Goal: Task Accomplishment & Management: Complete application form

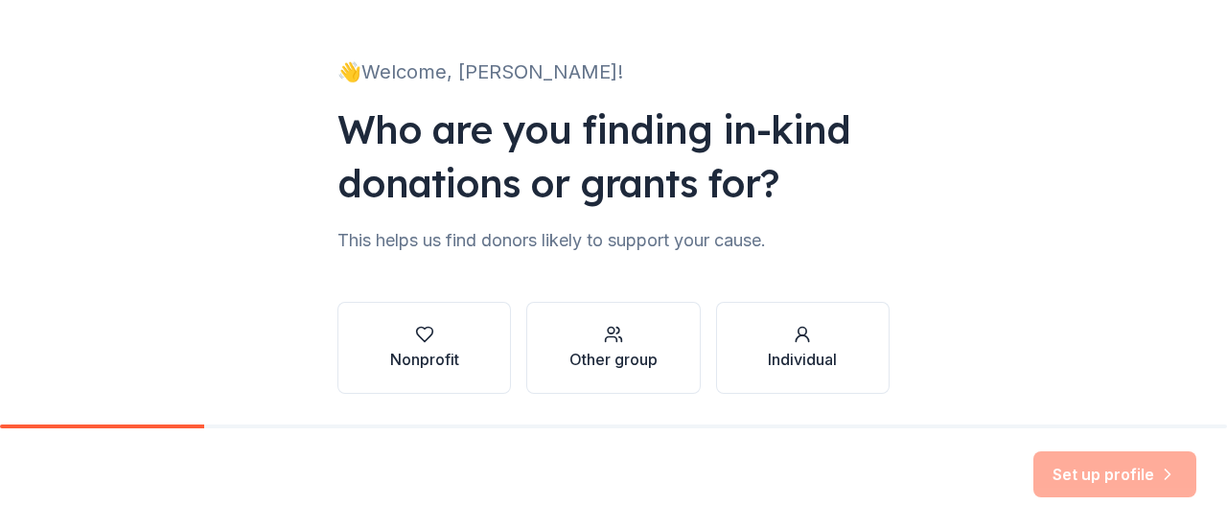
scroll to position [157, 0]
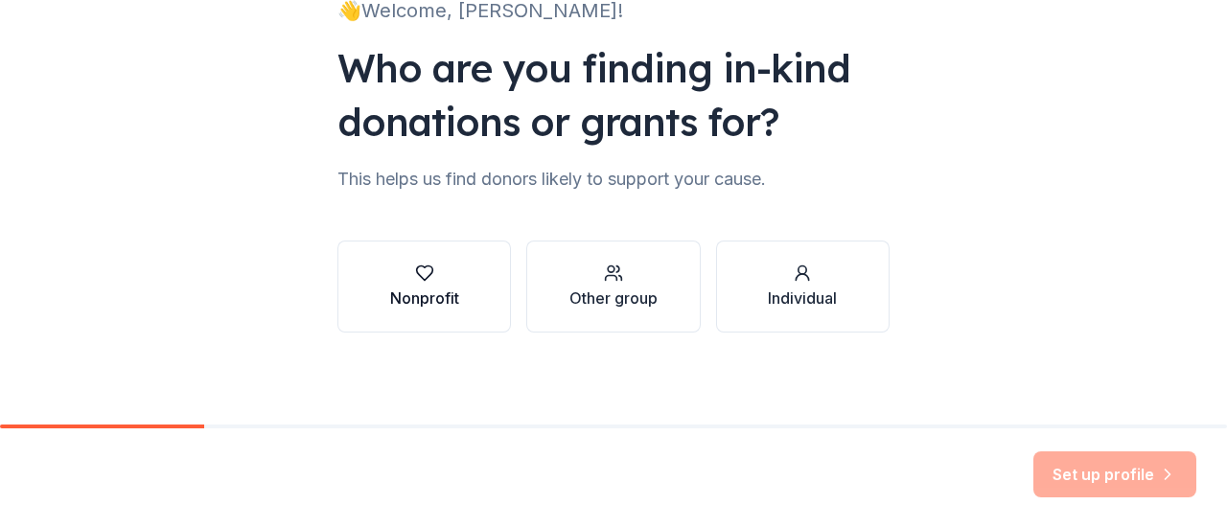
click at [406, 277] on div "button" at bounding box center [424, 273] width 69 height 19
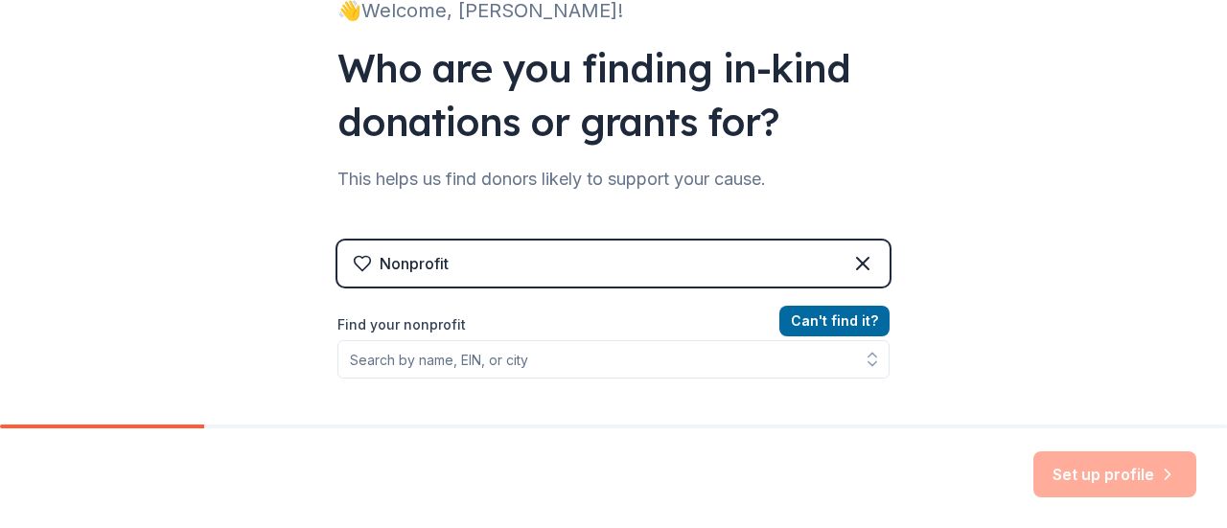
scroll to position [253, 0]
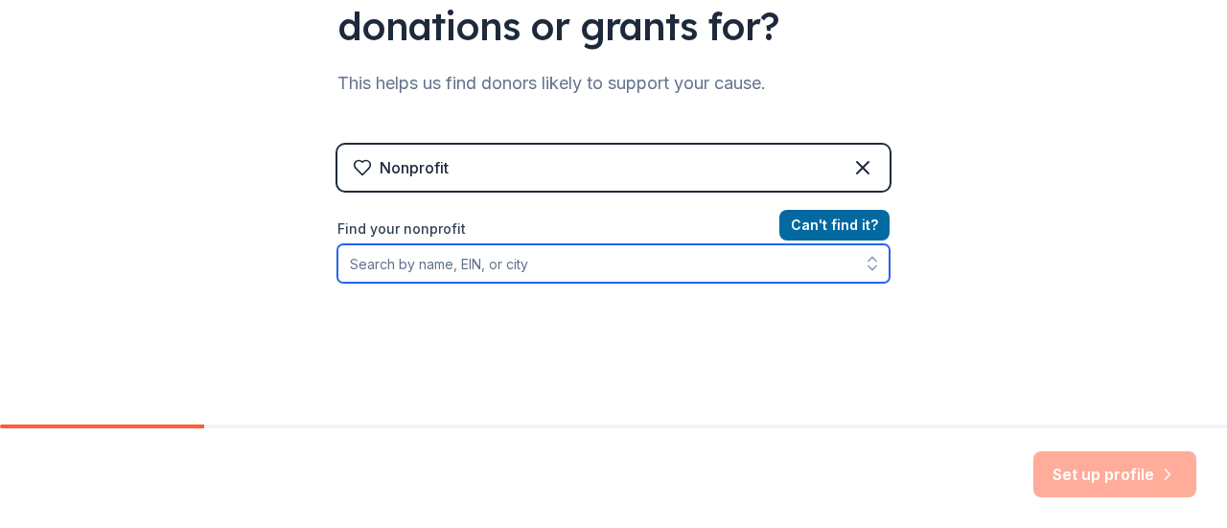
click at [594, 266] on input "Find your nonprofit" at bounding box center [613, 263] width 552 height 38
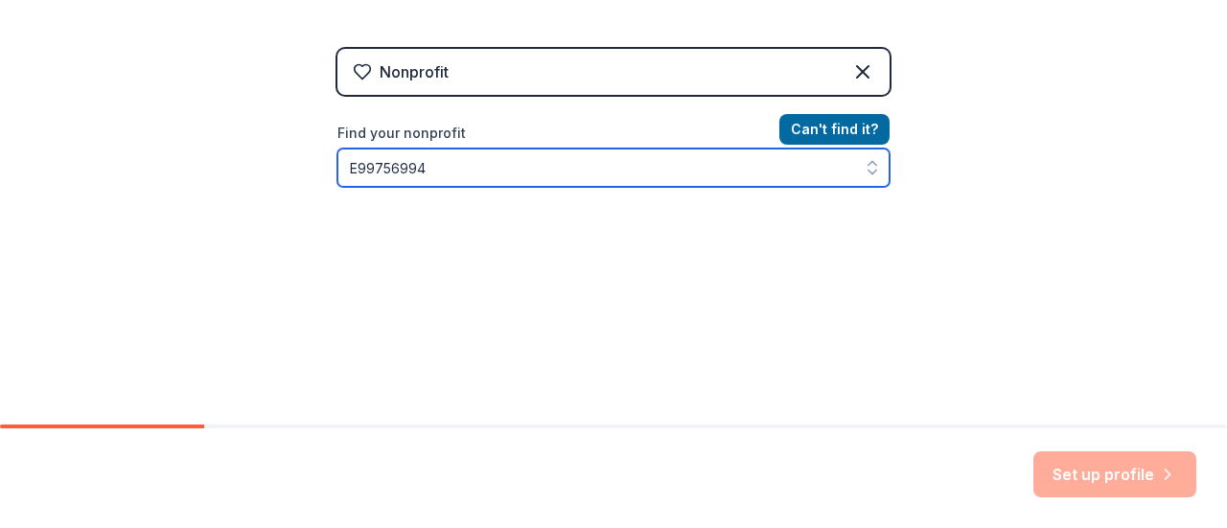
click at [877, 160] on button "button" at bounding box center [872, 168] width 35 height 38
click at [872, 164] on icon "button" at bounding box center [872, 167] width 19 height 19
click at [868, 171] on icon "button" at bounding box center [872, 173] width 8 height 4
click at [479, 162] on input "E99756994" at bounding box center [613, 168] width 552 height 38
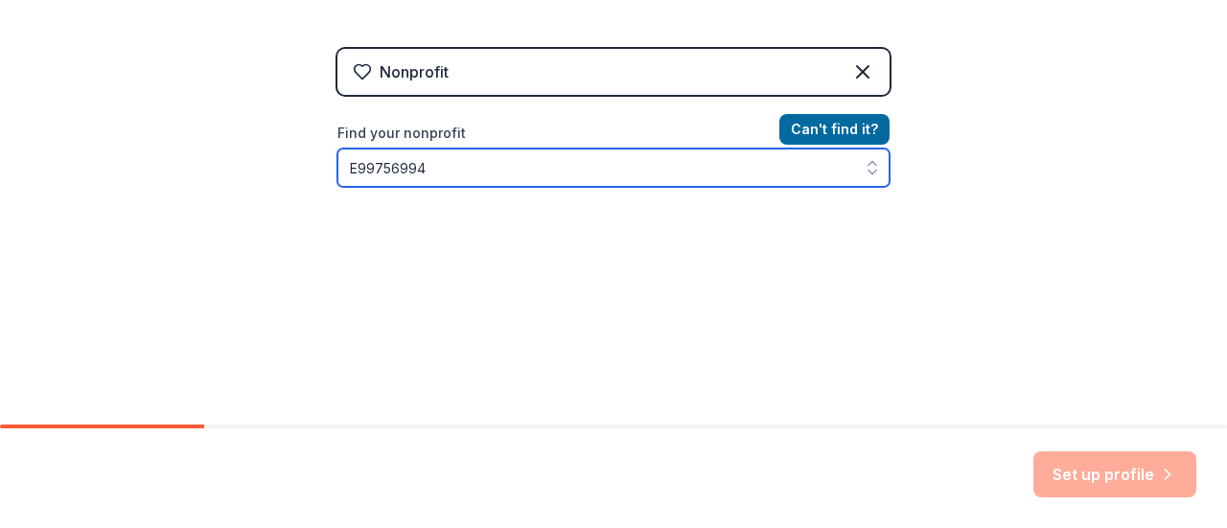
click at [479, 162] on input "E99756994" at bounding box center [613, 168] width 552 height 38
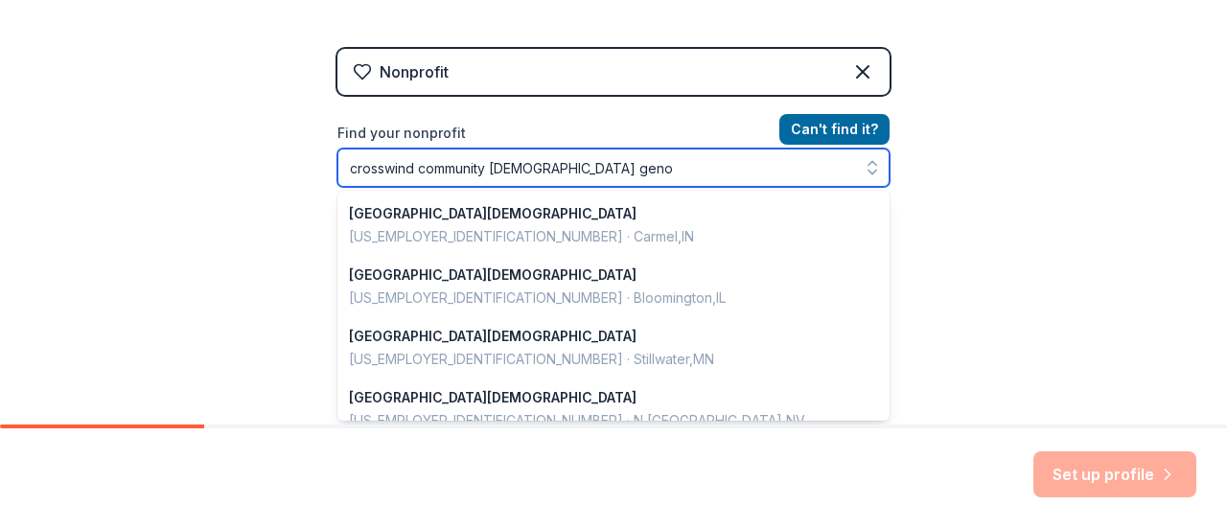
type input "crosswind community church genoa"
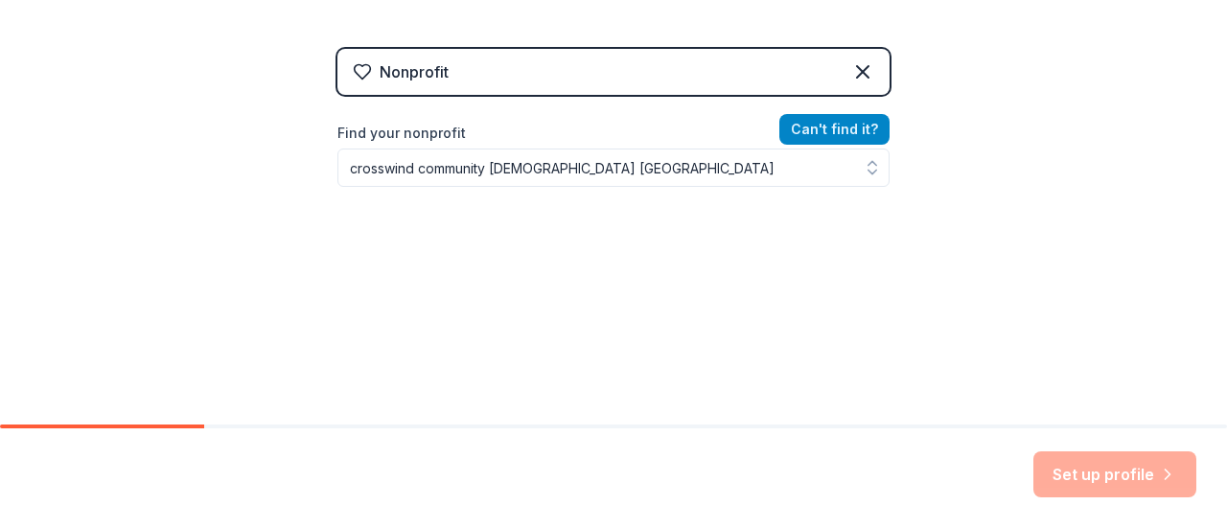
click at [858, 122] on button "Can ' t find it?" at bounding box center [834, 129] width 110 height 31
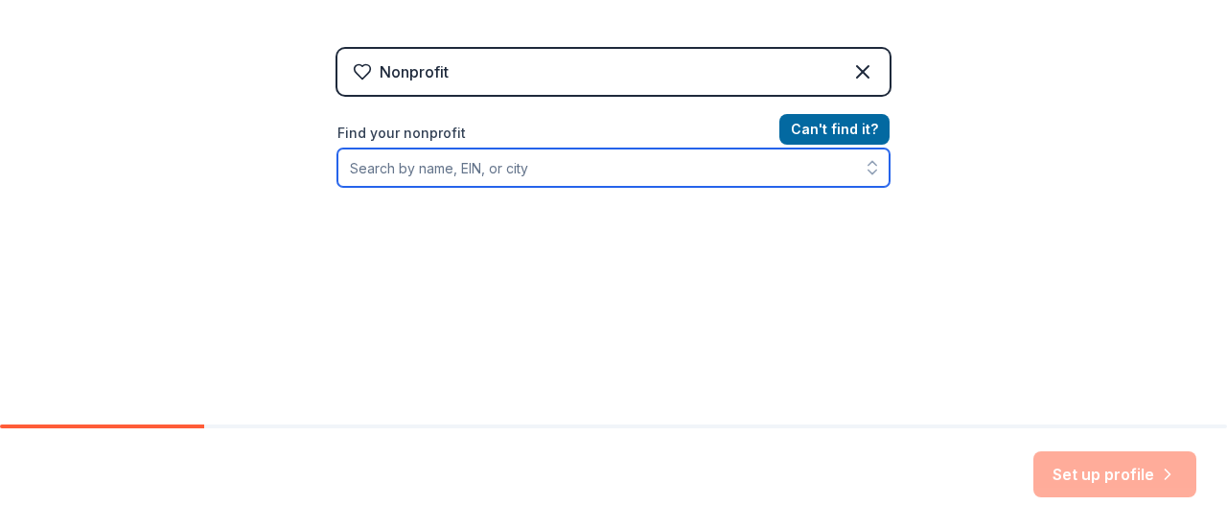
click at [579, 163] on input "Find your nonprofit" at bounding box center [613, 168] width 552 height 38
type input "crosswind community church genoa"
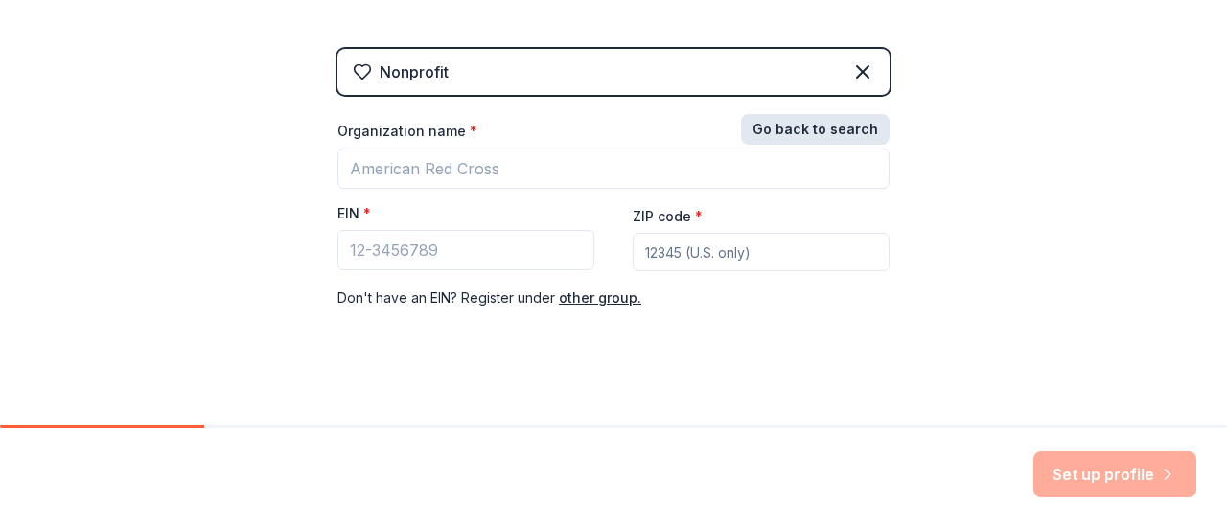
click at [833, 129] on button "Go back to search" at bounding box center [815, 129] width 149 height 31
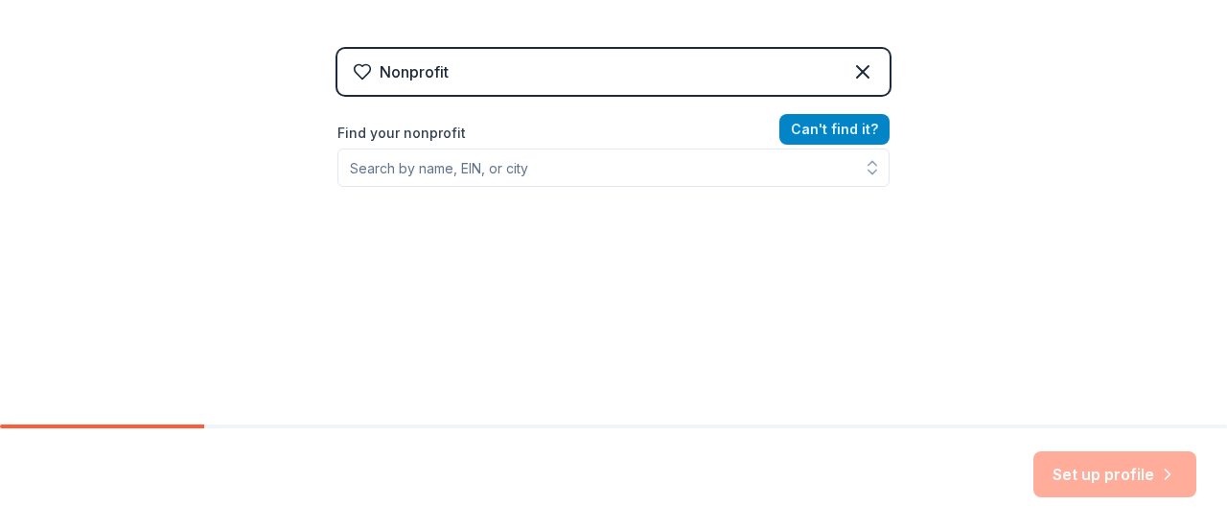
click at [833, 129] on button "Can ' t find it?" at bounding box center [834, 129] width 110 height 31
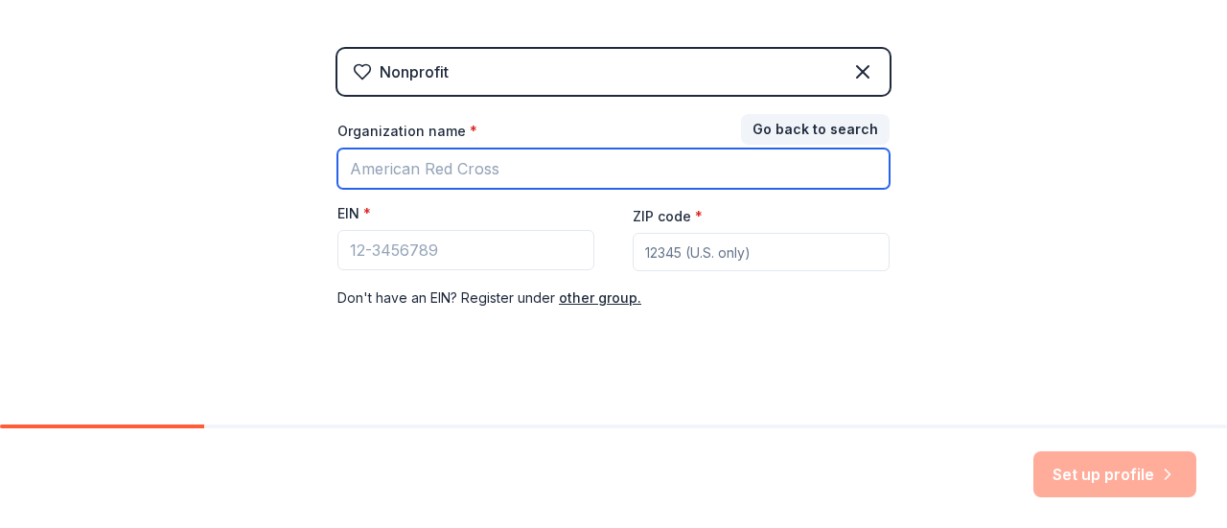
click at [445, 154] on input "Organization name *" at bounding box center [613, 169] width 552 height 40
type input "[DEMOGRAPHIC_DATA]"
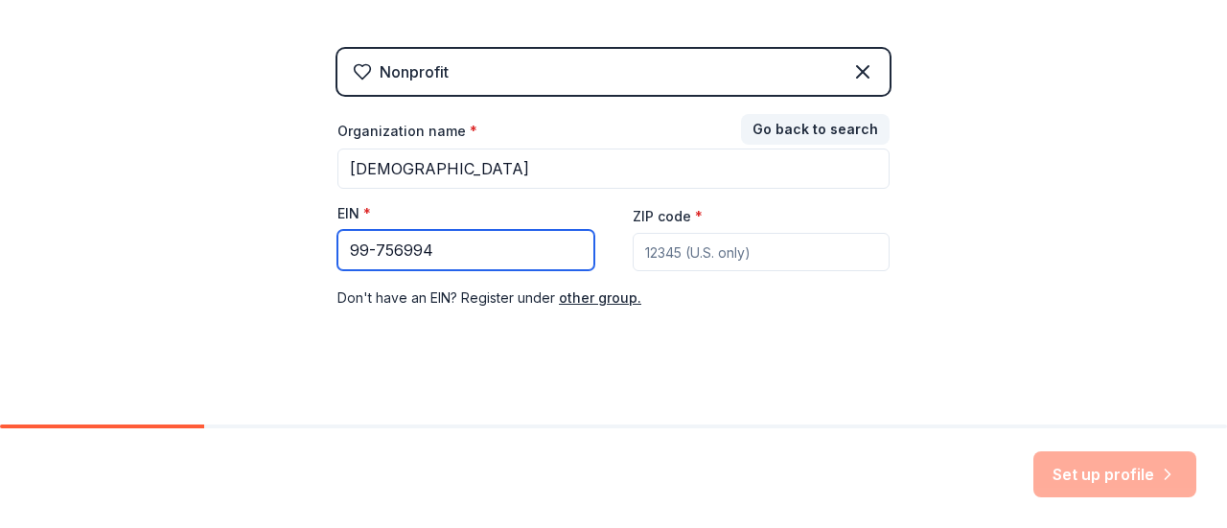
type input "99-756994"
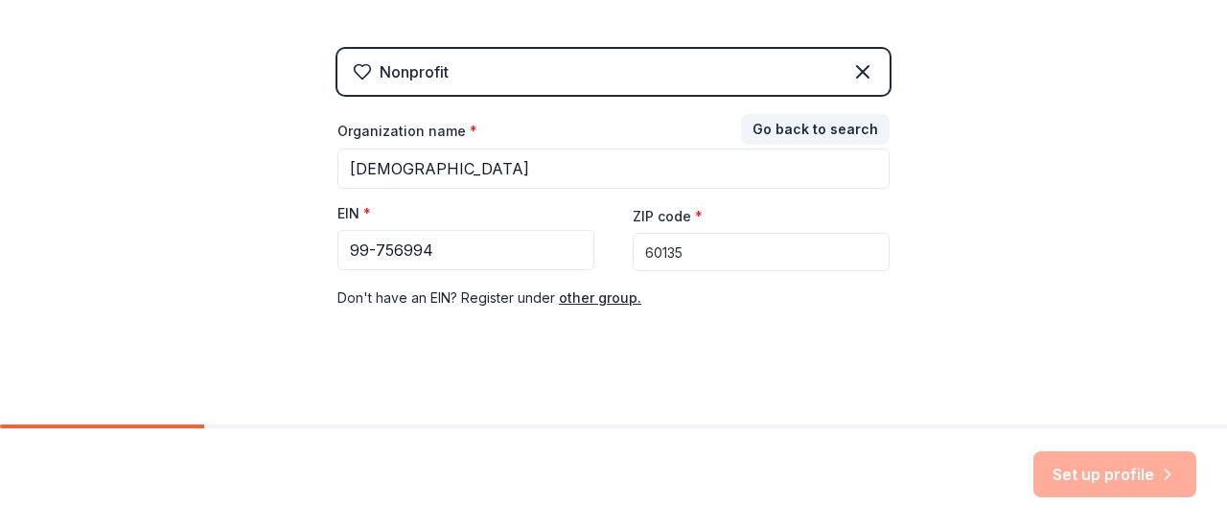
type input "60135"
click at [1068, 273] on div "👋 Welcome, Ashley! Who are you finding in-kind donations or grants for? This he…" at bounding box center [613, 45] width 1227 height 789
click at [1114, 482] on div "Set up profile" at bounding box center [1114, 474] width 163 height 46
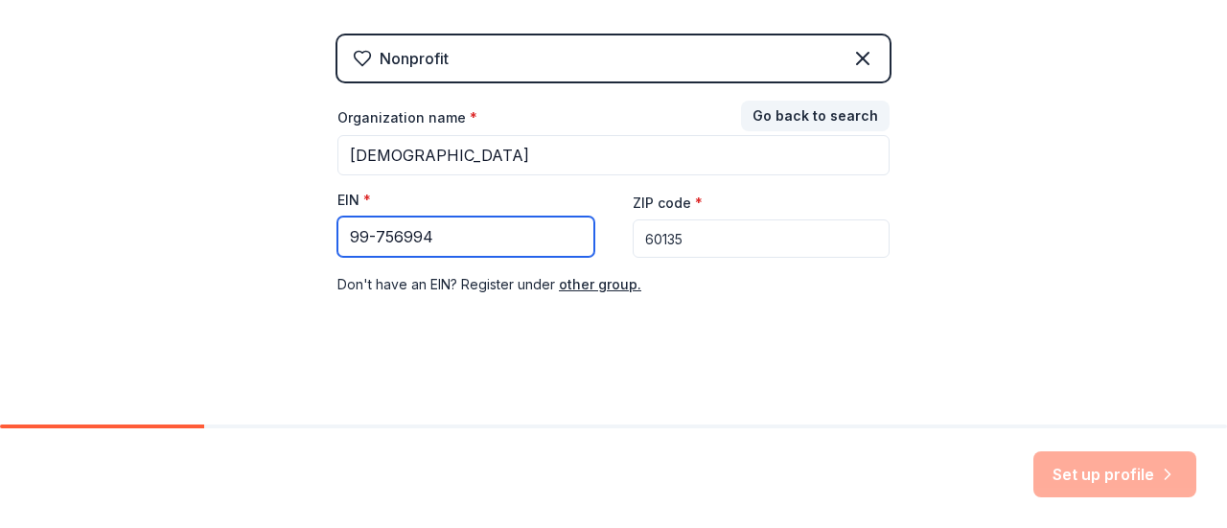
click at [479, 226] on input "99-756994" at bounding box center [465, 237] width 257 height 40
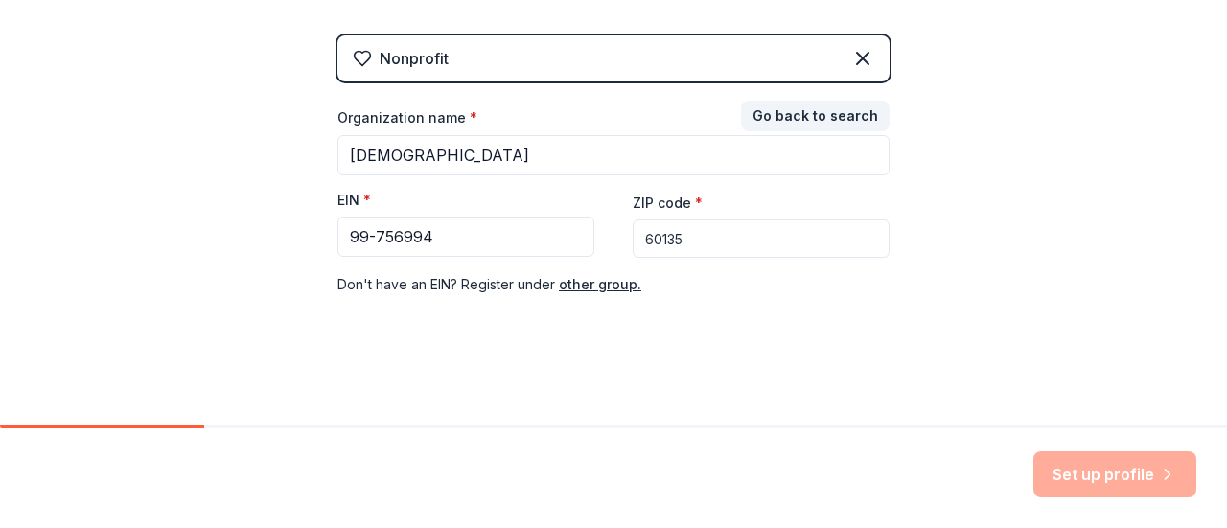
click at [738, 241] on input "60135" at bounding box center [761, 239] width 257 height 38
click at [609, 337] on div "👋 Welcome, Ashley! Who are you finding in-kind donations or grants for? This he…" at bounding box center [613, 32] width 613 height 789
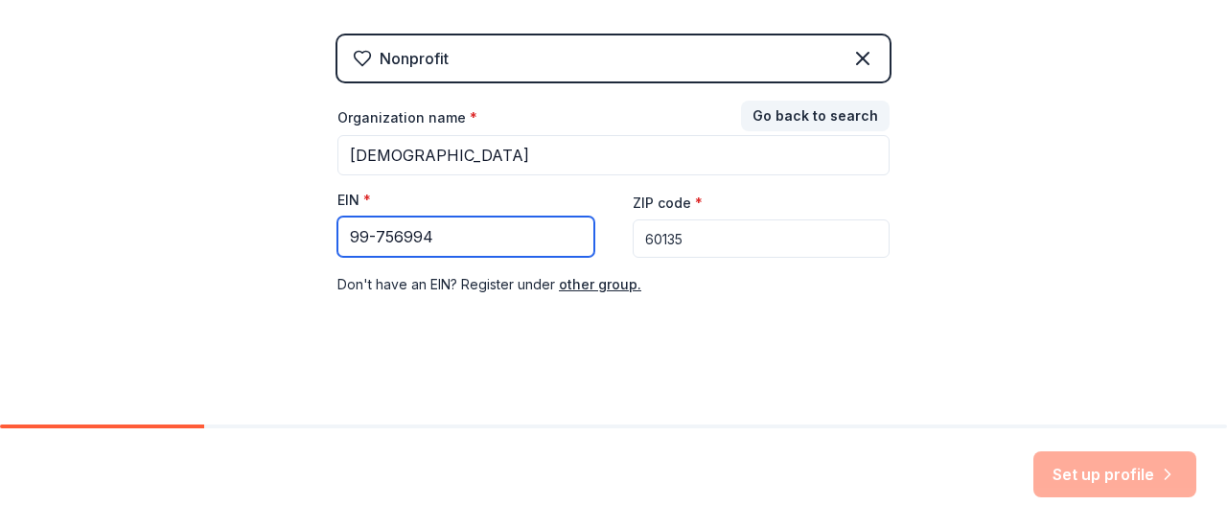
click at [345, 229] on input "99-756994" at bounding box center [465, 237] width 257 height 40
type input "99-756994"
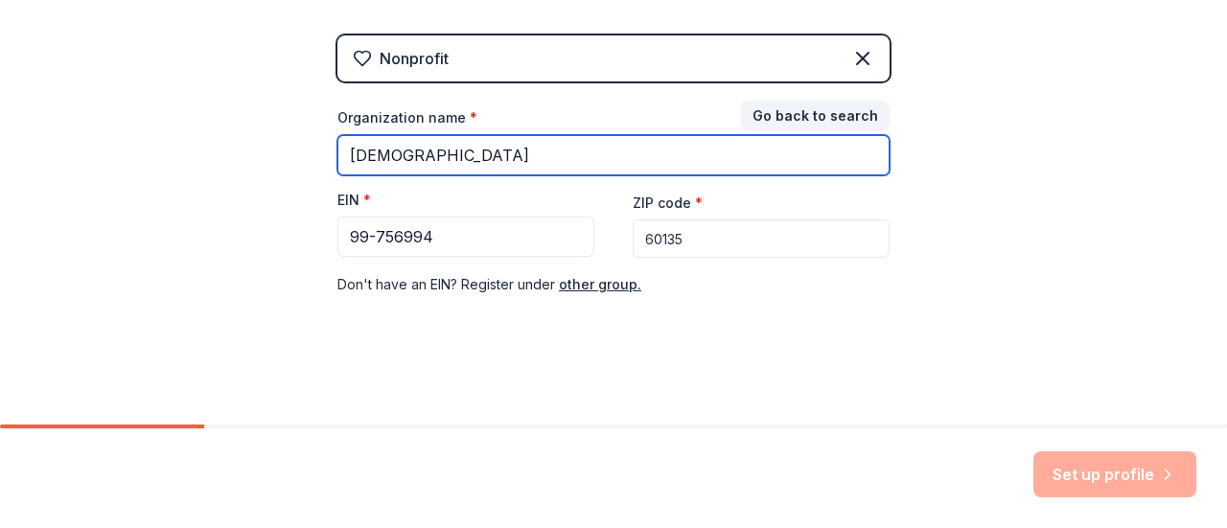
click at [583, 145] on input "[DEMOGRAPHIC_DATA]" at bounding box center [613, 155] width 552 height 40
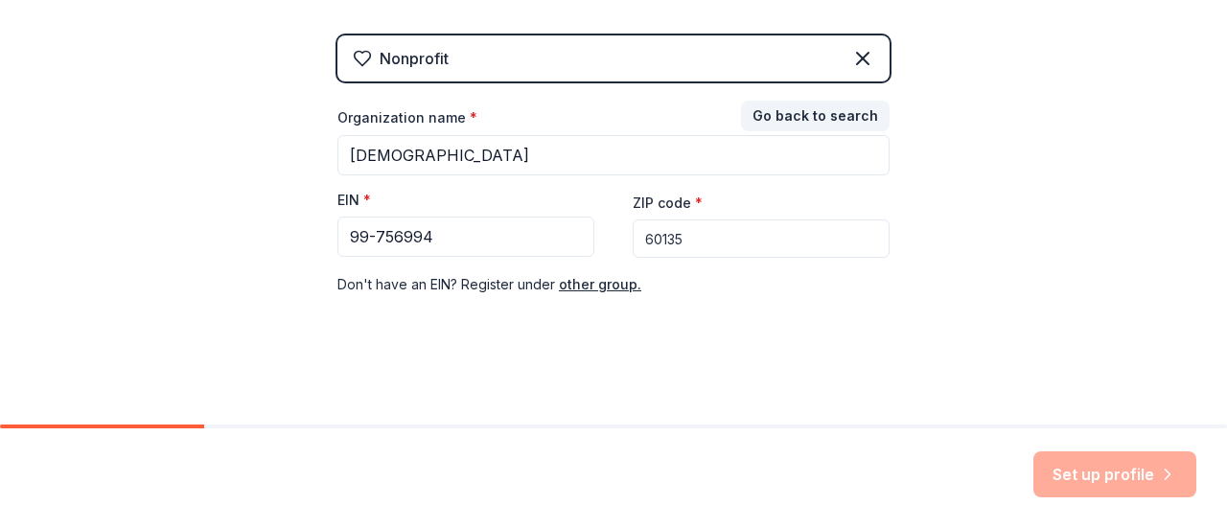
click at [1120, 457] on div "Set up profile" at bounding box center [1114, 474] width 163 height 46
click at [688, 240] on input "60135" at bounding box center [761, 239] width 257 height 38
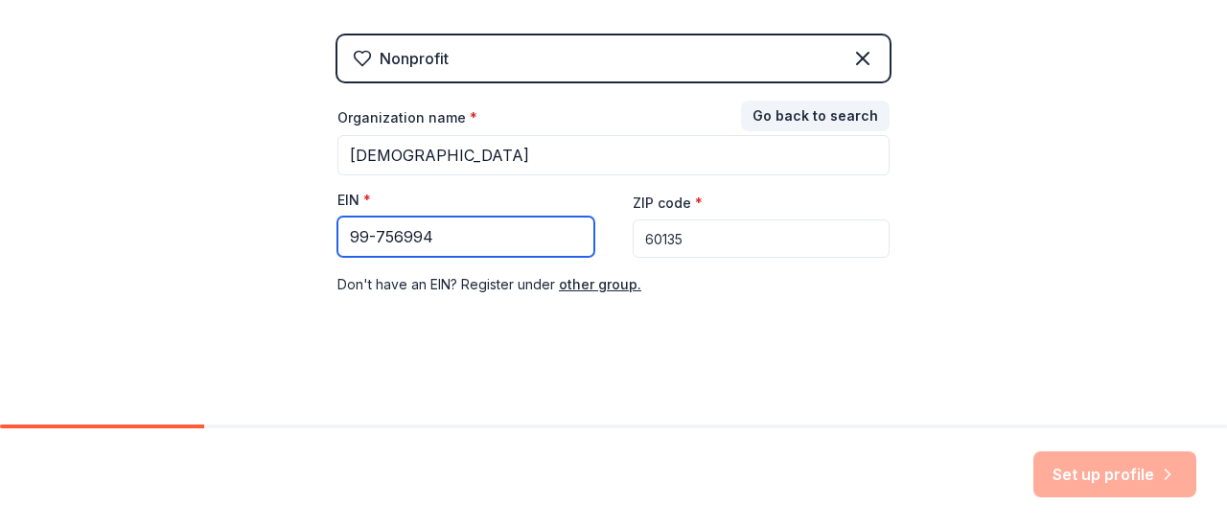
click at [462, 220] on input "99-756994" at bounding box center [465, 237] width 257 height 40
drag, startPoint x: 445, startPoint y: 233, endPoint x: 277, endPoint y: 225, distance: 167.9
click at [277, 225] on div "👋 Welcome, Ashley! Who are you finding in-kind donations or grants for? This he…" at bounding box center [613, 32] width 1227 height 789
type input "99-756994"
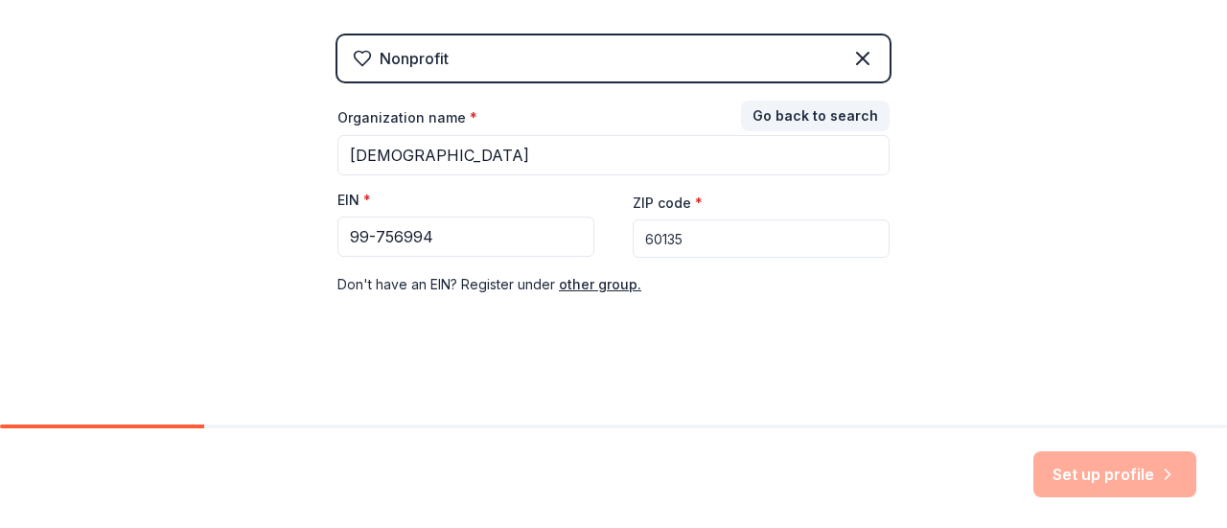
click at [1099, 469] on div "Set up profile" at bounding box center [1114, 474] width 163 height 46
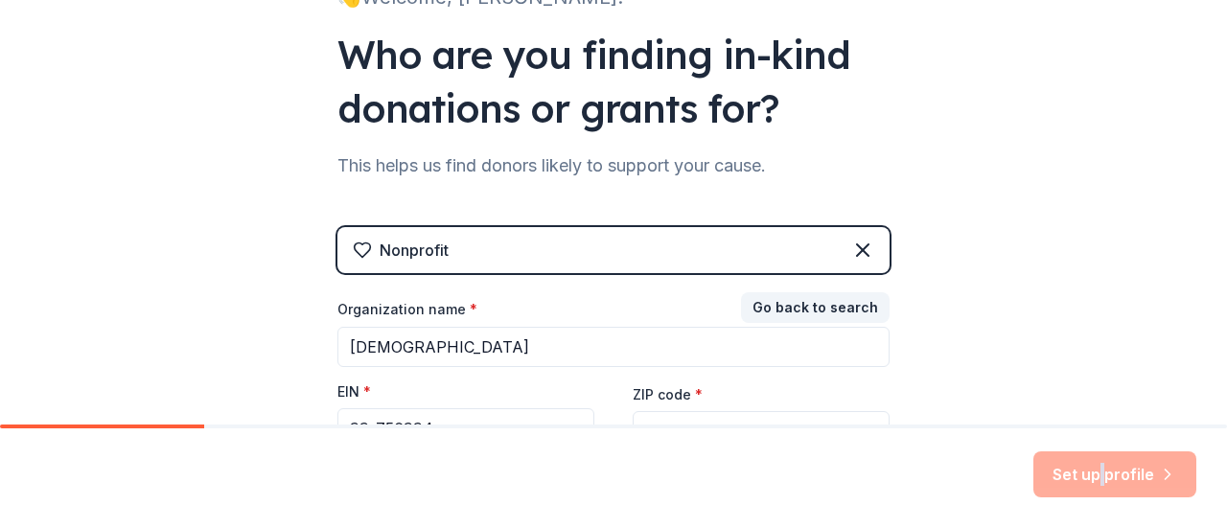
scroll to position [75, 0]
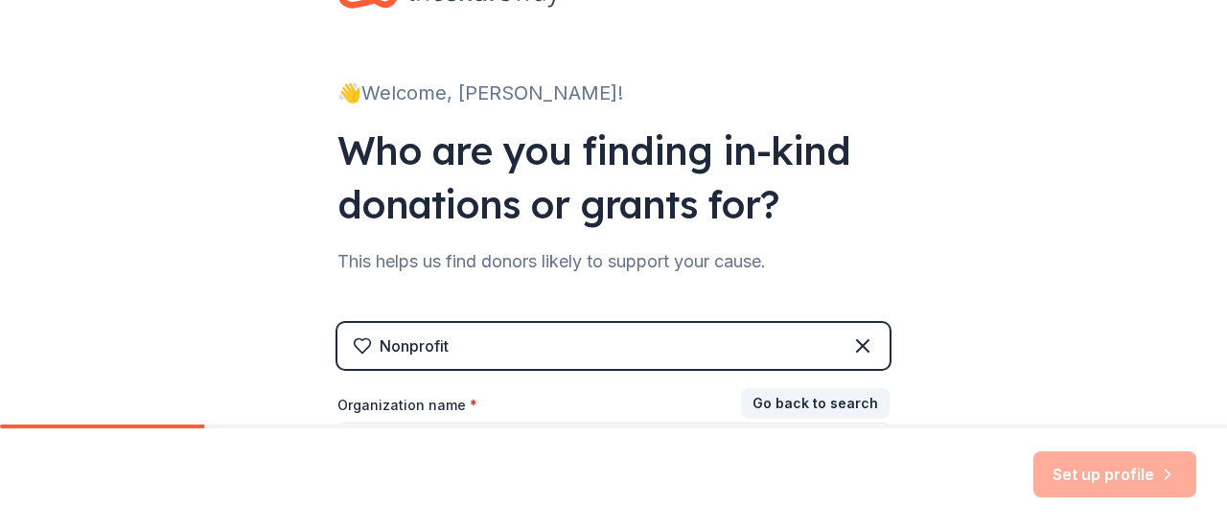
click at [813, 346] on div "Nonprofit" at bounding box center [613, 346] width 552 height 46
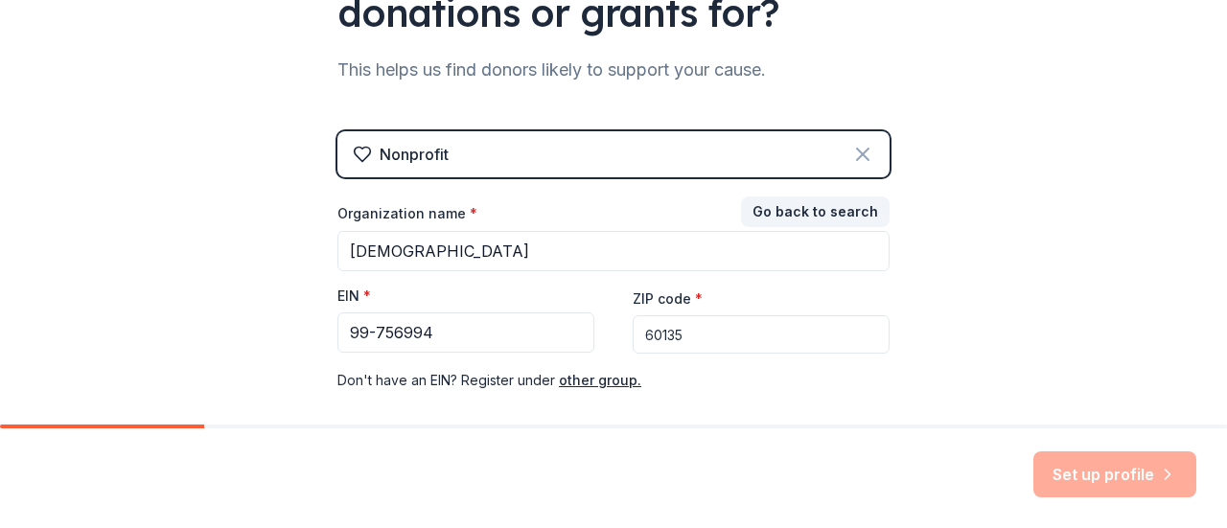
click at [862, 159] on icon at bounding box center [863, 155] width 12 height 12
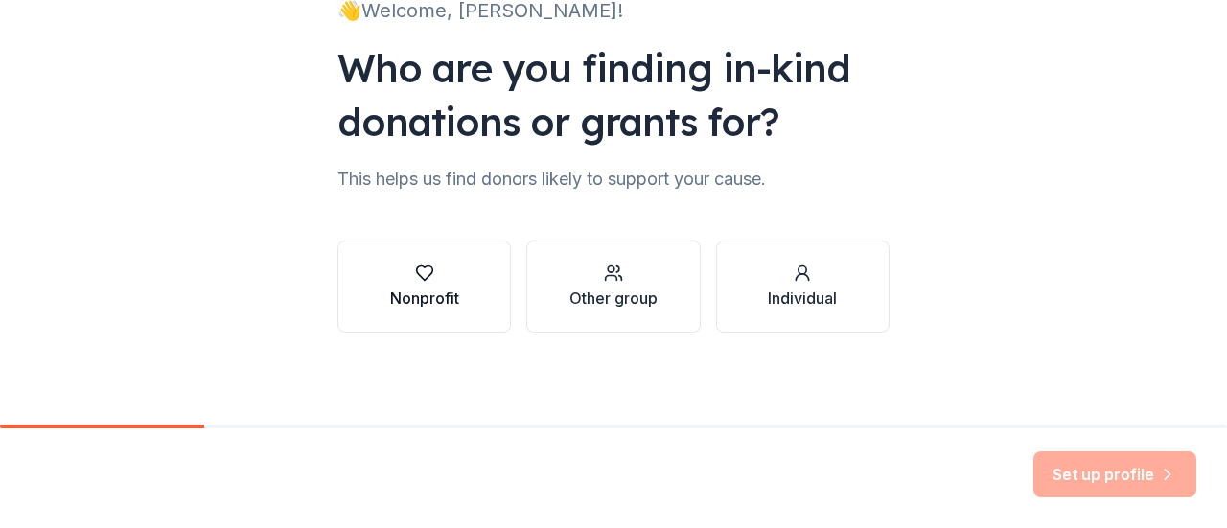
click at [399, 319] on button "Nonprofit" at bounding box center [423, 287] width 173 height 92
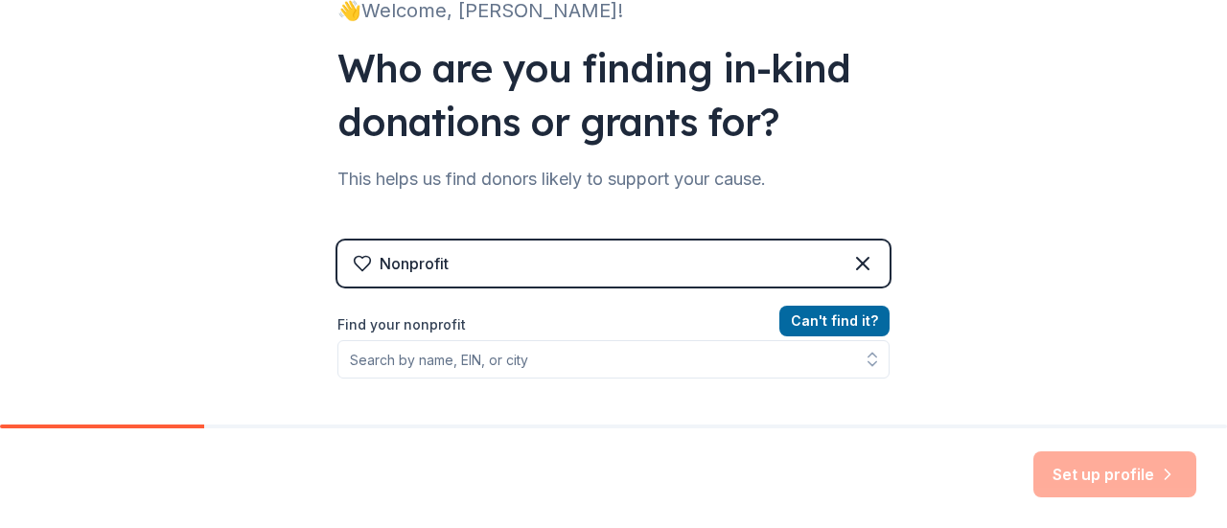
scroll to position [253, 0]
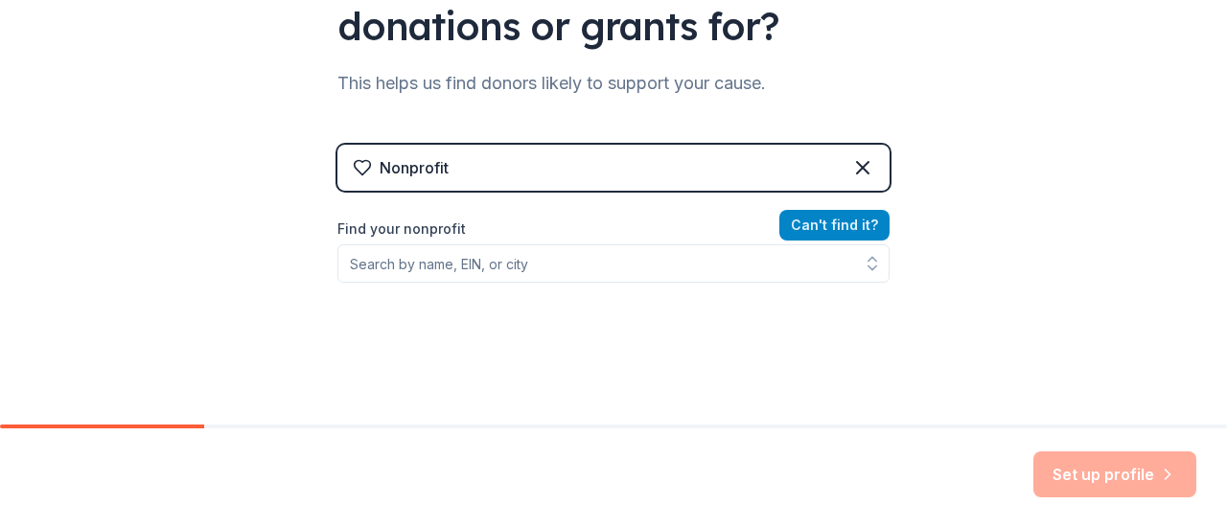
click at [817, 223] on button "Can ' t find it?" at bounding box center [834, 225] width 110 height 31
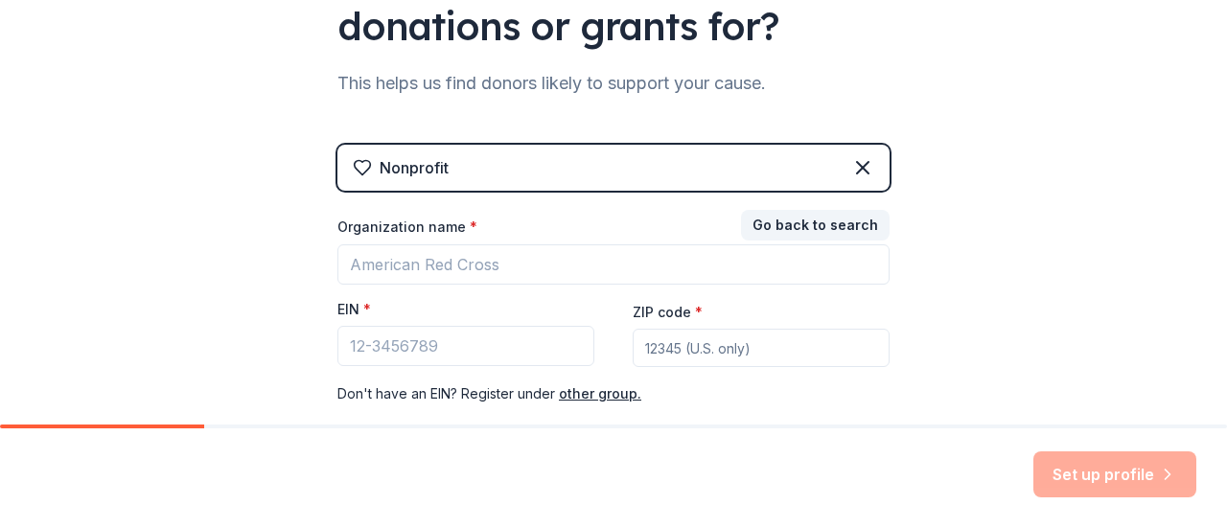
scroll to position [349, 0]
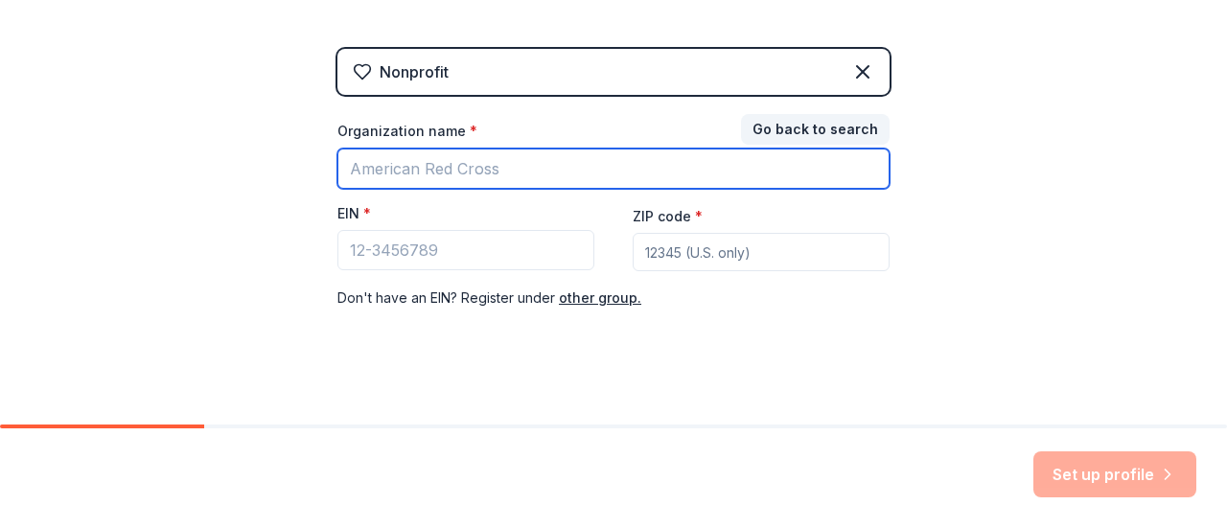
click at [499, 177] on input "Organization name *" at bounding box center [613, 169] width 552 height 40
type input "[DEMOGRAPHIC_DATA]"
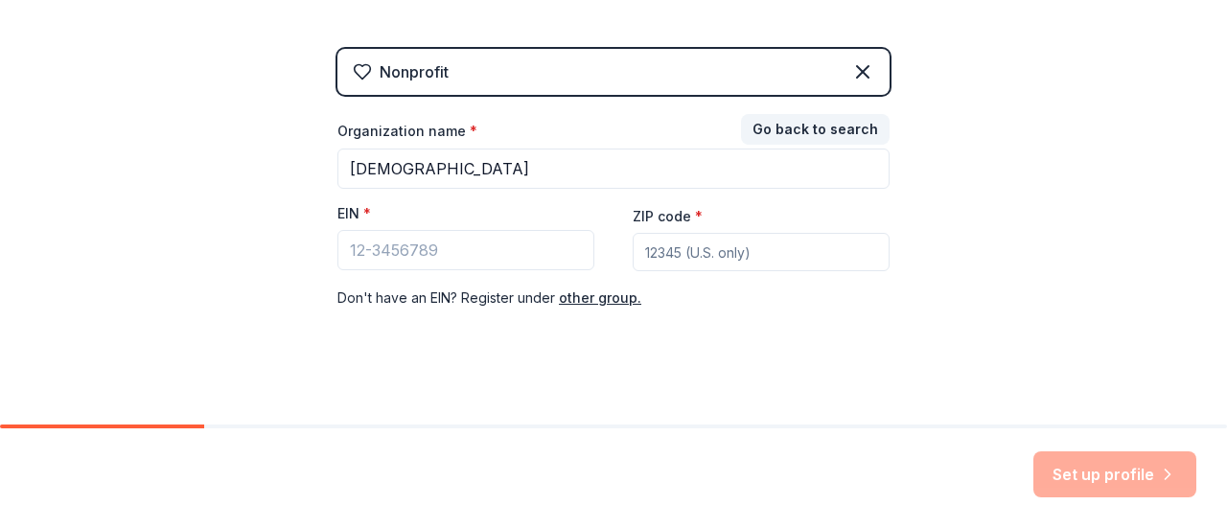
click at [420, 228] on div "EIN *" at bounding box center [465, 217] width 257 height 27
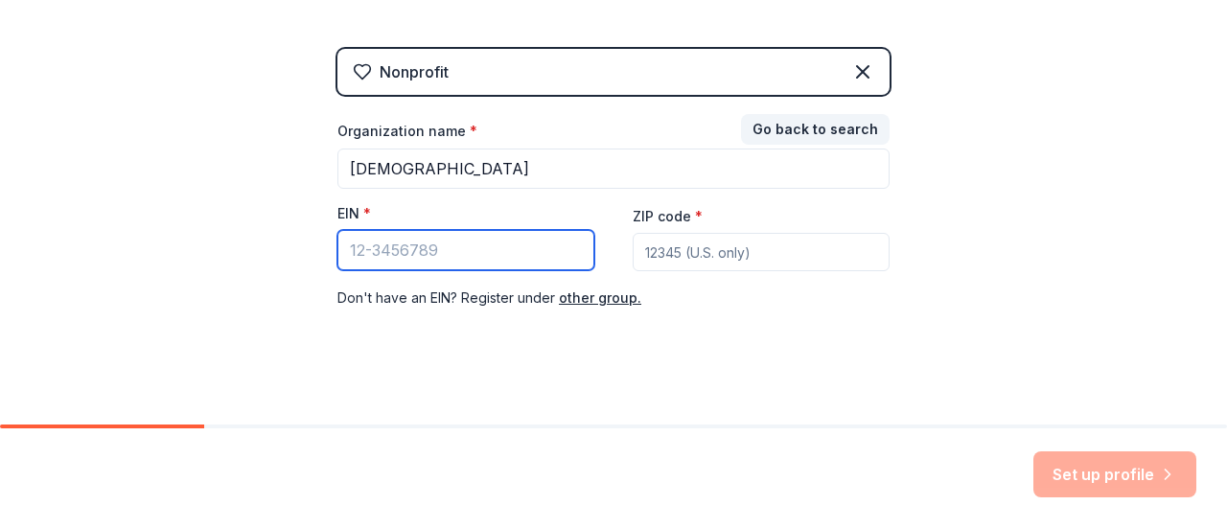
click at [421, 243] on input "EIN *" at bounding box center [465, 250] width 257 height 40
type input "99-756994"
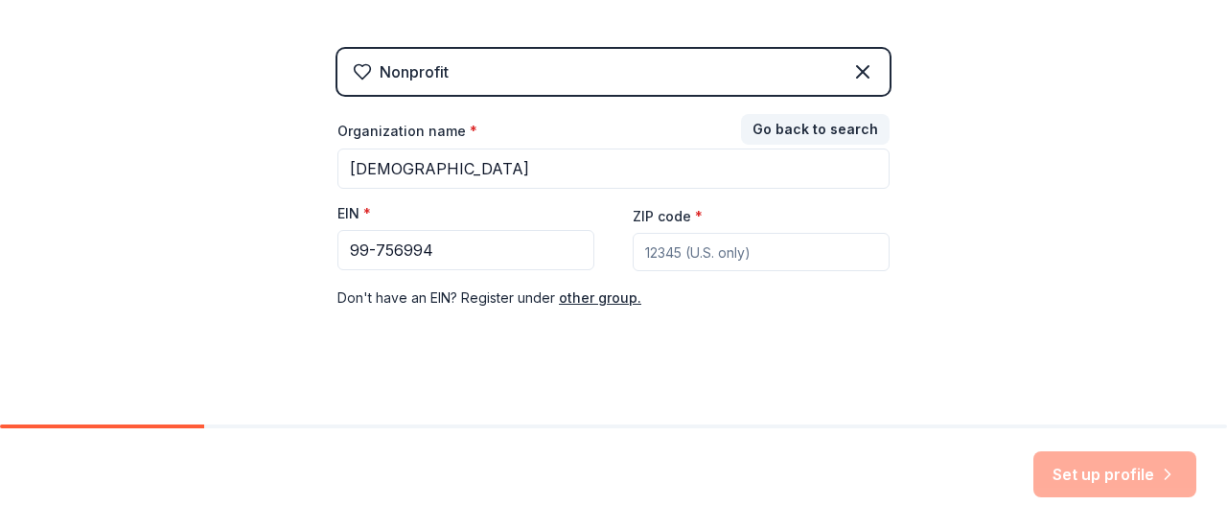
click at [667, 263] on input "ZIP code *" at bounding box center [761, 252] width 257 height 38
type input "60135"
click at [672, 379] on div "👋 Welcome, Ashley! Who are you finding in-kind donations or grants for? This he…" at bounding box center [613, 45] width 613 height 789
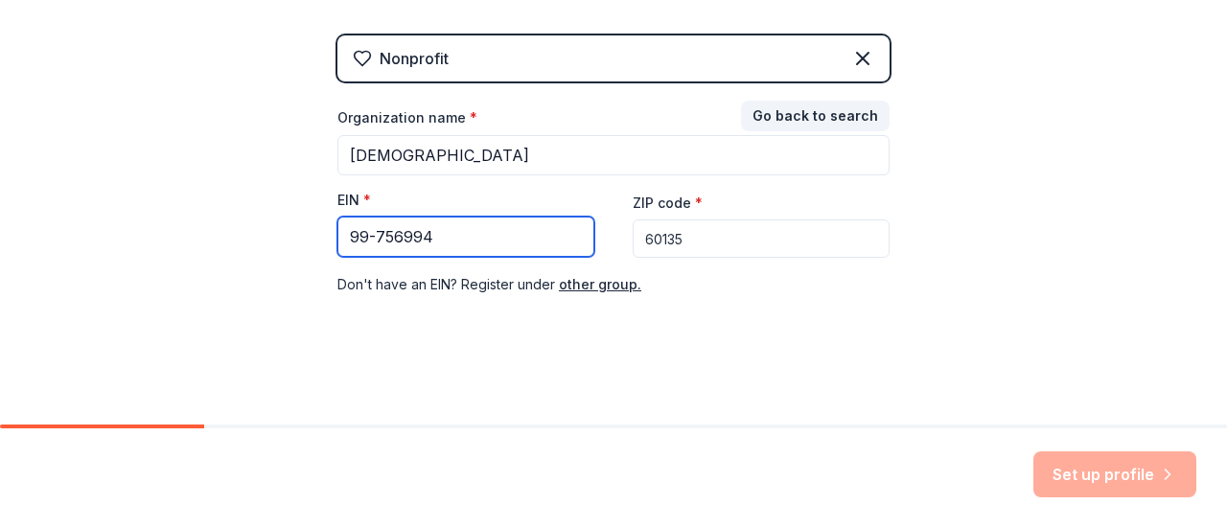
click at [347, 235] on input "99-756994" at bounding box center [465, 237] width 257 height 40
click at [343, 235] on input "99-756994" at bounding box center [465, 237] width 257 height 40
type input "9"
type input "99-756994"
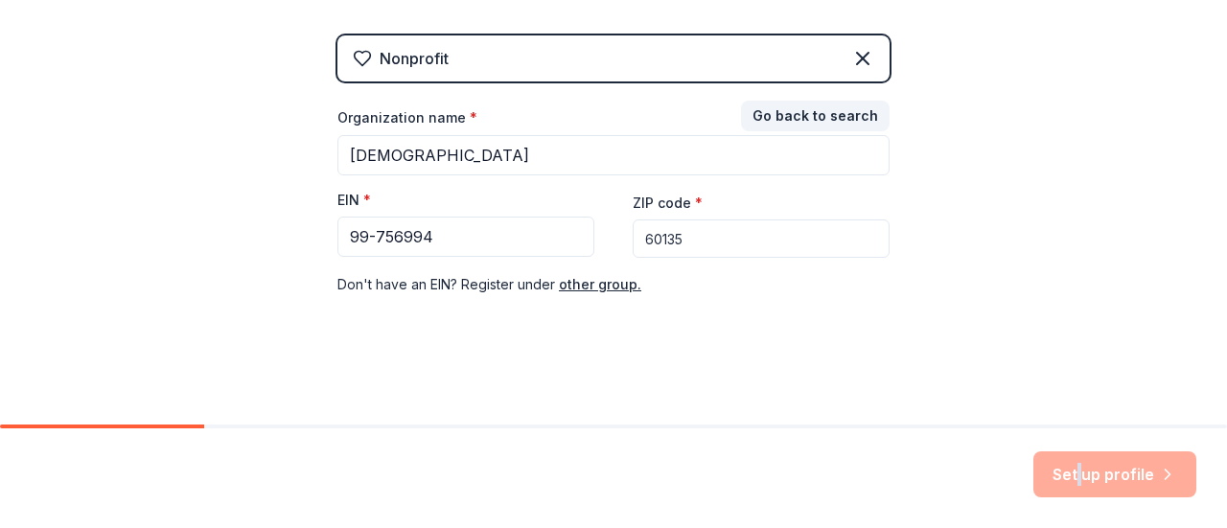
click at [1081, 482] on div "Set up profile" at bounding box center [1114, 474] width 163 height 46
click at [1176, 477] on div "Set up profile" at bounding box center [1114, 474] width 163 height 46
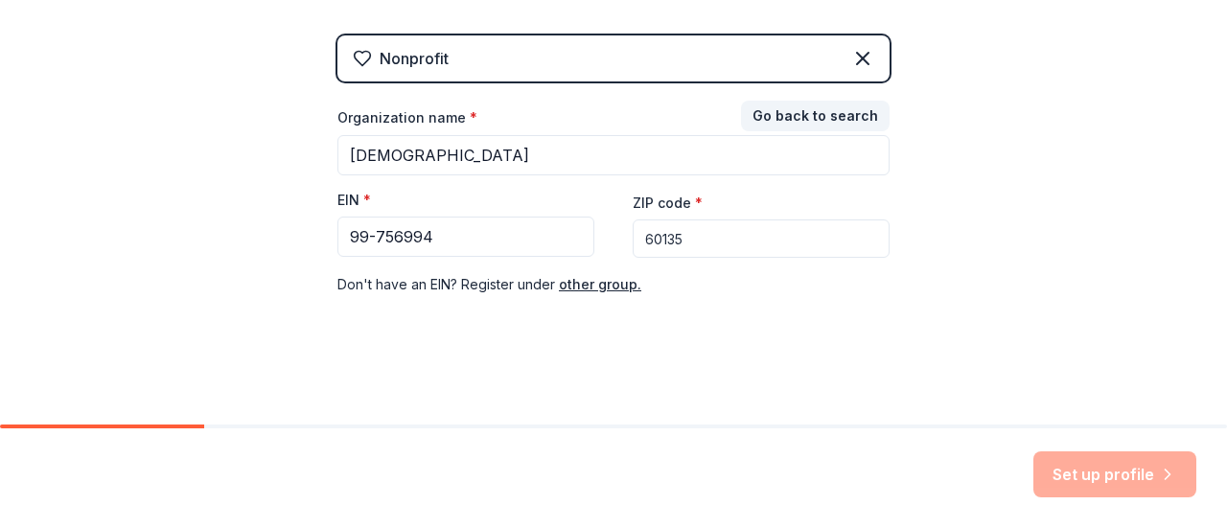
click at [821, 381] on div "👋 Welcome, Ashley! Who are you finding in-kind donations or grants for? This he…" at bounding box center [613, 32] width 613 height 789
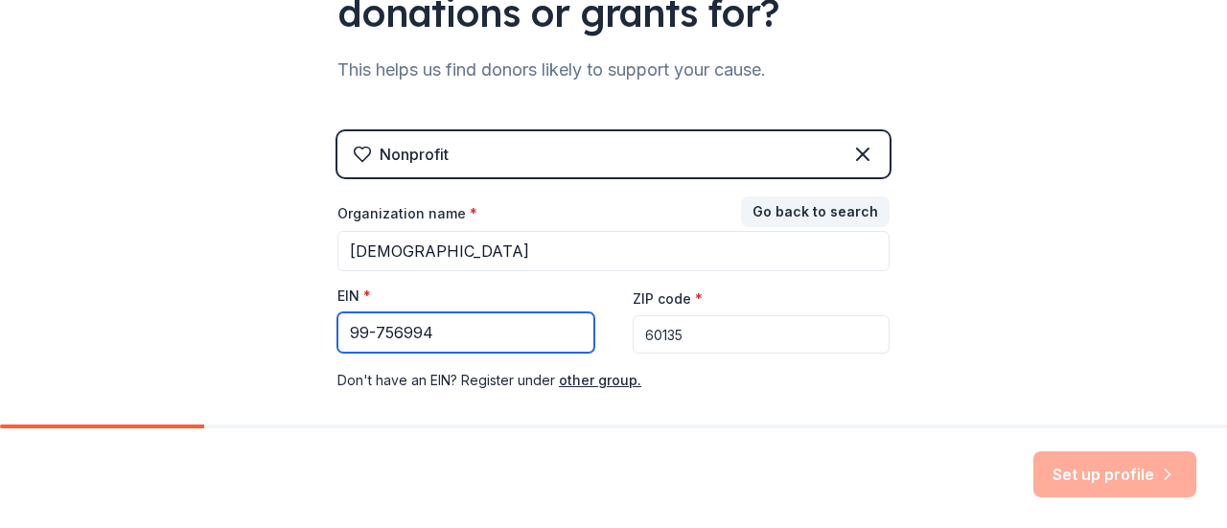
drag, startPoint x: 460, startPoint y: 335, endPoint x: 284, endPoint y: 321, distance: 176.9
click at [284, 321] on div "👋 Welcome, Ashley! Who are you finding in-kind donations or grants for? This he…" at bounding box center [613, 128] width 1227 height 789
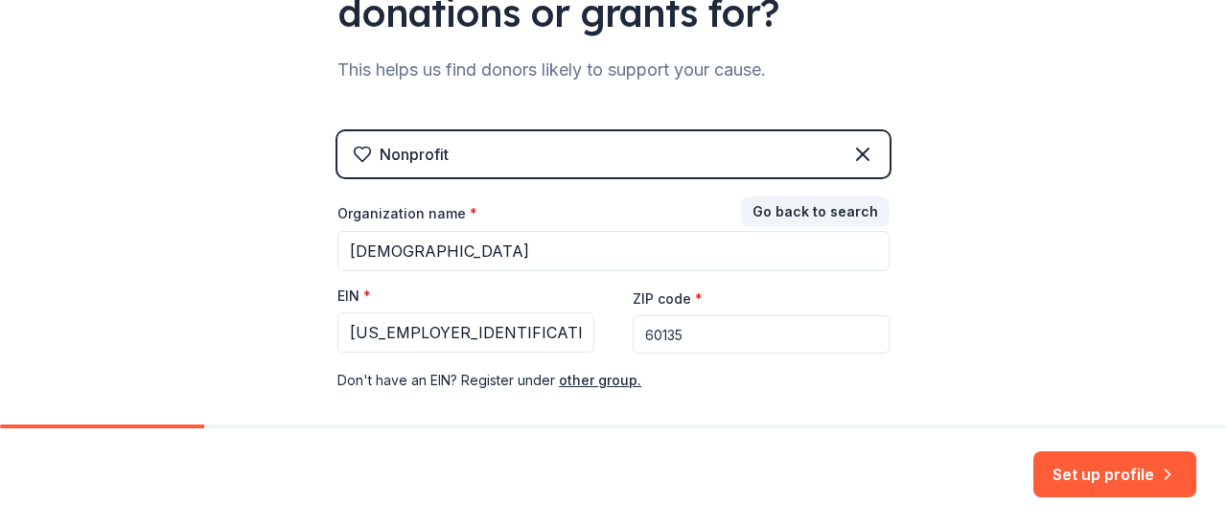
click at [995, 325] on div "👋 Welcome, Ashley! Who are you finding in-kind donations or grants for? This he…" at bounding box center [613, 128] width 1227 height 789
click at [477, 353] on div "Organization name * Crosswind Community Church EIN * 99-9756994 ZIP code * 6013…" at bounding box center [613, 298] width 552 height 188
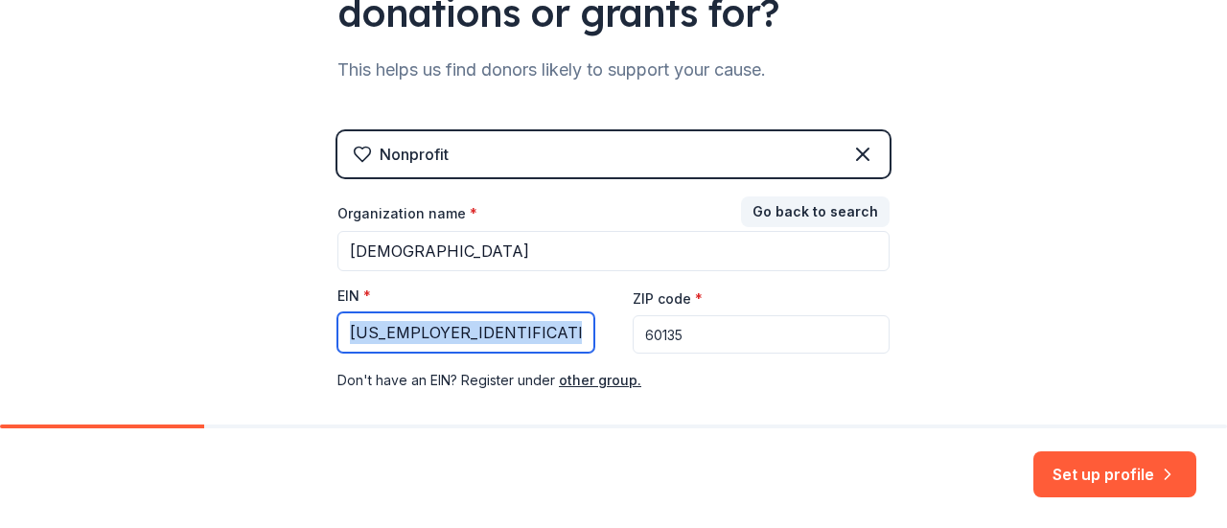
click at [482, 337] on input "99-9756994" at bounding box center [465, 332] width 257 height 40
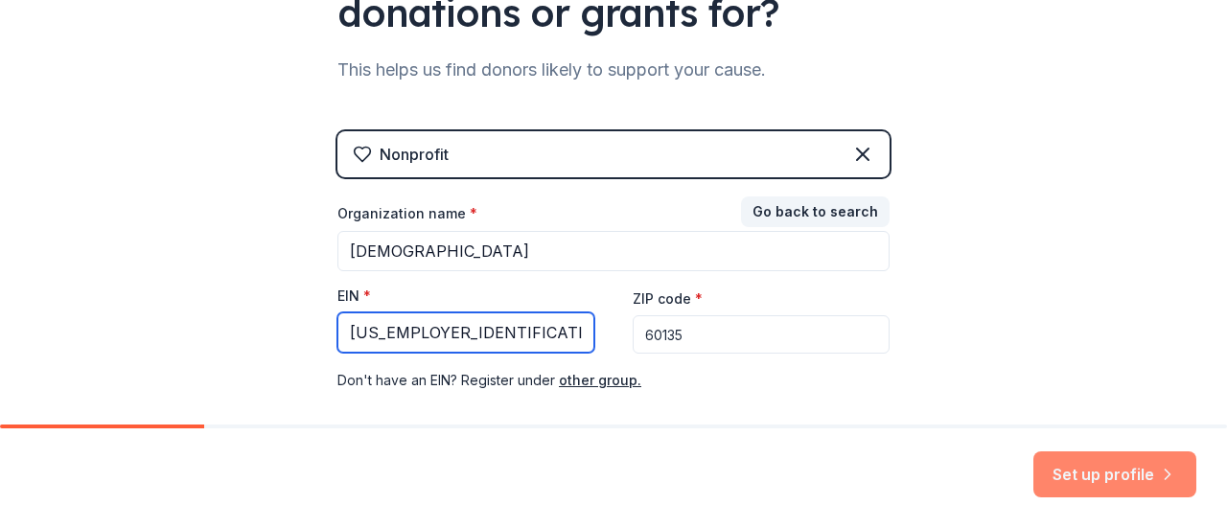
type input "[US_EMPLOYER_IDENTIFICATION_NUMBER]"
click at [1160, 474] on icon "button" at bounding box center [1167, 474] width 19 height 19
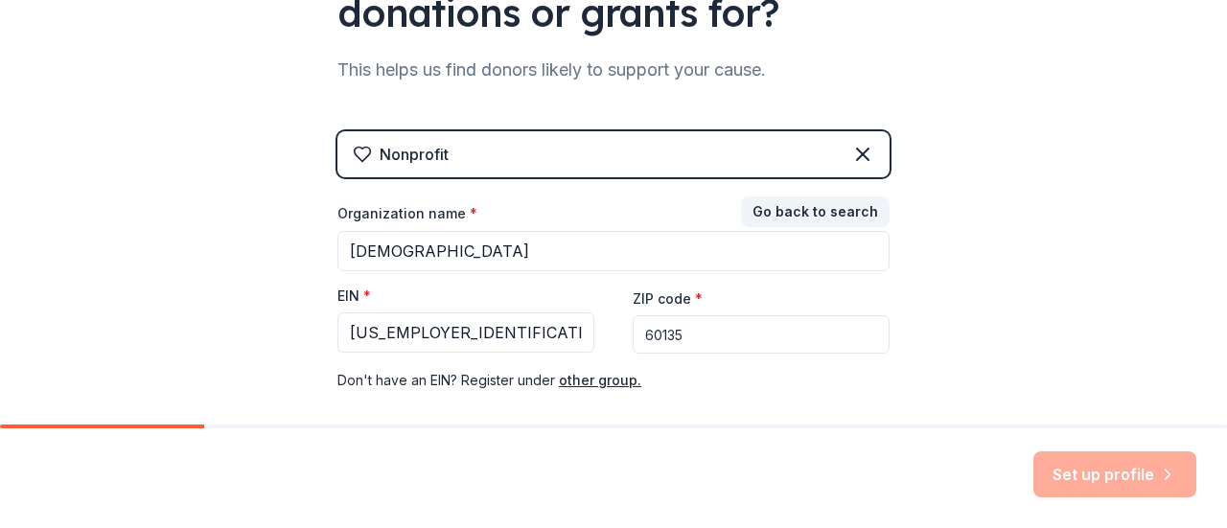
scroll to position [362, 0]
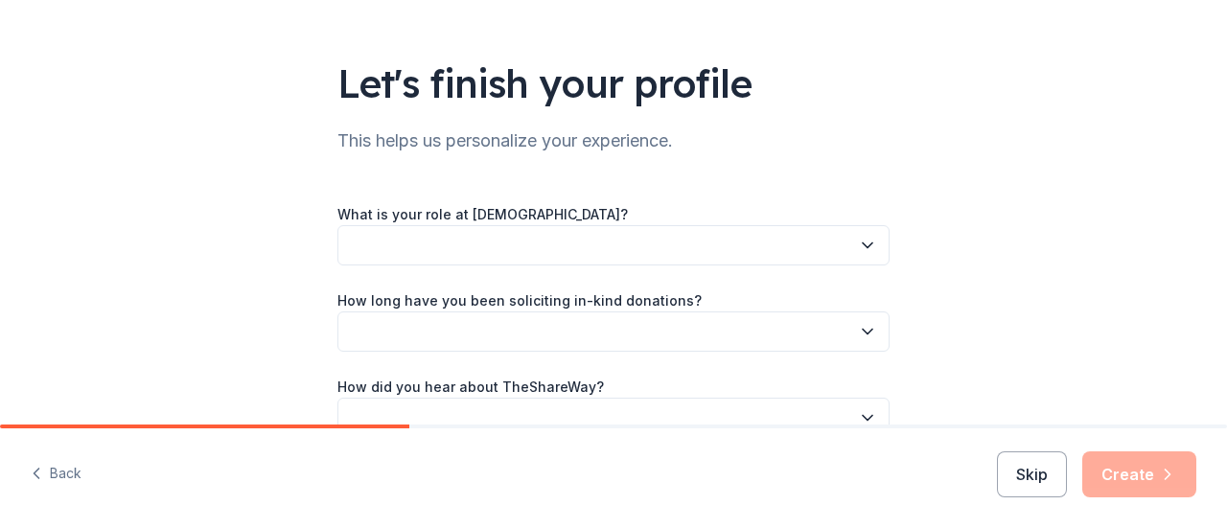
scroll to position [192, 0]
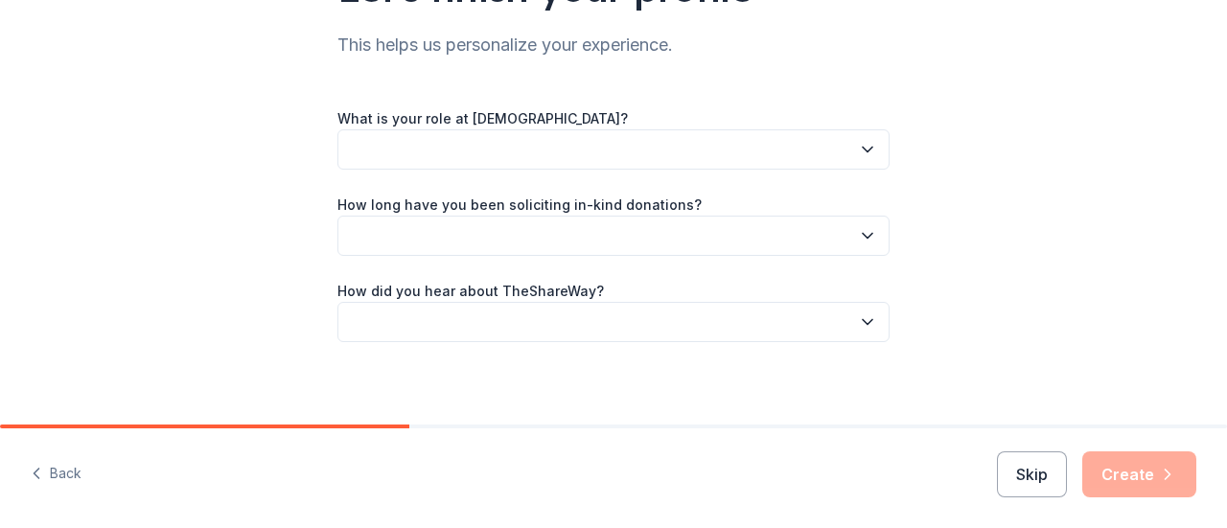
click at [810, 179] on div "What is your role at Crosswind Community Church? How long have you been solicit…" at bounding box center [613, 224] width 552 height 236
click at [810, 156] on button "button" at bounding box center [613, 149] width 552 height 40
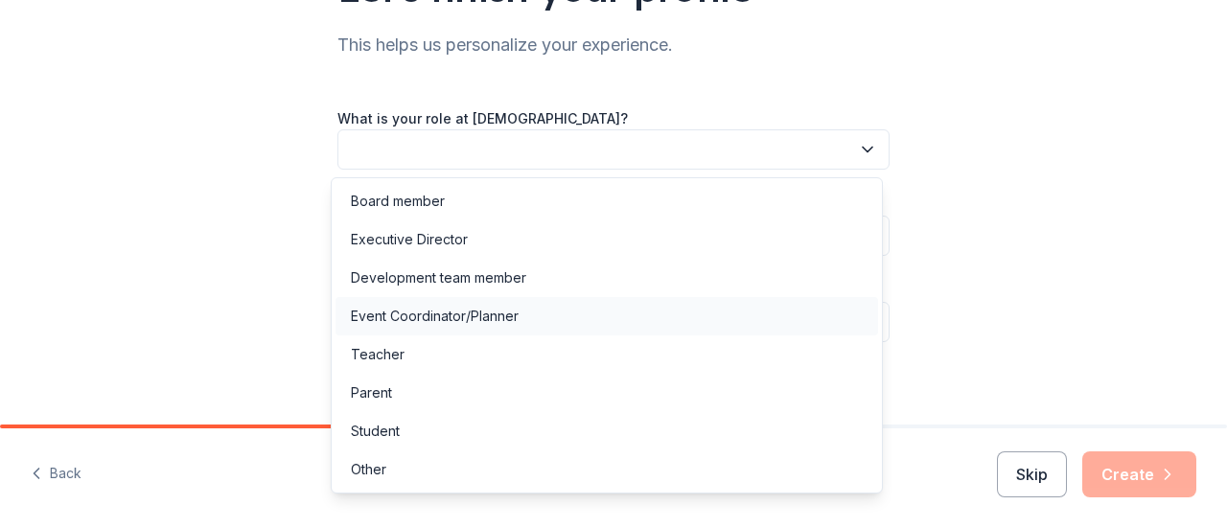
click at [468, 315] on div "Event Coordinator/Planner" at bounding box center [435, 316] width 168 height 23
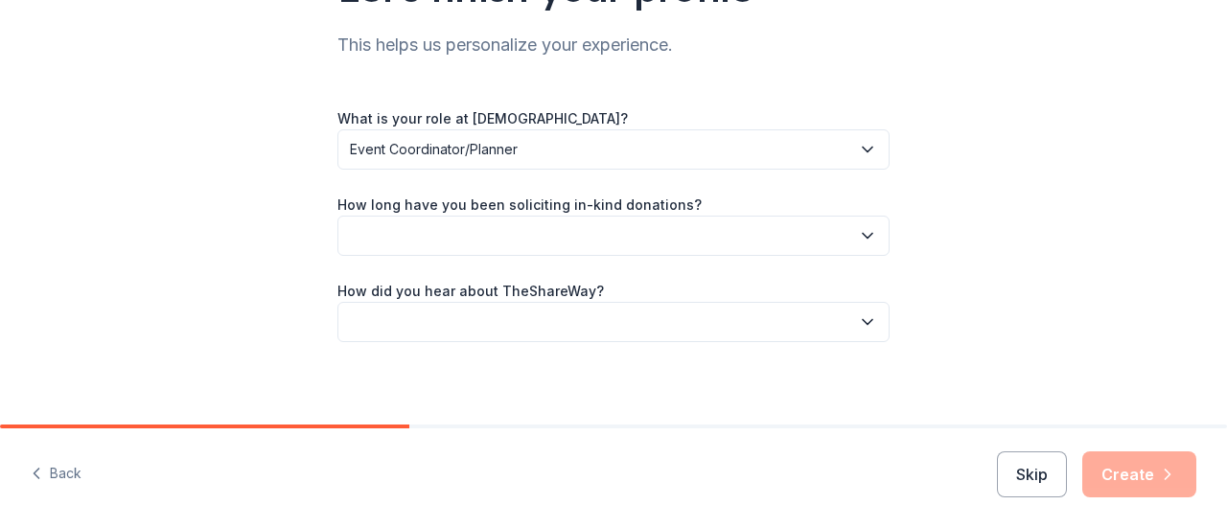
click at [544, 240] on button "button" at bounding box center [613, 236] width 552 height 40
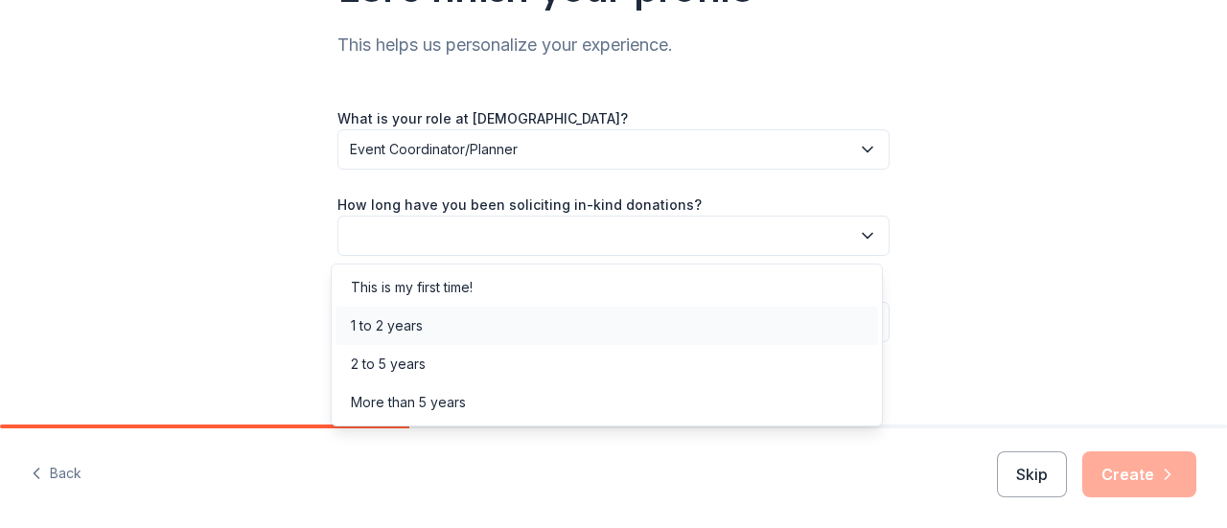
click at [447, 321] on div "1 to 2 years" at bounding box center [606, 326] width 543 height 38
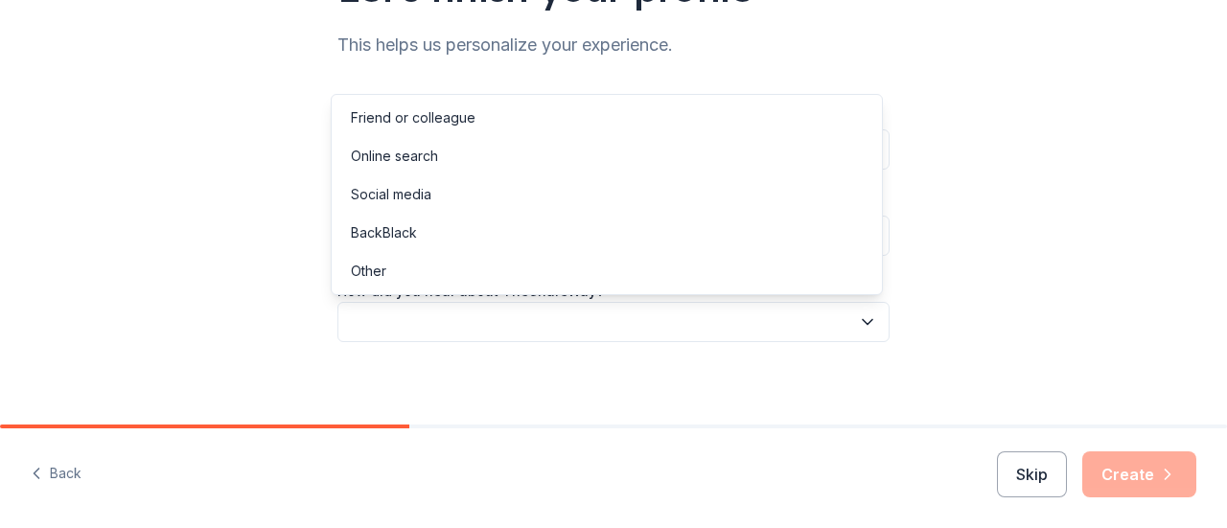
click at [491, 325] on button "button" at bounding box center [613, 322] width 552 height 40
click at [494, 120] on div "Friend or colleague" at bounding box center [606, 118] width 543 height 38
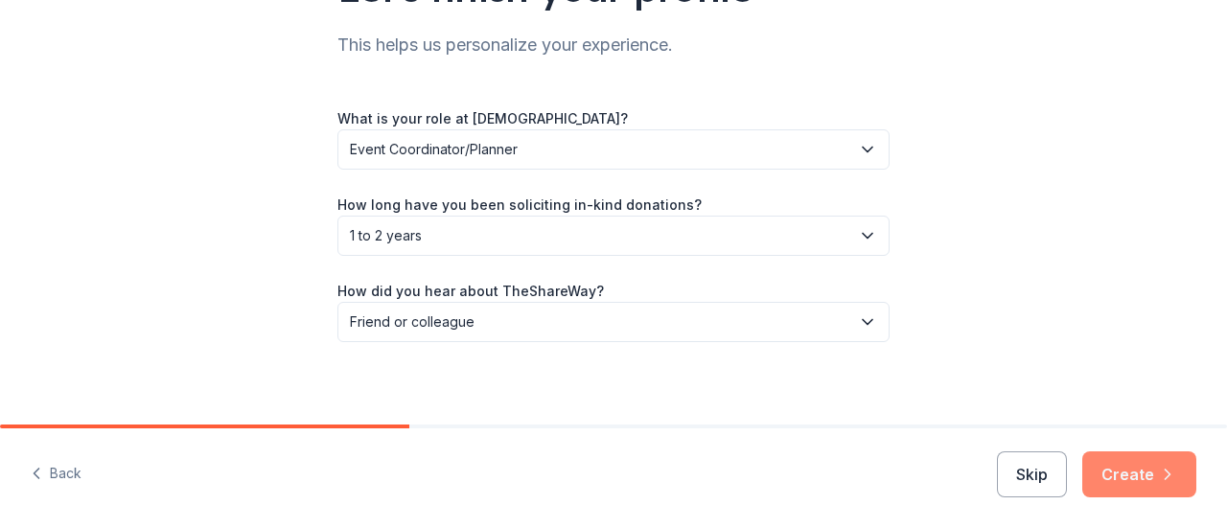
click at [1131, 473] on button "Create" at bounding box center [1139, 474] width 114 height 46
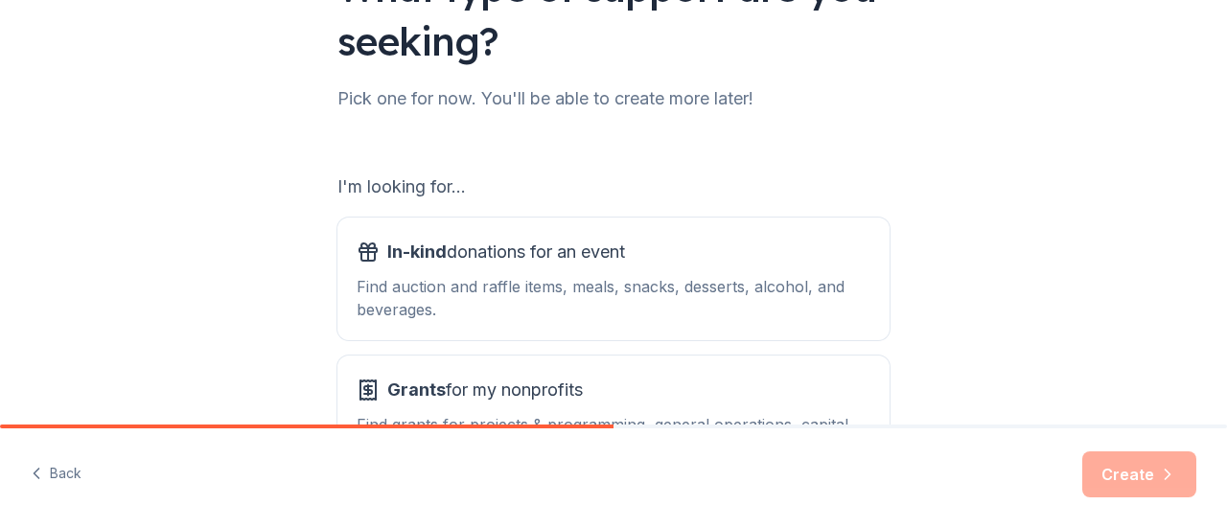
scroll to position [288, 0]
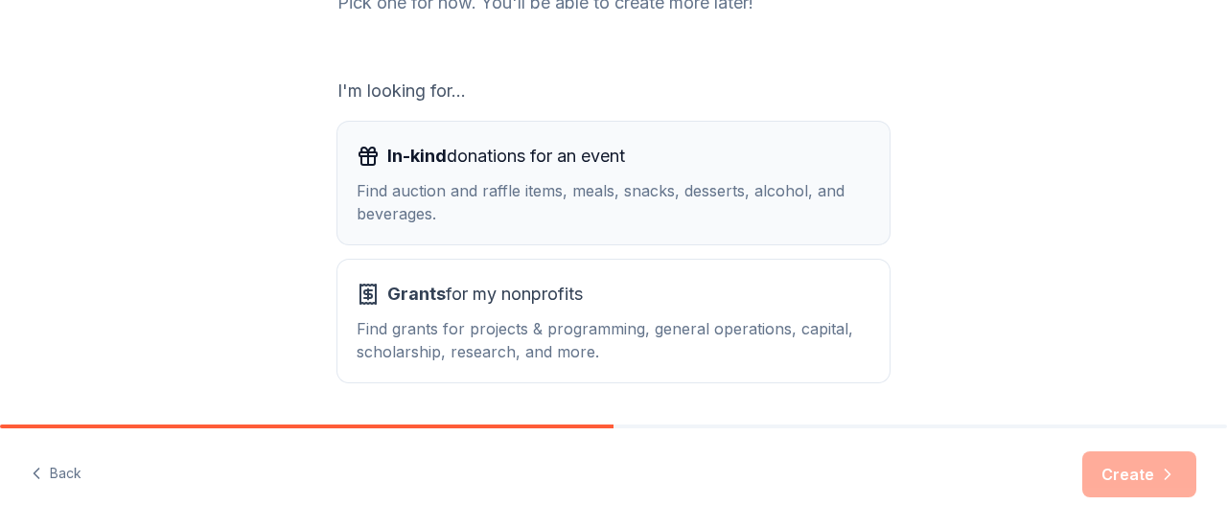
click at [566, 199] on div "Find auction and raffle items, meals, snacks, desserts, alcohol, and beverages." at bounding box center [614, 202] width 514 height 46
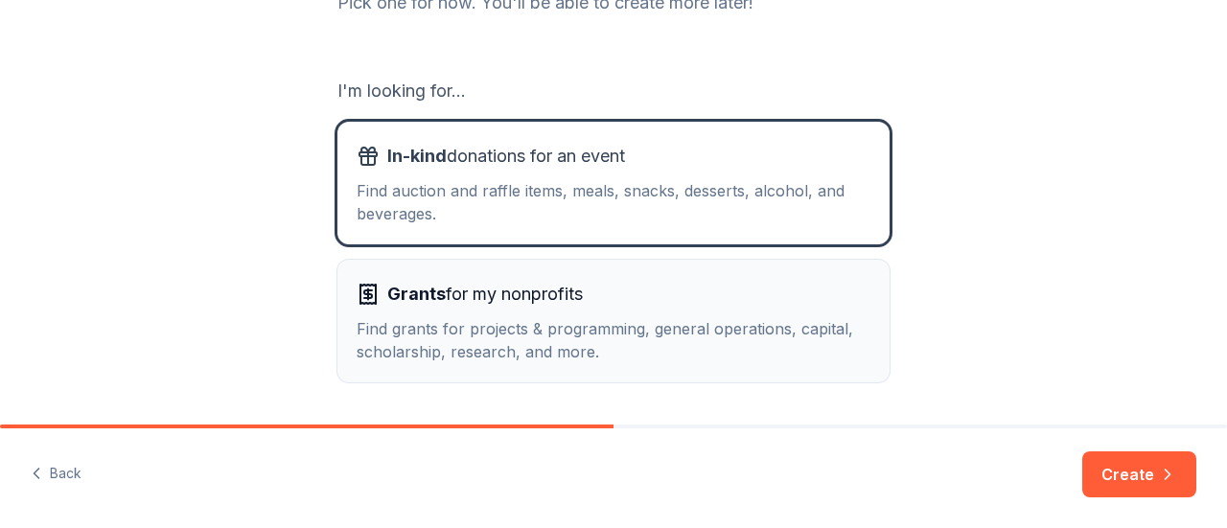
scroll to position [349, 0]
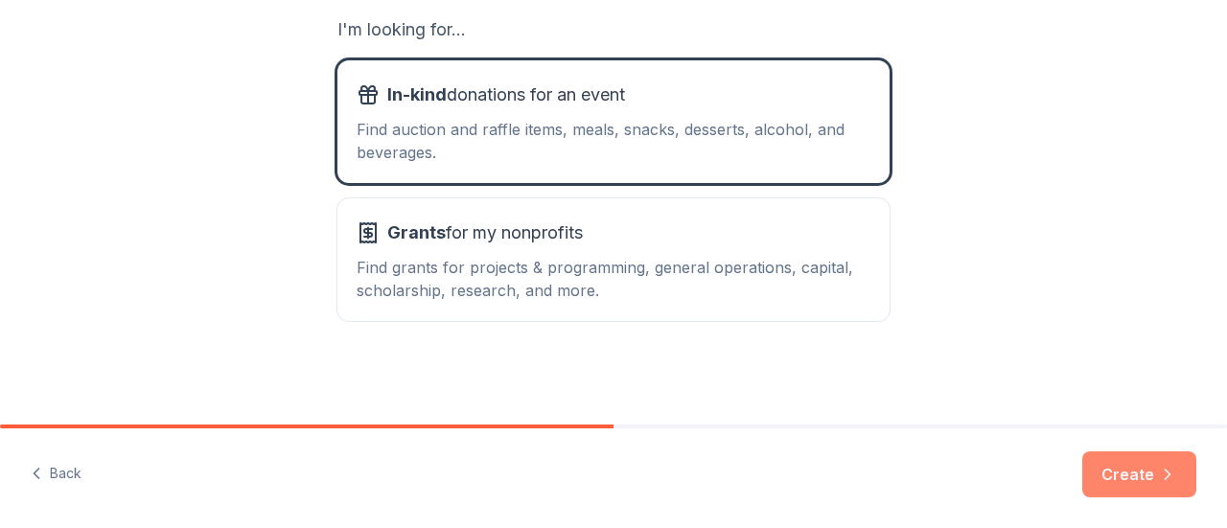
click at [1162, 480] on icon "button" at bounding box center [1167, 474] width 19 height 19
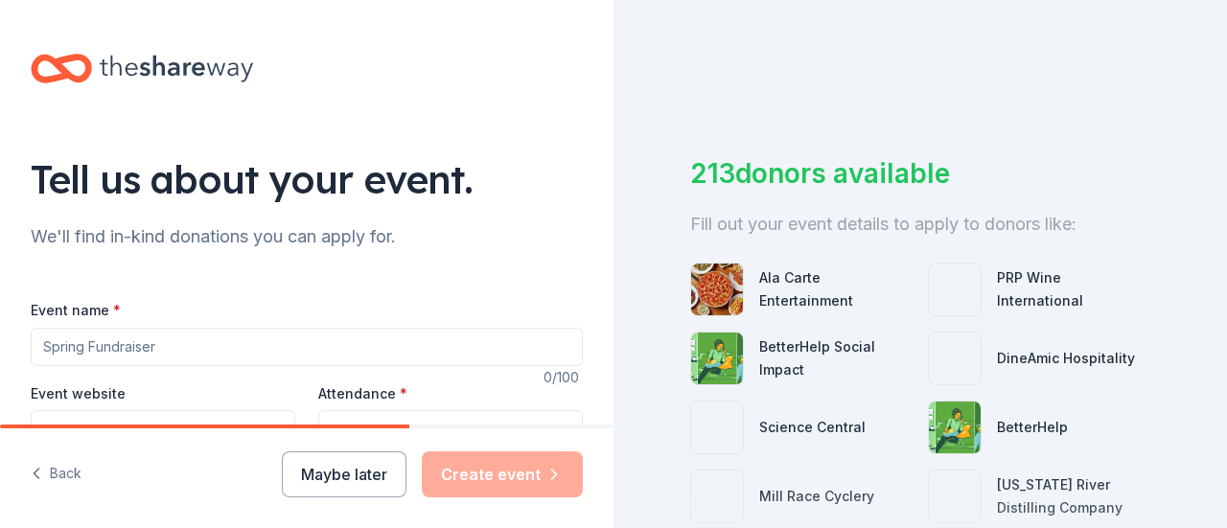
scroll to position [96, 0]
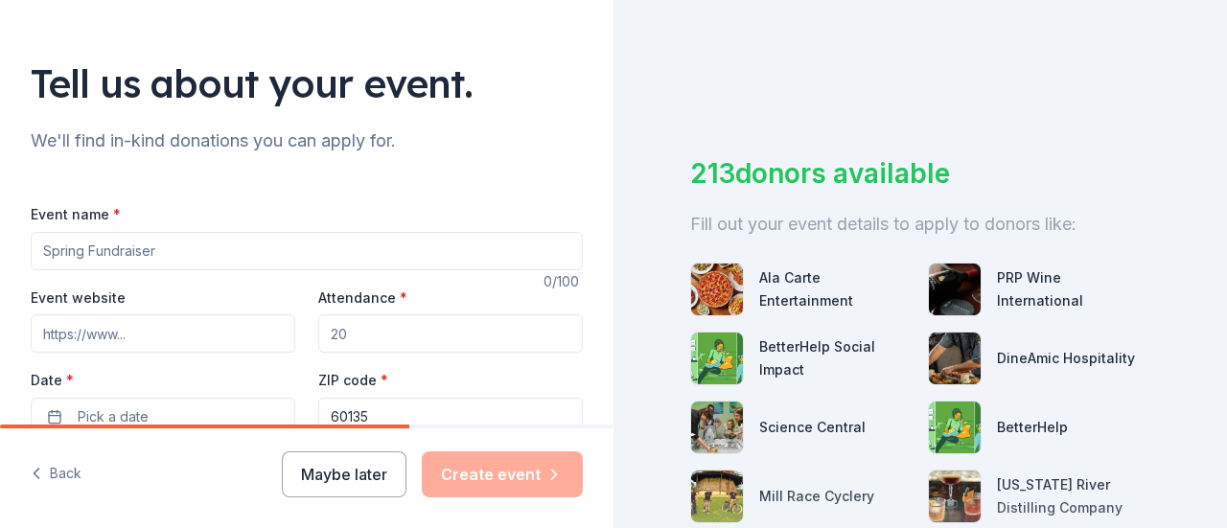
click at [152, 260] on input "Event name *" at bounding box center [307, 251] width 552 height 38
type input "Arise Youth Group"
click at [200, 343] on input "Event website" at bounding box center [163, 333] width 265 height 38
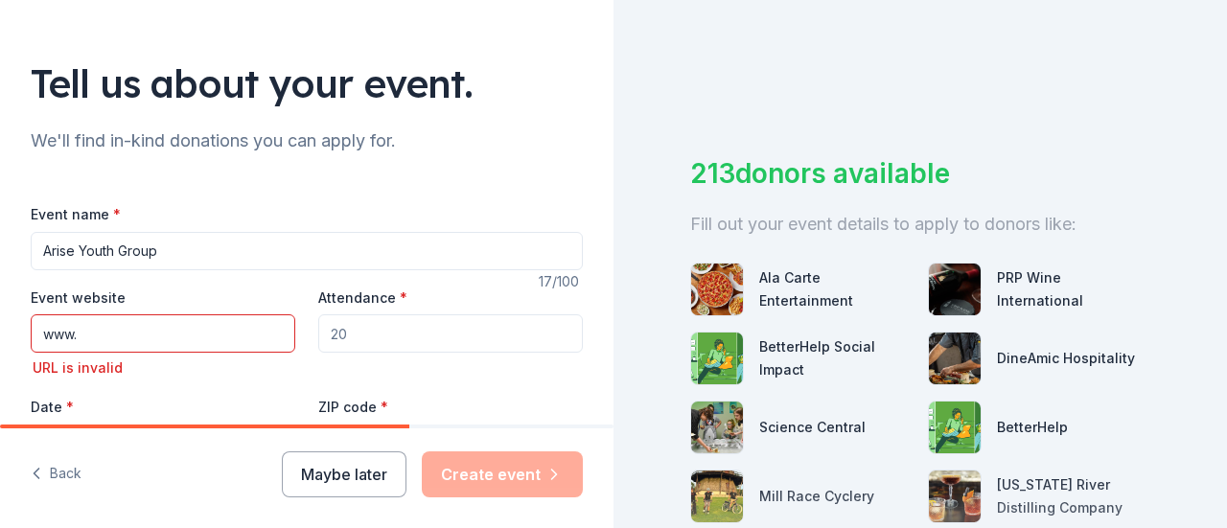
click at [123, 338] on input "www." at bounding box center [163, 333] width 265 height 38
paste input "https://crosswindcommunity.org/"
type input "https://crosswindcommunity.org/"
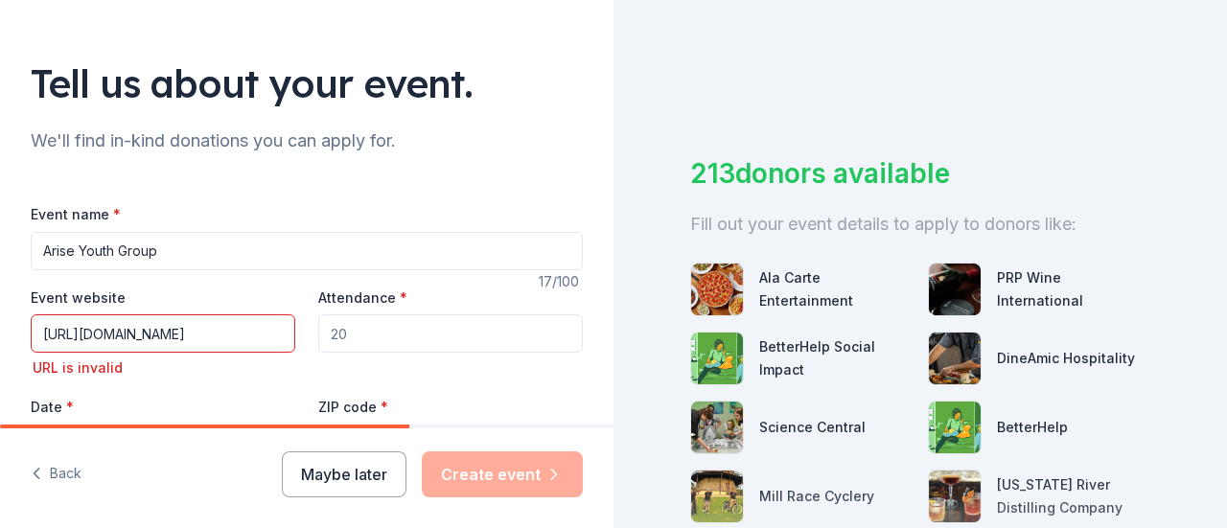
click at [383, 327] on input "Attendance *" at bounding box center [450, 333] width 265 height 38
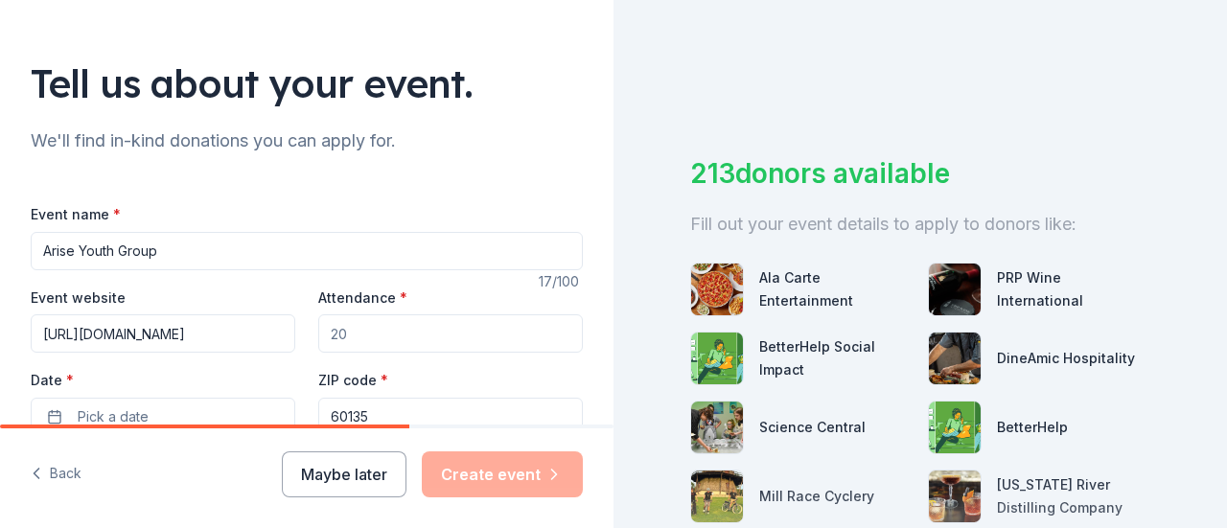
type input "5"
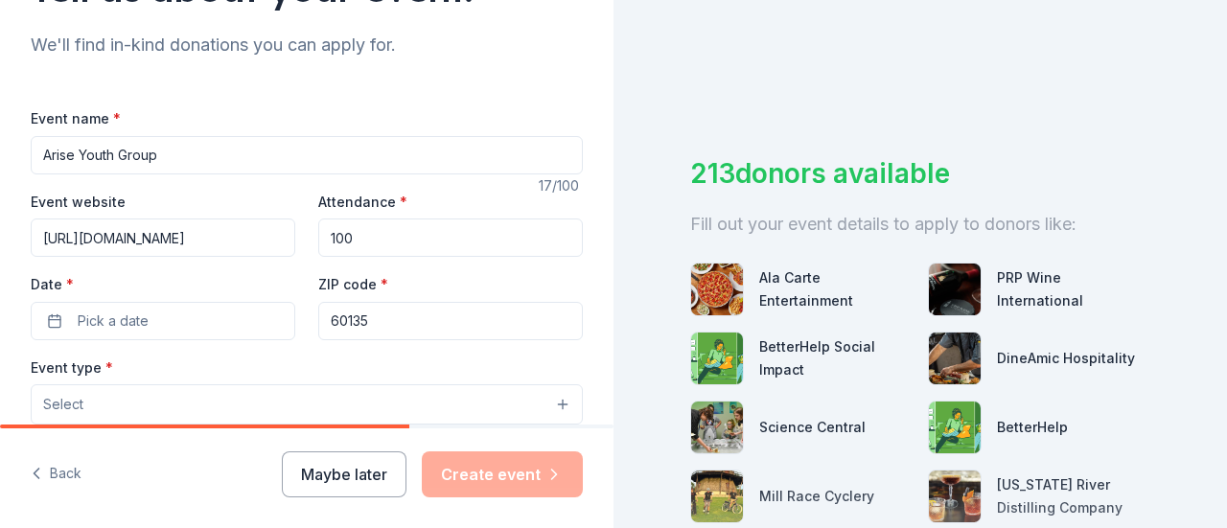
scroll to position [288, 0]
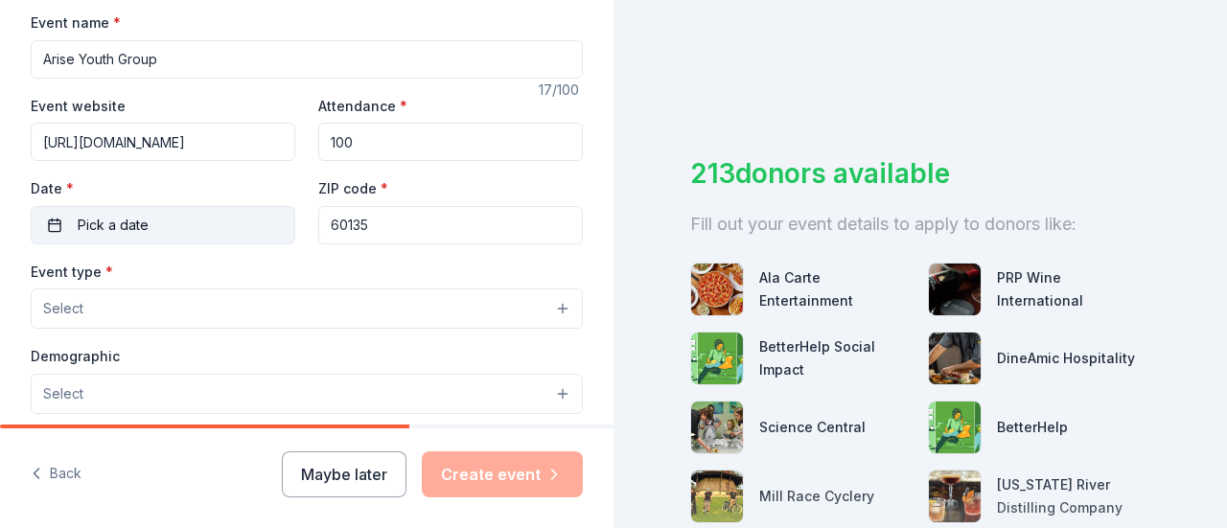
type input "100"
click at [150, 216] on button "Pick a date" at bounding box center [163, 225] width 265 height 38
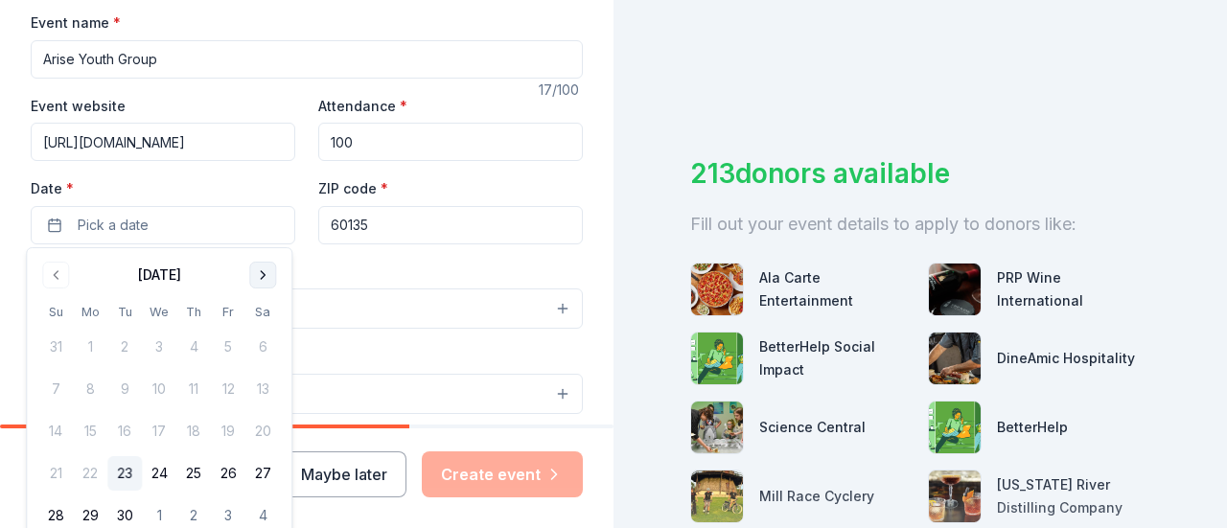
click at [254, 285] on button "Go to next month" at bounding box center [262, 275] width 27 height 27
click at [228, 430] on button "19" at bounding box center [228, 431] width 35 height 35
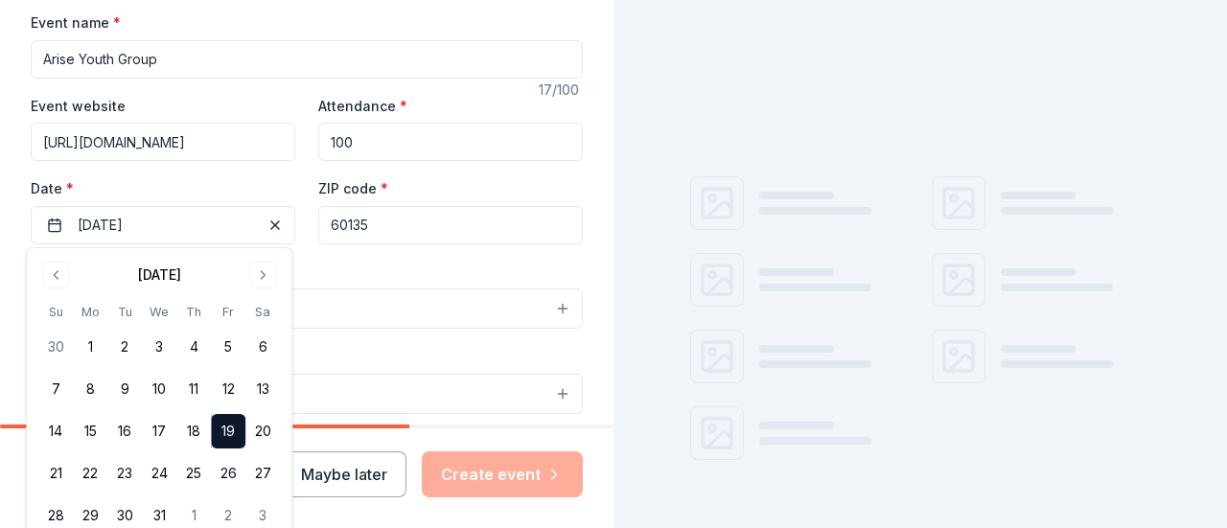
click at [409, 279] on div "Event type * Select" at bounding box center [307, 295] width 552 height 70
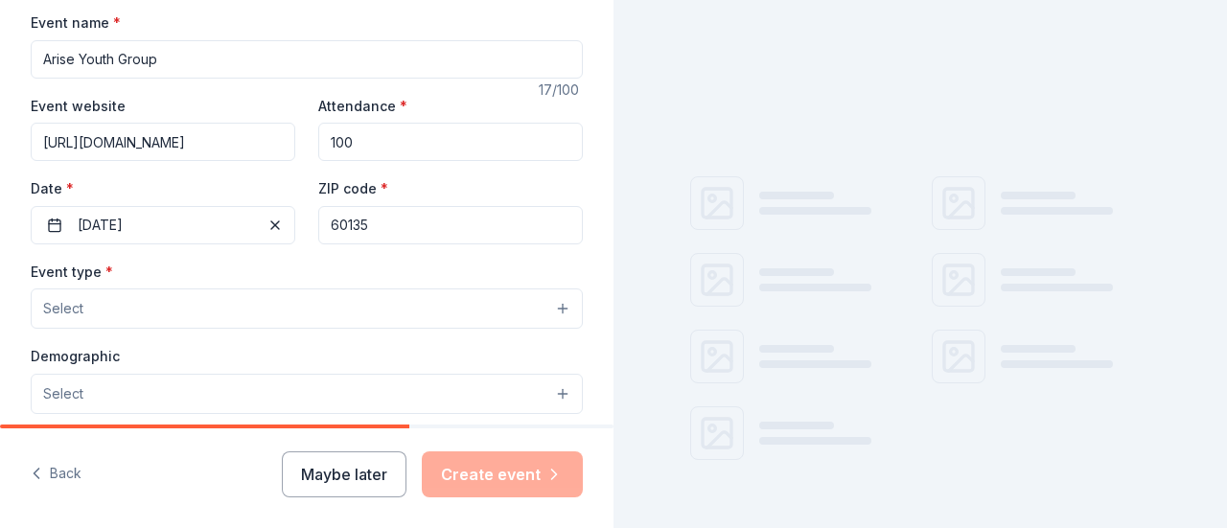
click at [316, 312] on button "Select" at bounding box center [307, 309] width 552 height 40
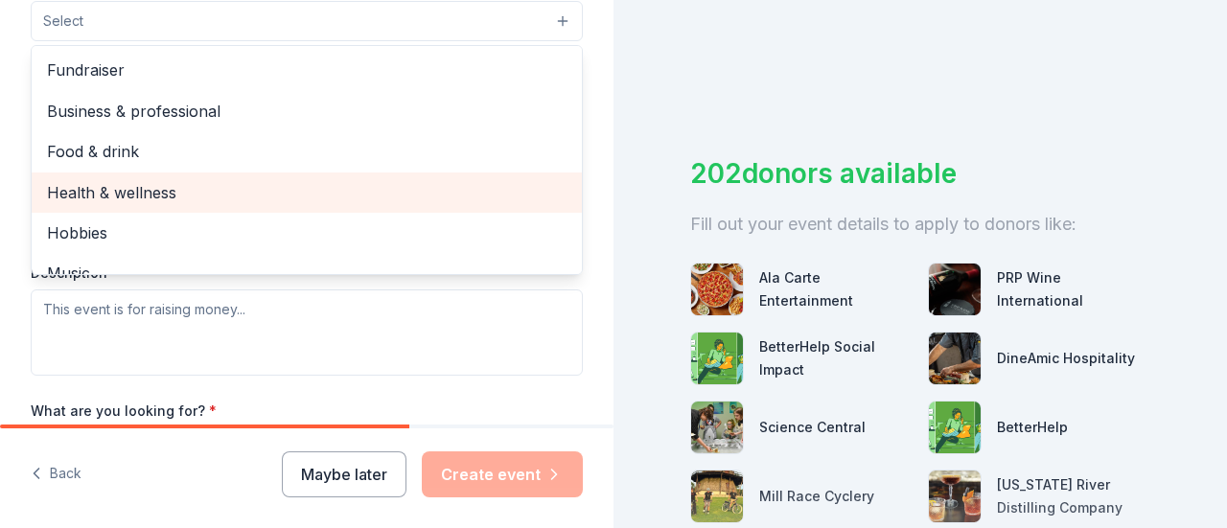
scroll to position [63, 0]
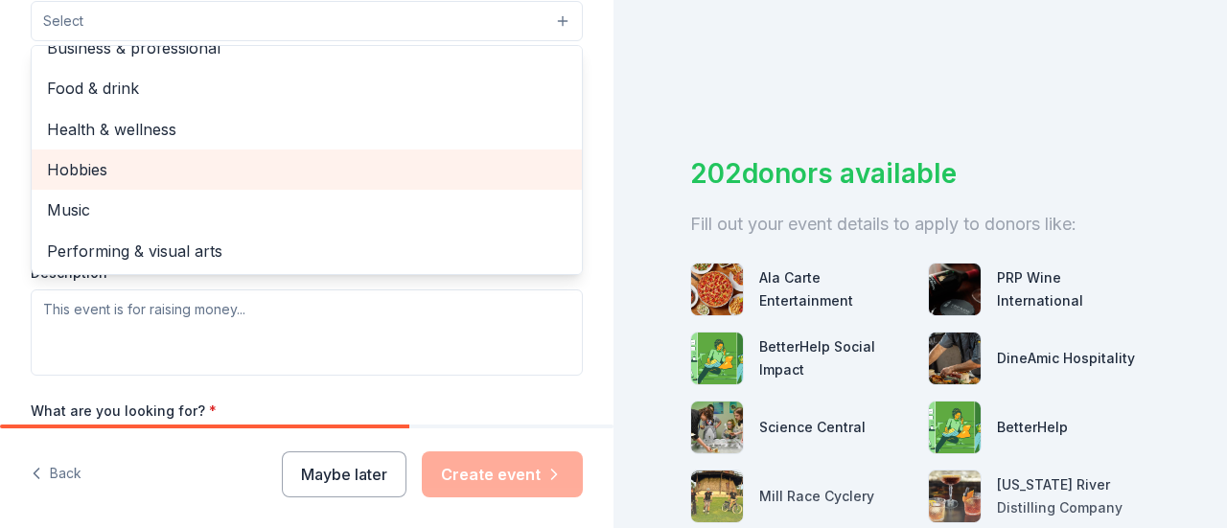
click at [206, 181] on div "Hobbies" at bounding box center [307, 170] width 550 height 40
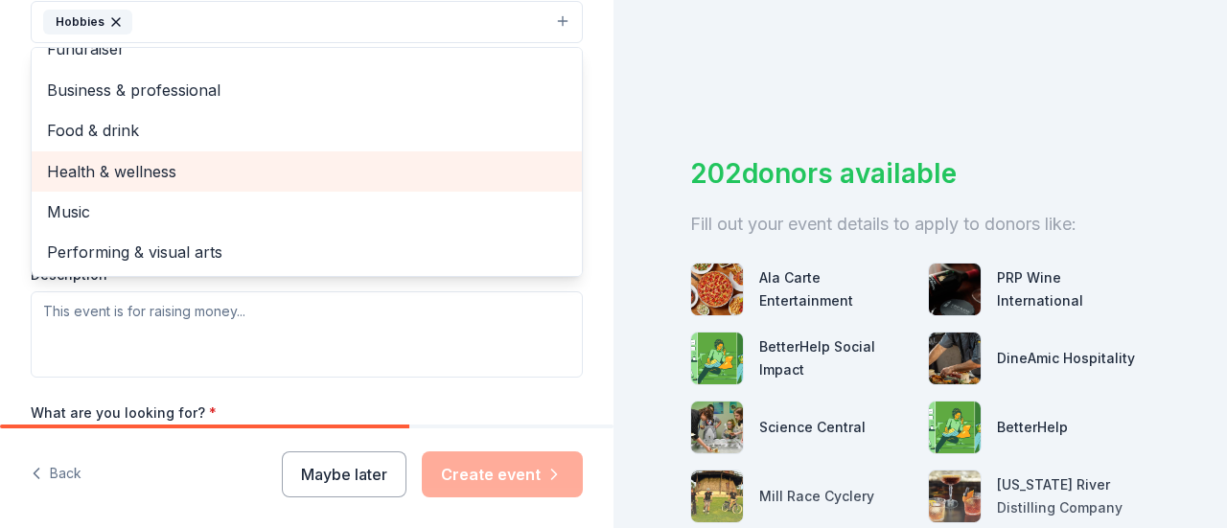
scroll to position [0, 0]
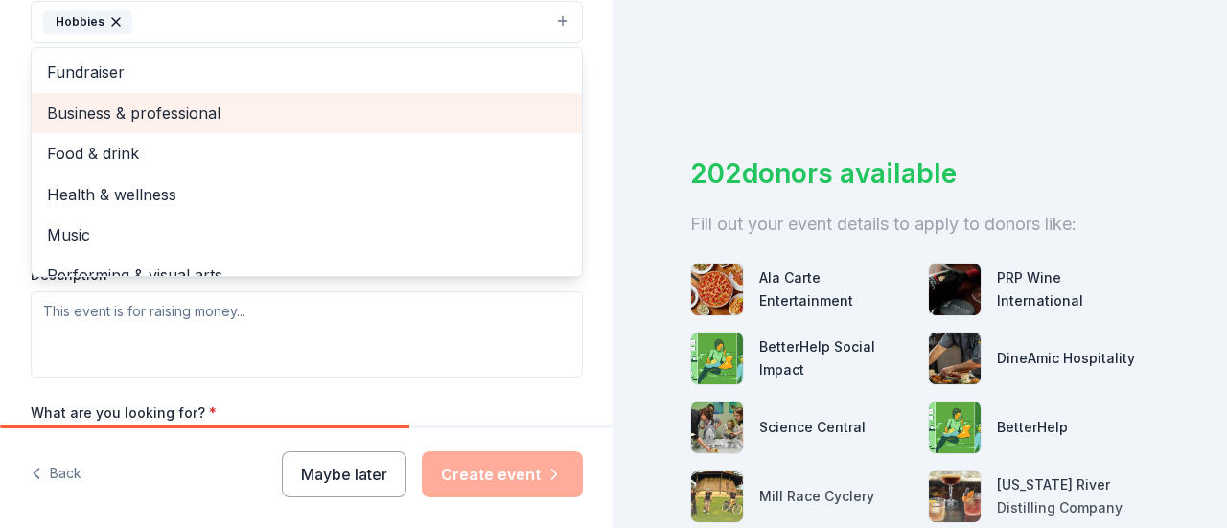
click at [208, 118] on span "Business & professional" at bounding box center [307, 113] width 520 height 25
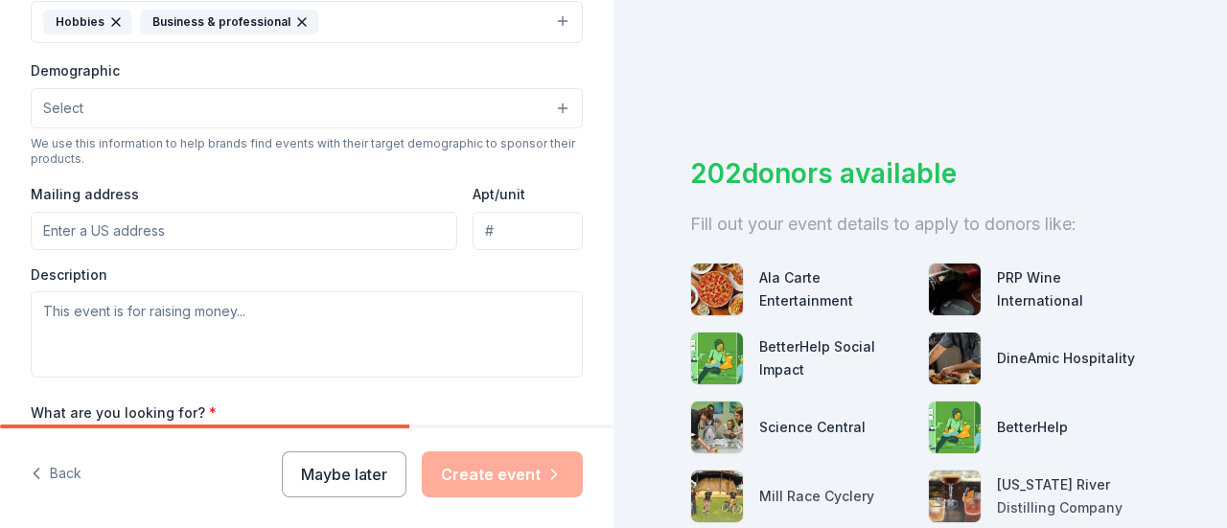
scroll to position [479, 0]
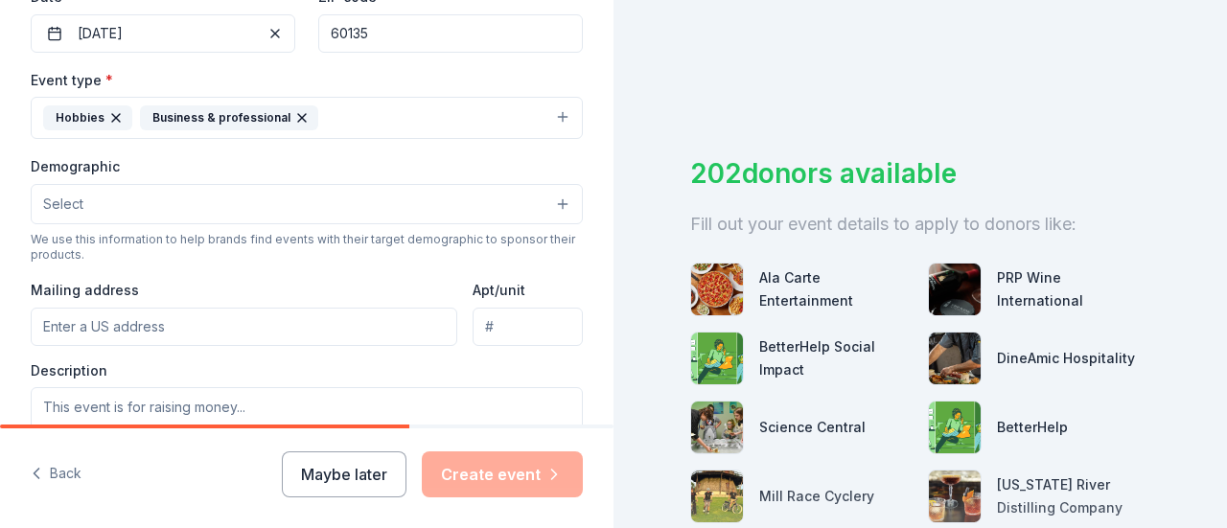
click at [196, 197] on button "Select" at bounding box center [307, 204] width 552 height 40
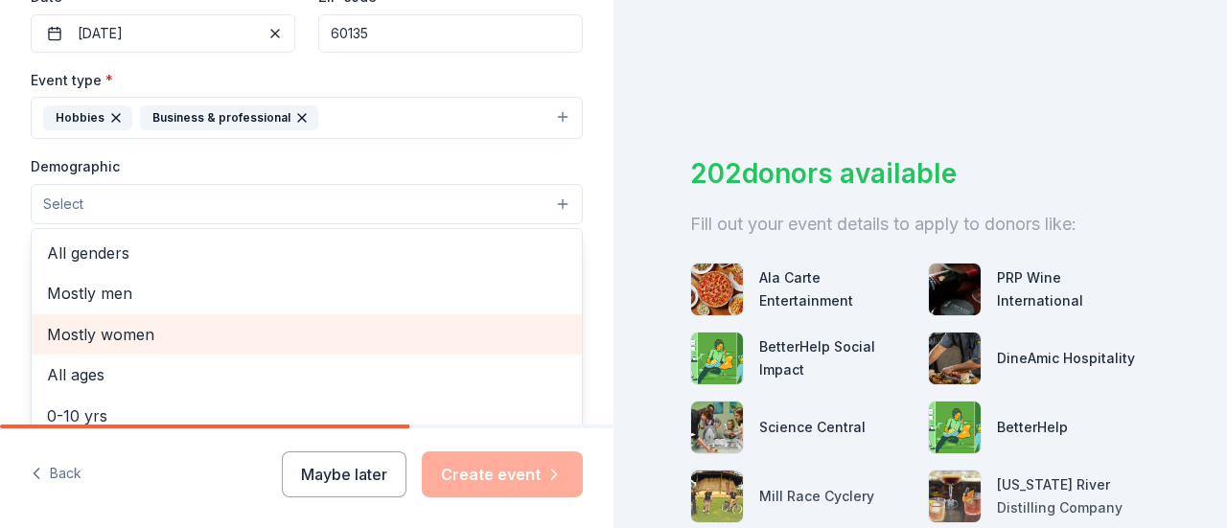
scroll to position [96, 0]
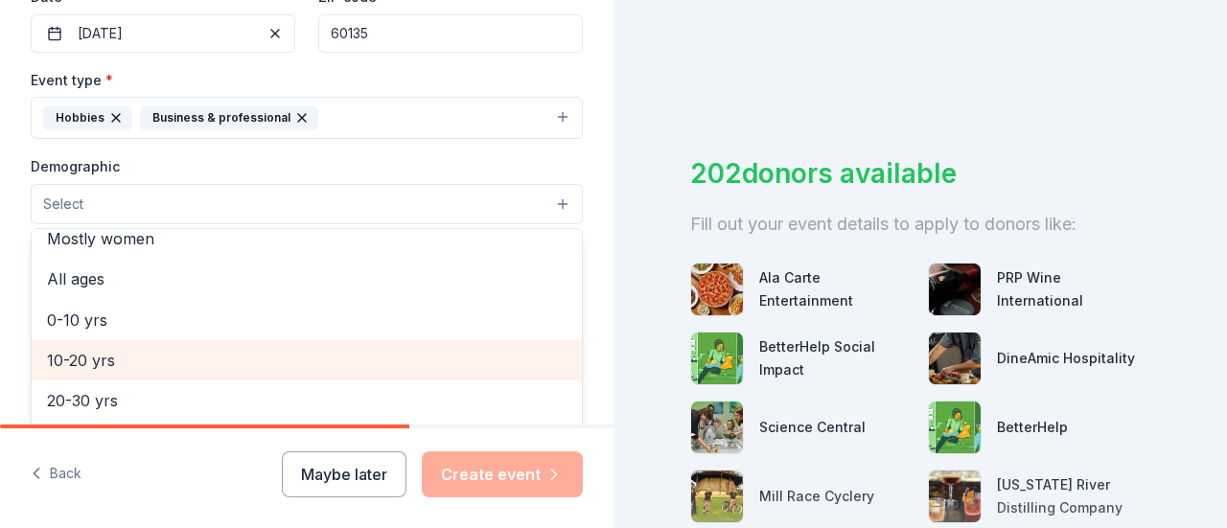
click at [131, 349] on span "10-20 yrs" at bounding box center [307, 360] width 520 height 25
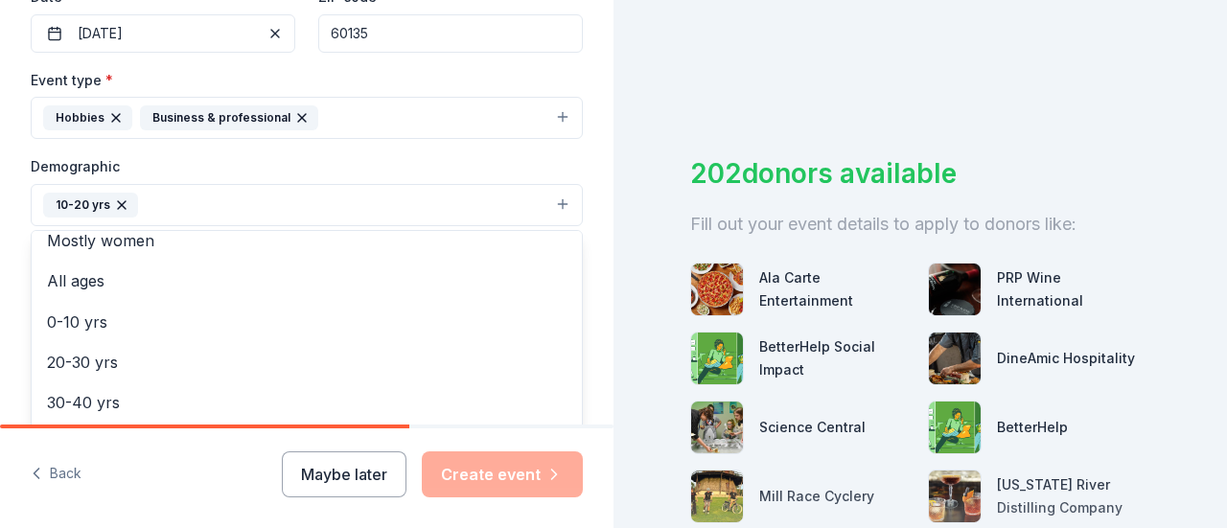
click at [414, 156] on div "Demographic 10-20 yrs All genders Mostly men Mostly women All ages 0-10 yrs 20-…" at bounding box center [307, 190] width 552 height 72
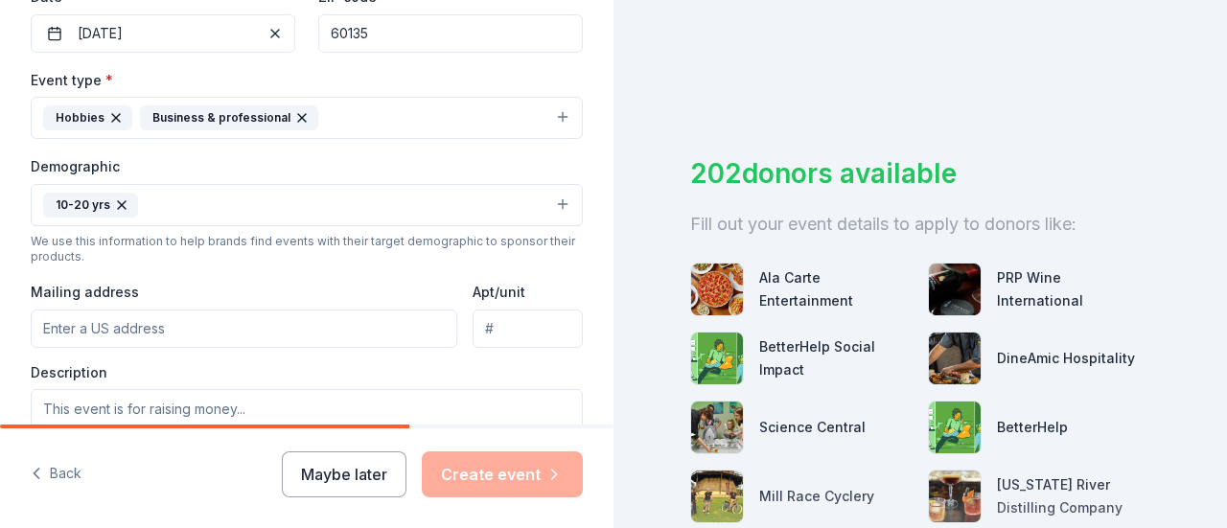
click at [169, 317] on input "Mailing address" at bounding box center [244, 329] width 427 height 38
type input "13100 Cherry Road, Genoa, IL, 60135"
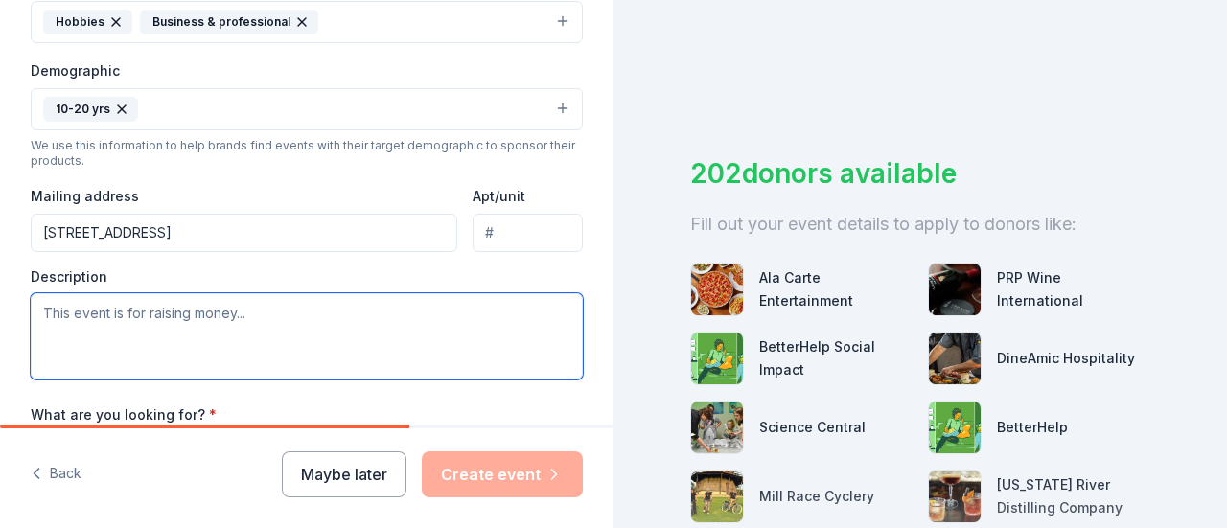
click at [239, 329] on textarea at bounding box center [307, 336] width 552 height 86
paste textarea "Dear Community Member, I hope this letter finds you well. Our names are Ashley …"
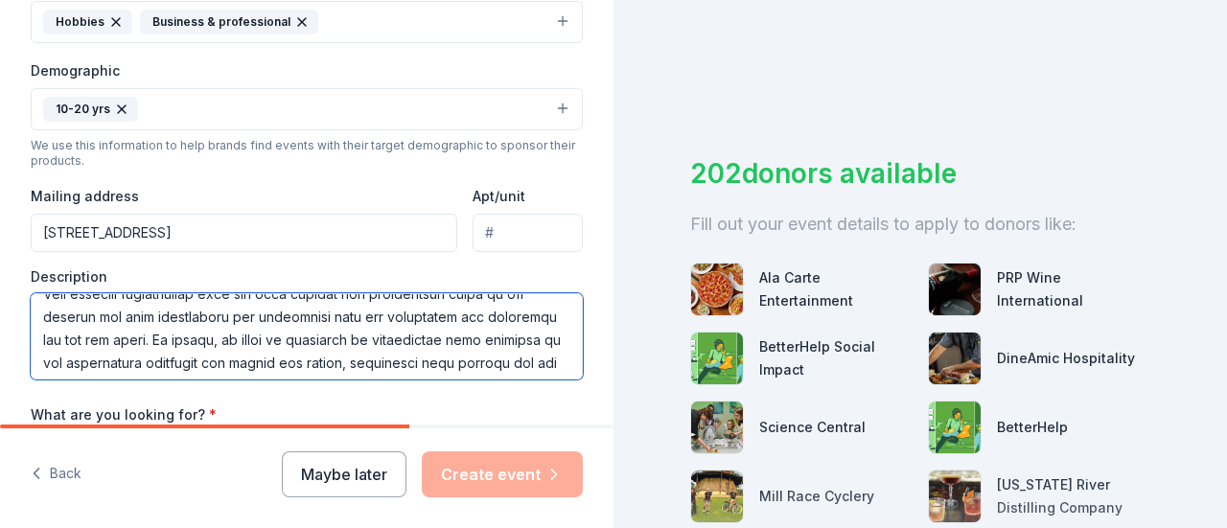
scroll to position [0, 0]
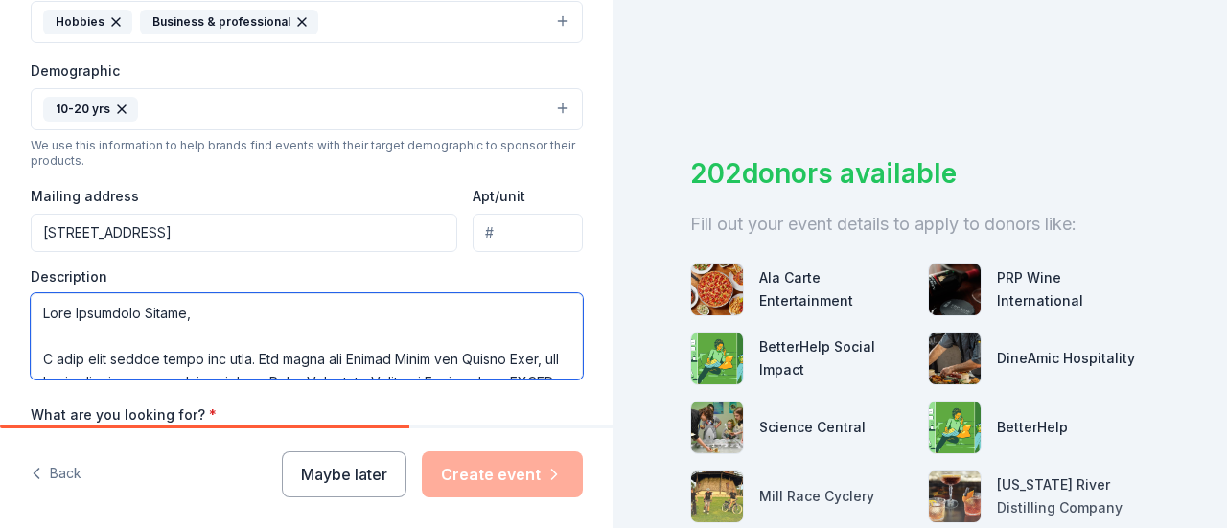
click at [174, 324] on textarea at bounding box center [307, 336] width 552 height 86
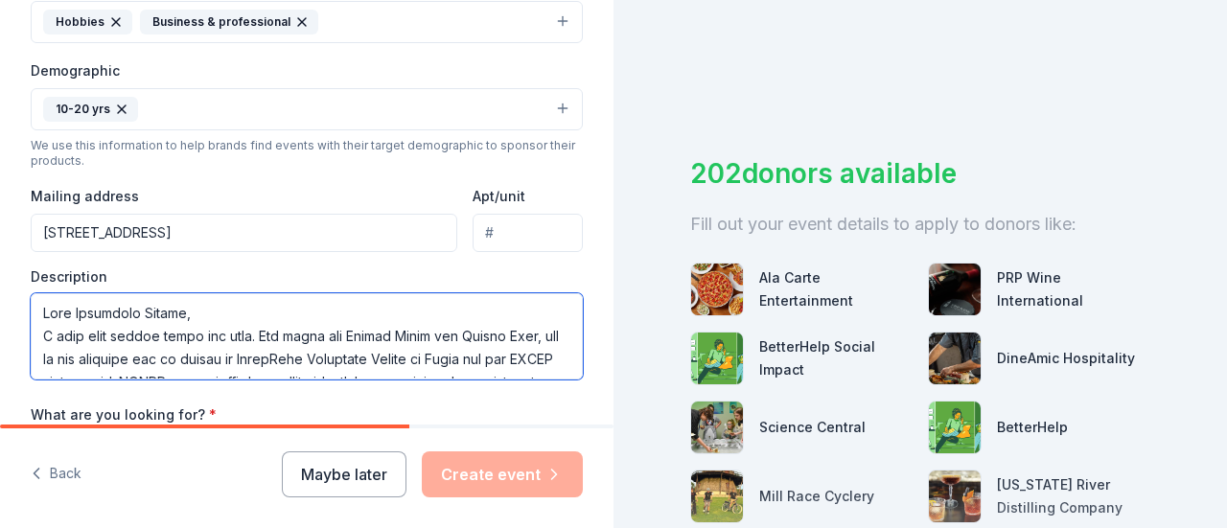
drag, startPoint x: 81, startPoint y: 352, endPoint x: 243, endPoint y: 331, distance: 163.4
click at [243, 331] on textarea at bounding box center [307, 336] width 552 height 86
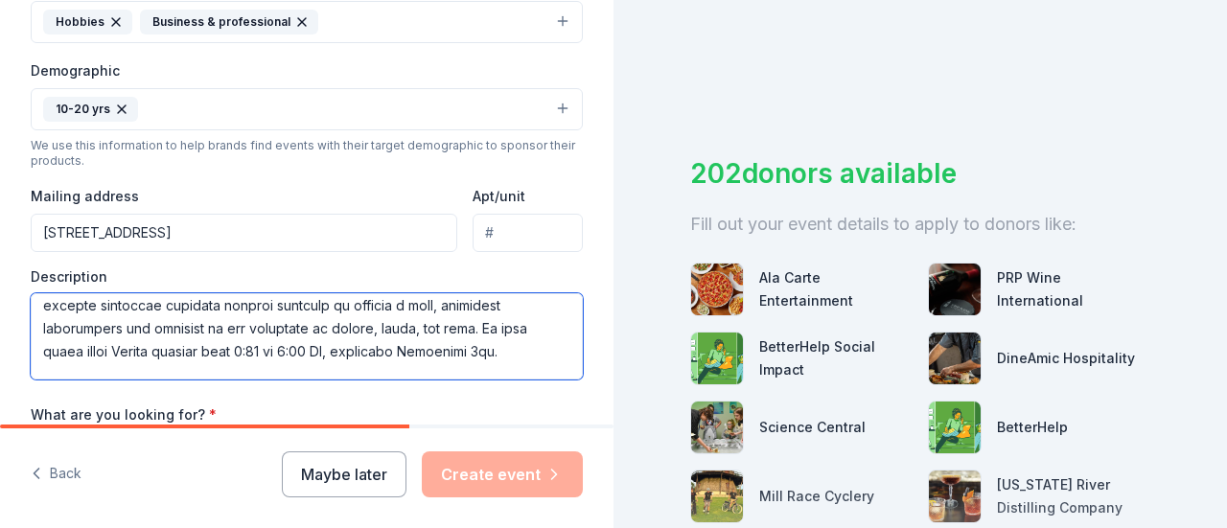
scroll to position [115, 0]
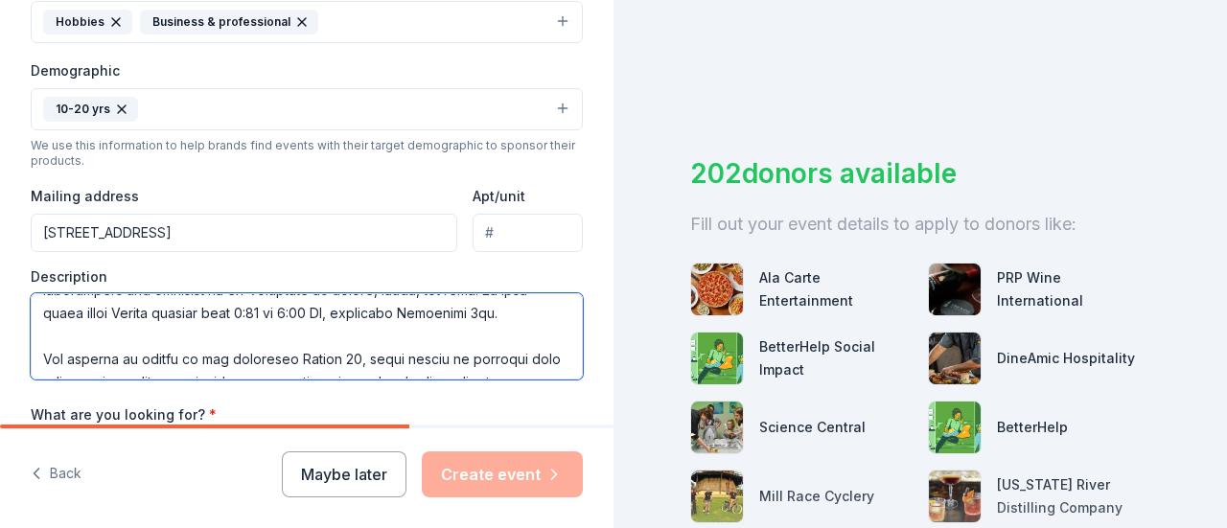
click at [100, 358] on textarea at bounding box center [307, 336] width 552 height 86
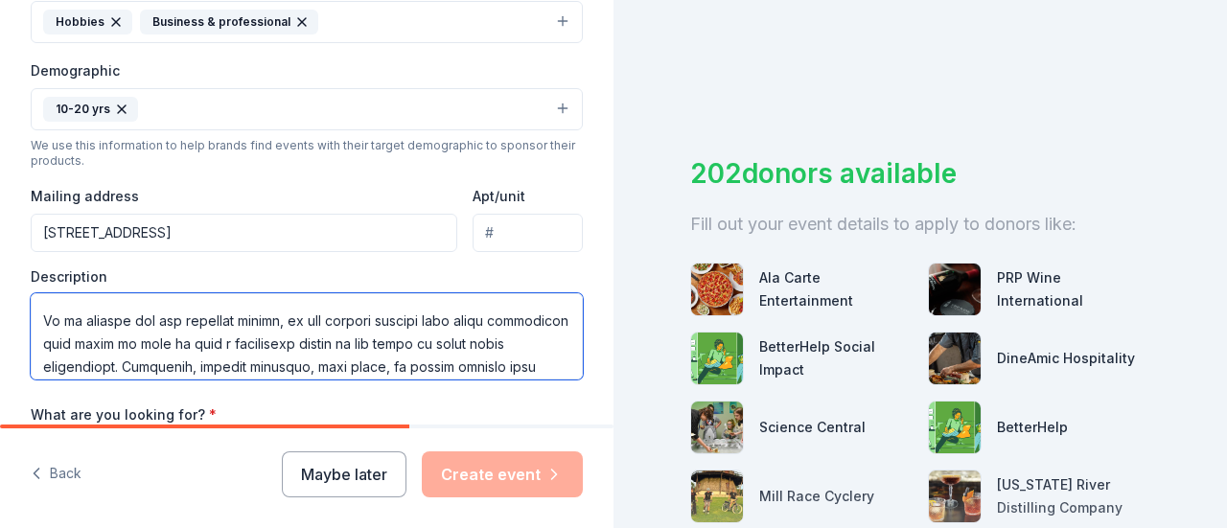
click at [151, 329] on textarea at bounding box center [307, 336] width 552 height 86
click at [147, 329] on textarea at bounding box center [307, 336] width 552 height 86
click at [146, 327] on textarea at bounding box center [307, 336] width 552 height 86
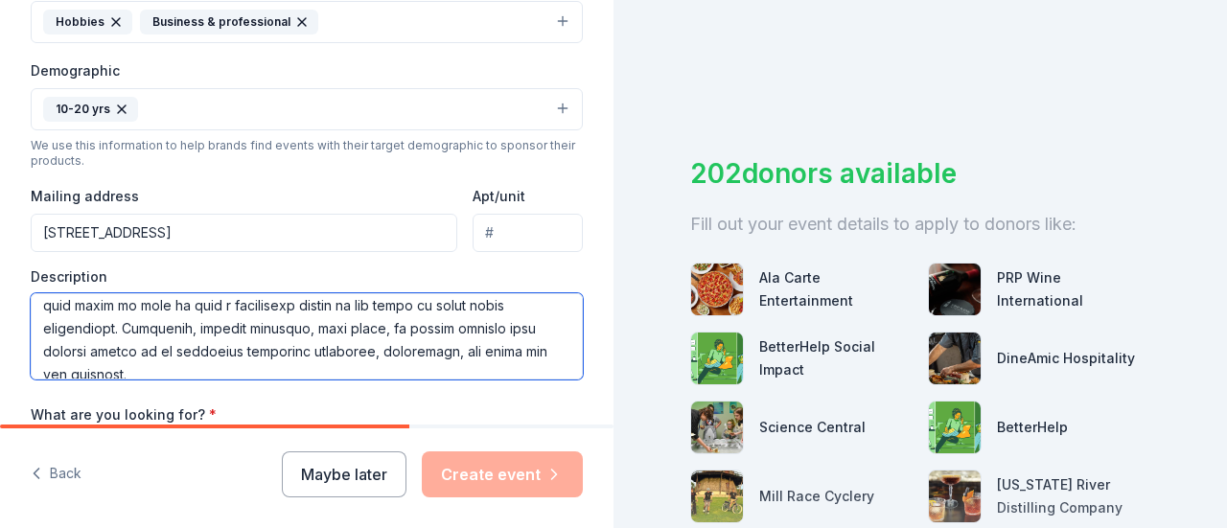
scroll to position [299, 0]
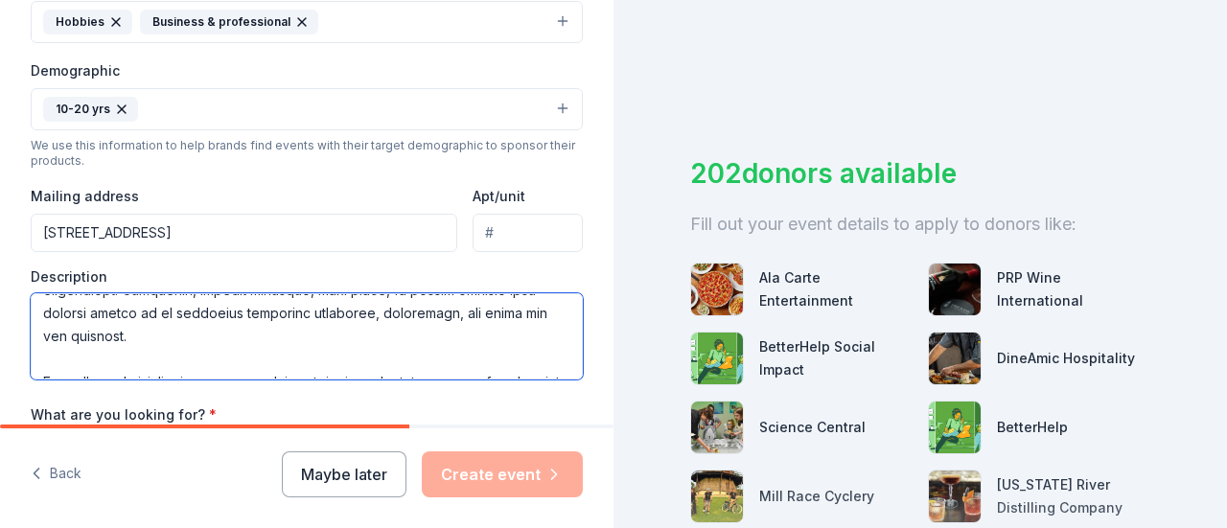
click at [272, 358] on textarea at bounding box center [307, 336] width 552 height 86
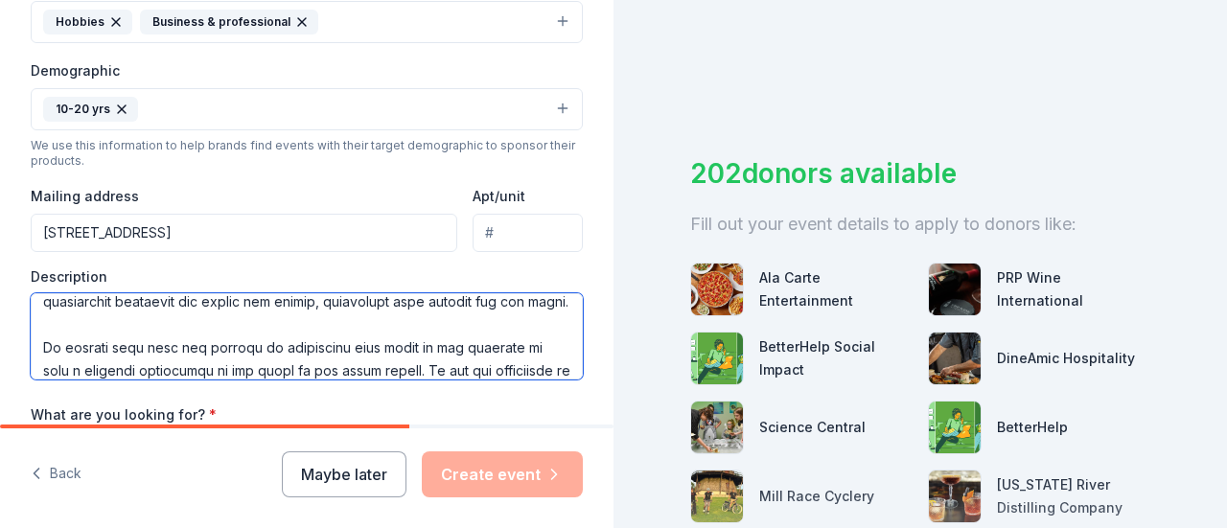
scroll to position [464, 0]
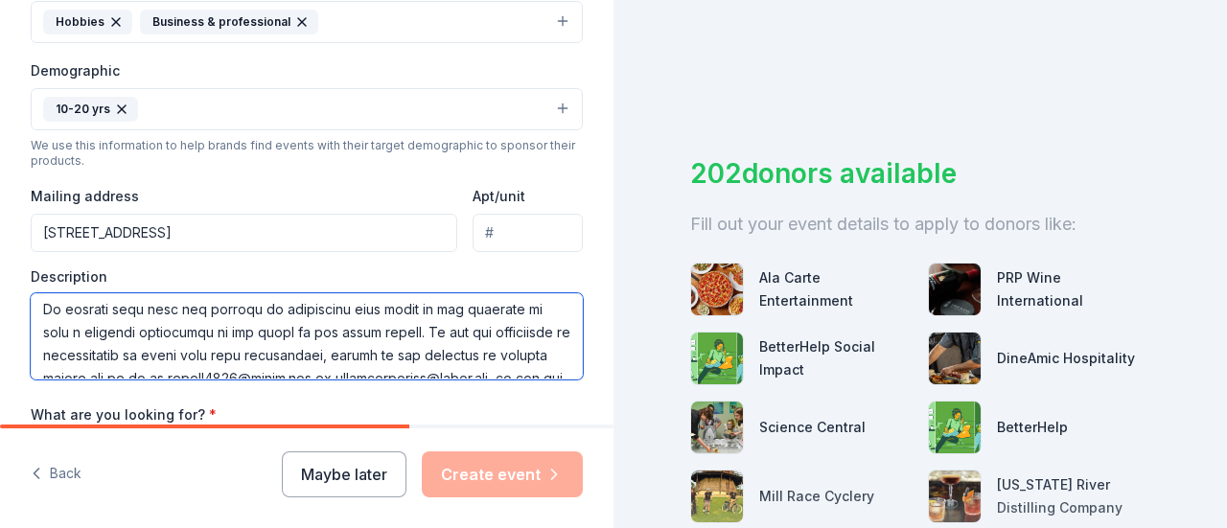
click at [197, 331] on textarea at bounding box center [307, 336] width 552 height 86
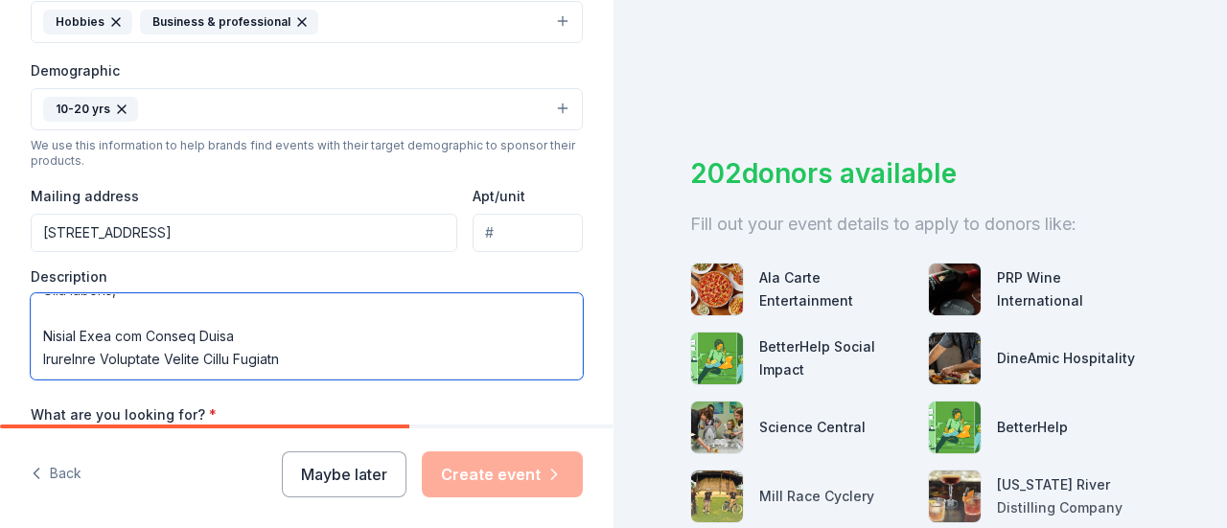
scroll to position [663, 0]
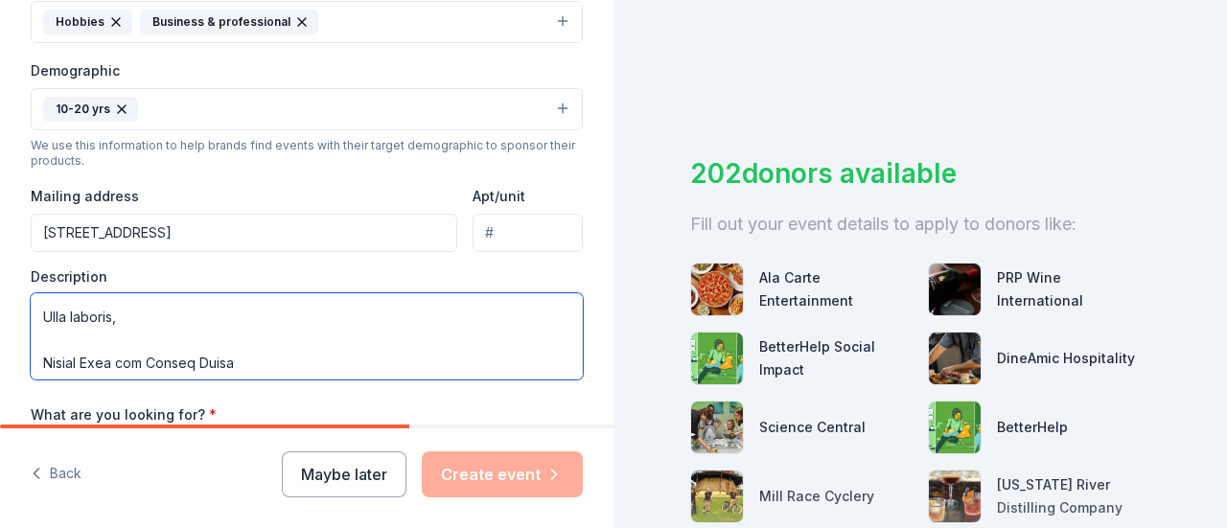
drag, startPoint x: 420, startPoint y: 291, endPoint x: 326, endPoint y: 335, distance: 103.4
click at [326, 335] on textarea at bounding box center [307, 336] width 552 height 86
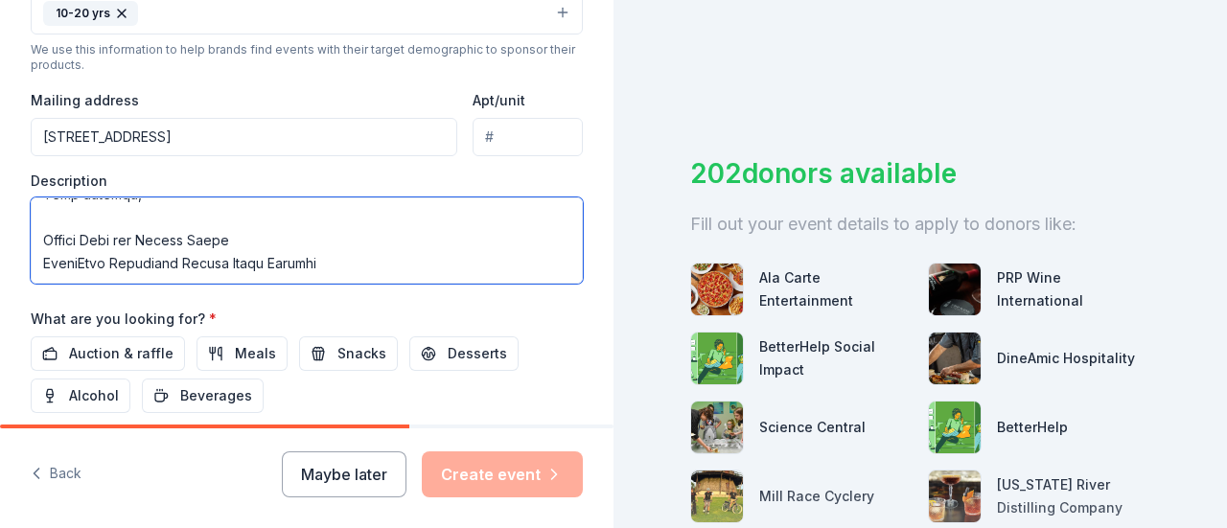
scroll to position [767, 0]
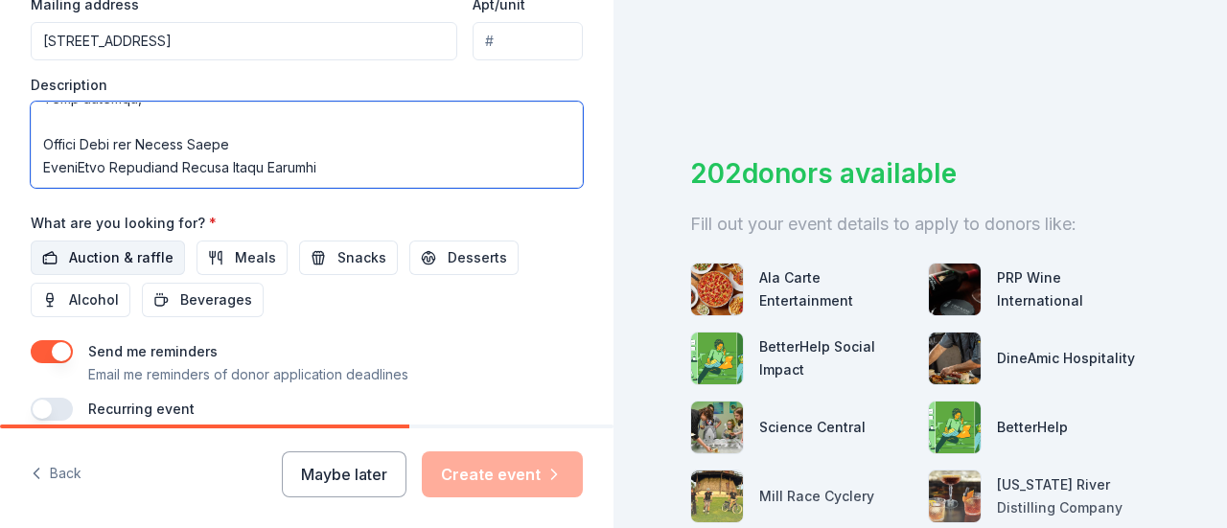
type textarea "Dear Community Member, I hope this letter finds you well. We are reaching out o…"
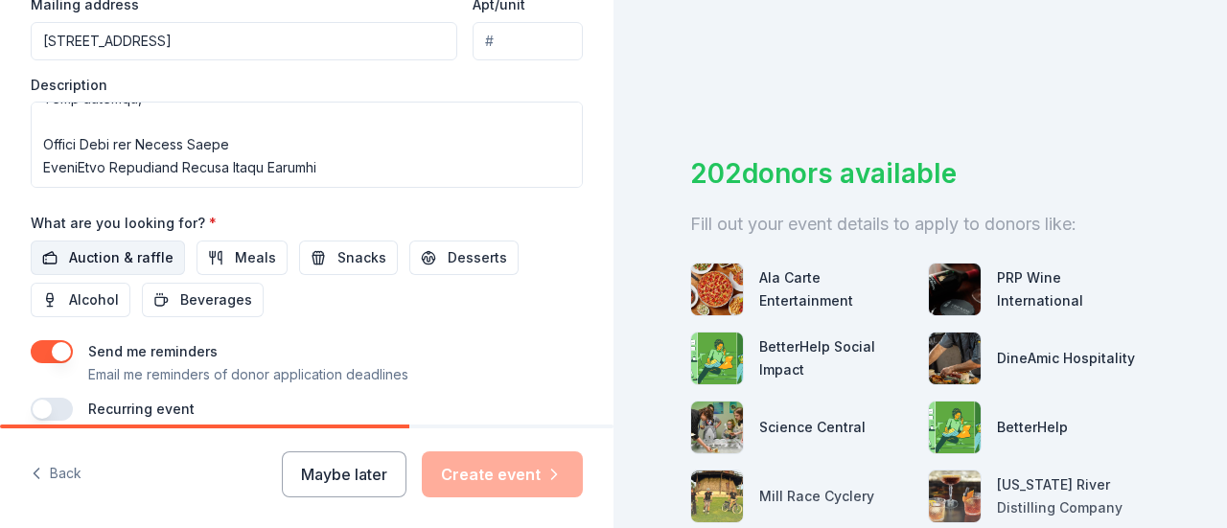
click at [131, 248] on span "Auction & raffle" at bounding box center [121, 257] width 104 height 23
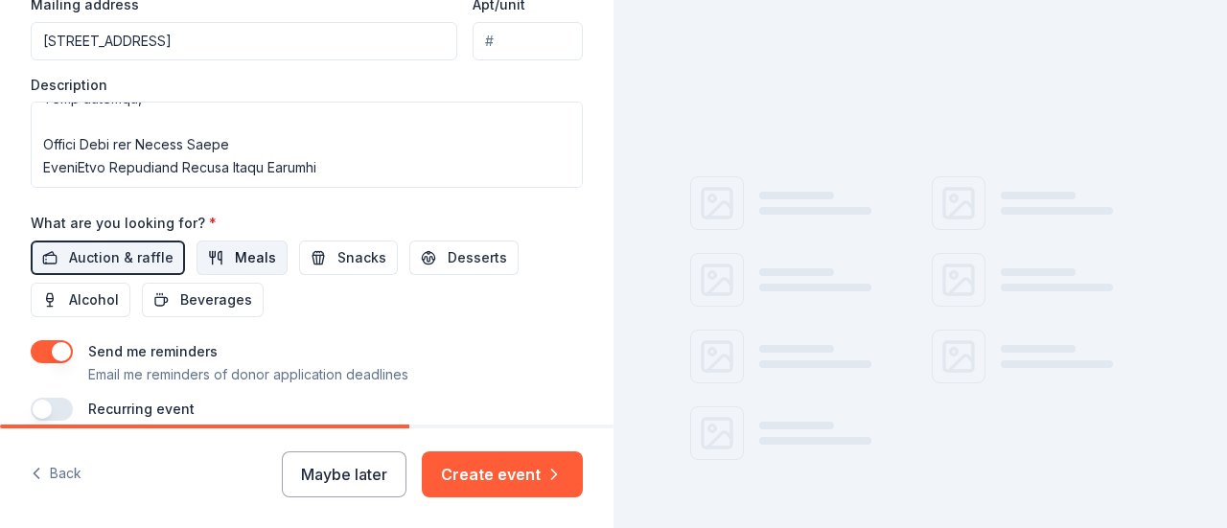
click at [260, 250] on span "Meals" at bounding box center [255, 257] width 41 height 23
click at [337, 246] on span "Snacks" at bounding box center [361, 257] width 49 height 23
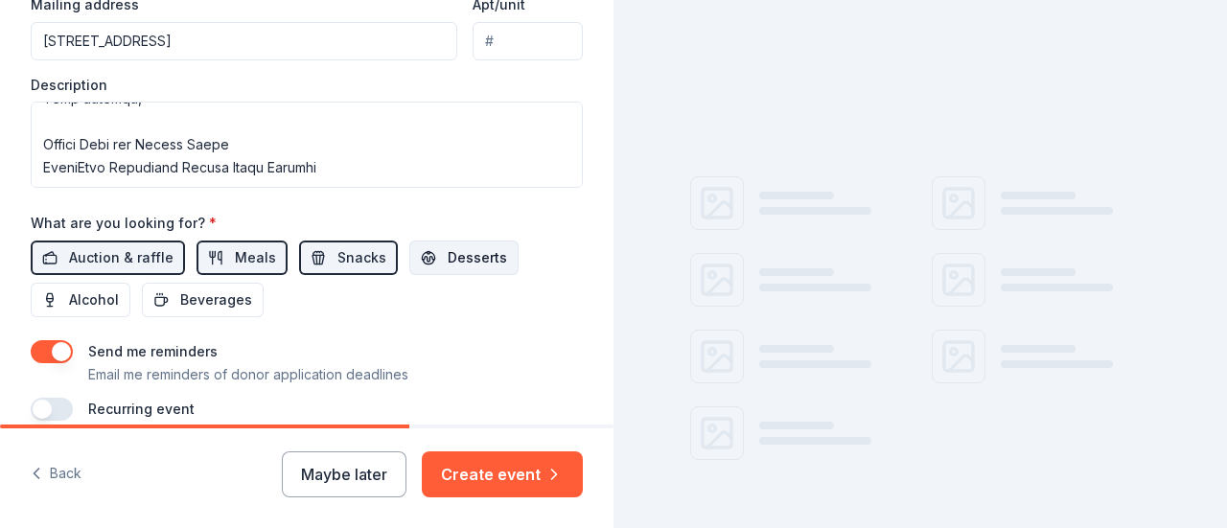
click at [452, 246] on span "Desserts" at bounding box center [477, 257] width 59 height 23
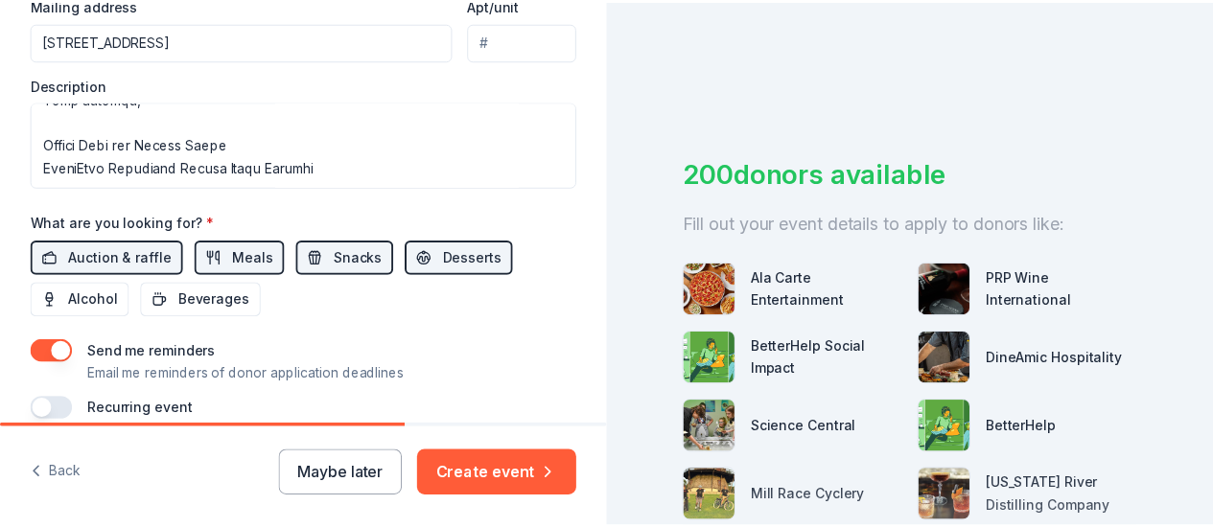
scroll to position [849, 0]
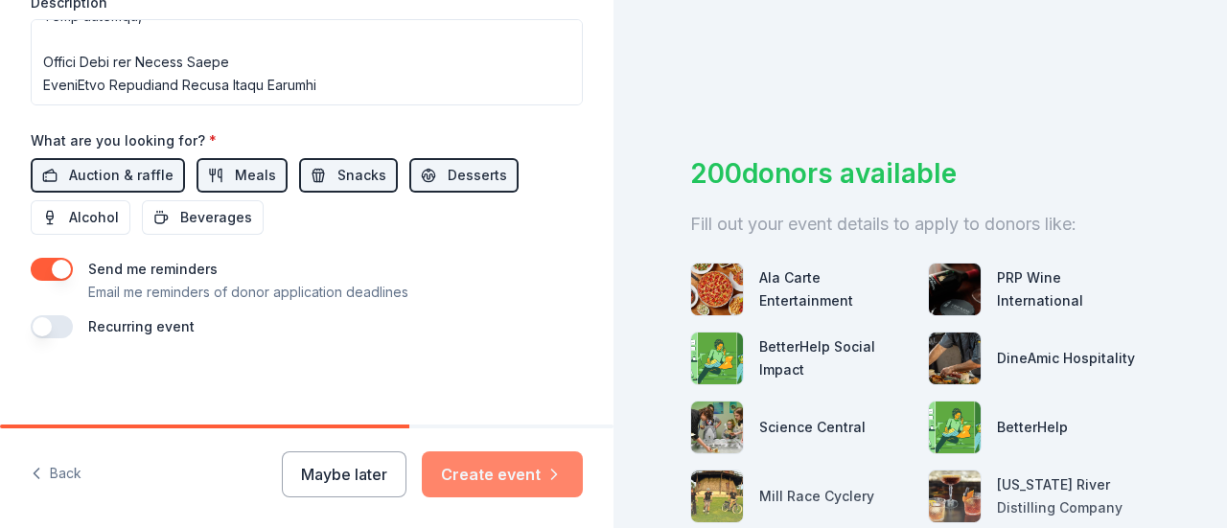
click at [523, 478] on button "Create event" at bounding box center [502, 474] width 161 height 46
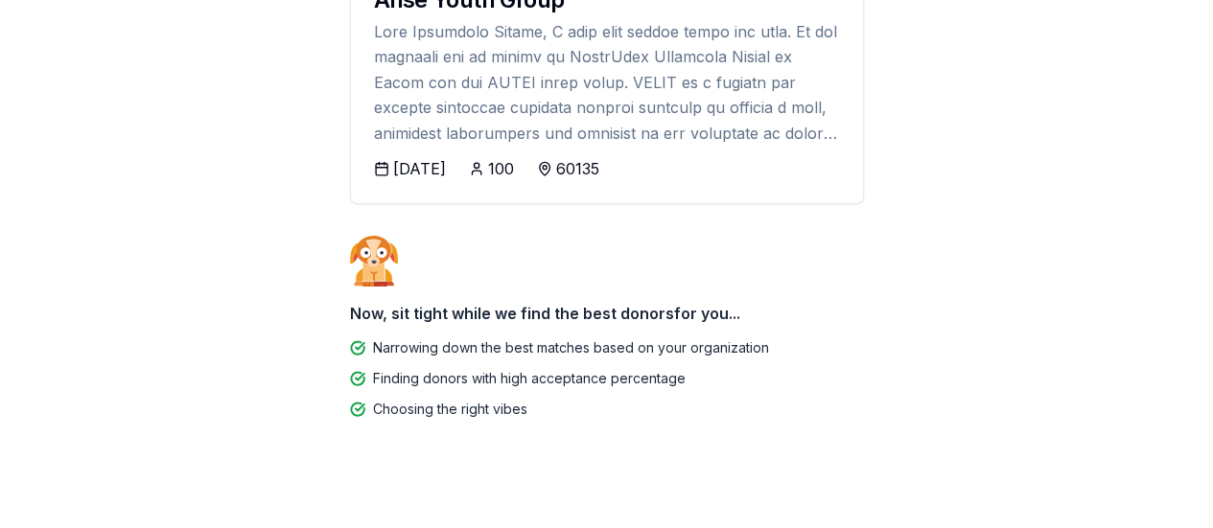
scroll to position [306, 0]
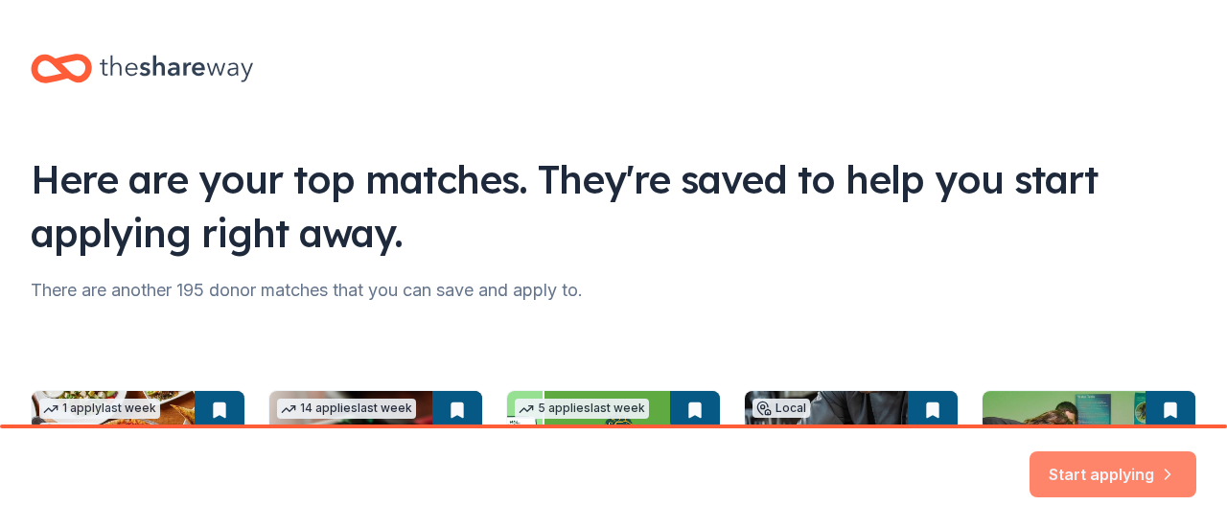
click at [1106, 476] on button "Start applying" at bounding box center [1112, 463] width 167 height 46
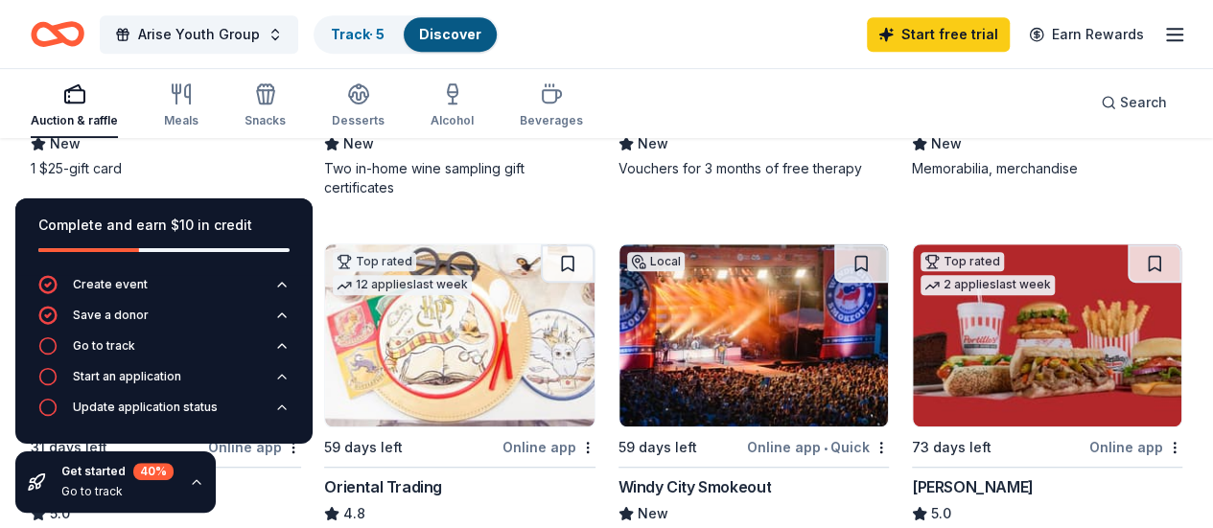
scroll to position [383, 0]
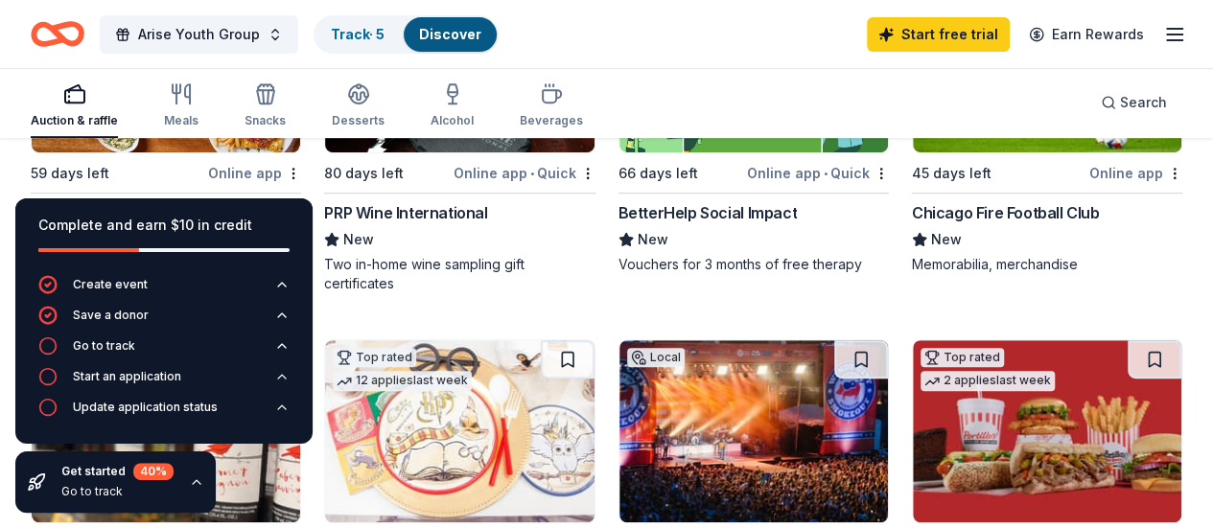
click at [697, 84] on div "Auction & raffle Meals Snacks Desserts Alcohol Beverages Search" at bounding box center [606, 102] width 1151 height 71
click at [1100, 97] on div "Search" at bounding box center [1133, 102] width 66 height 23
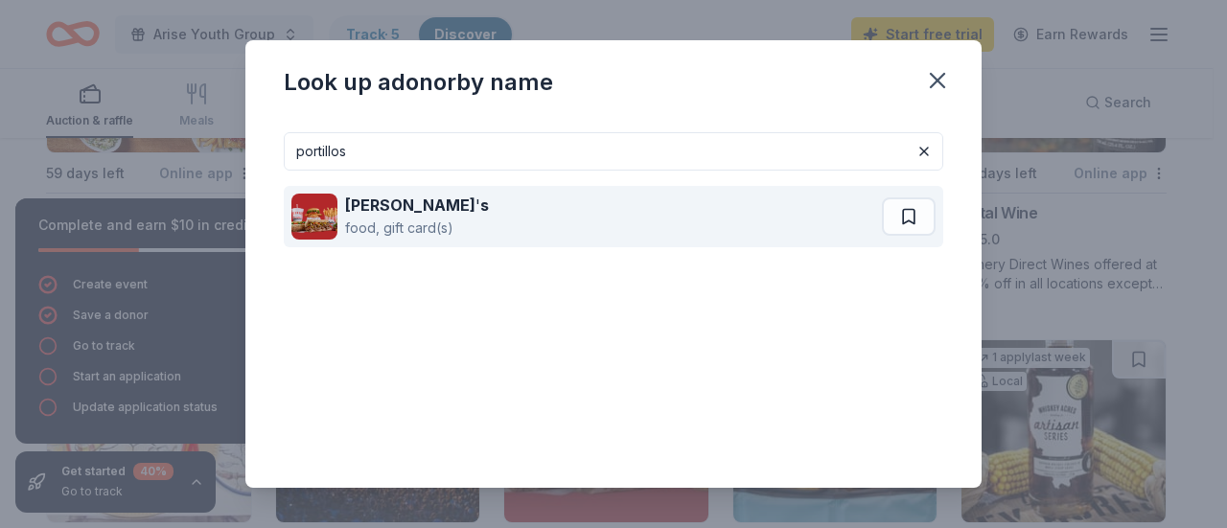
type input "portillos"
click at [421, 206] on div "Portillo ' s" at bounding box center [417, 205] width 144 height 23
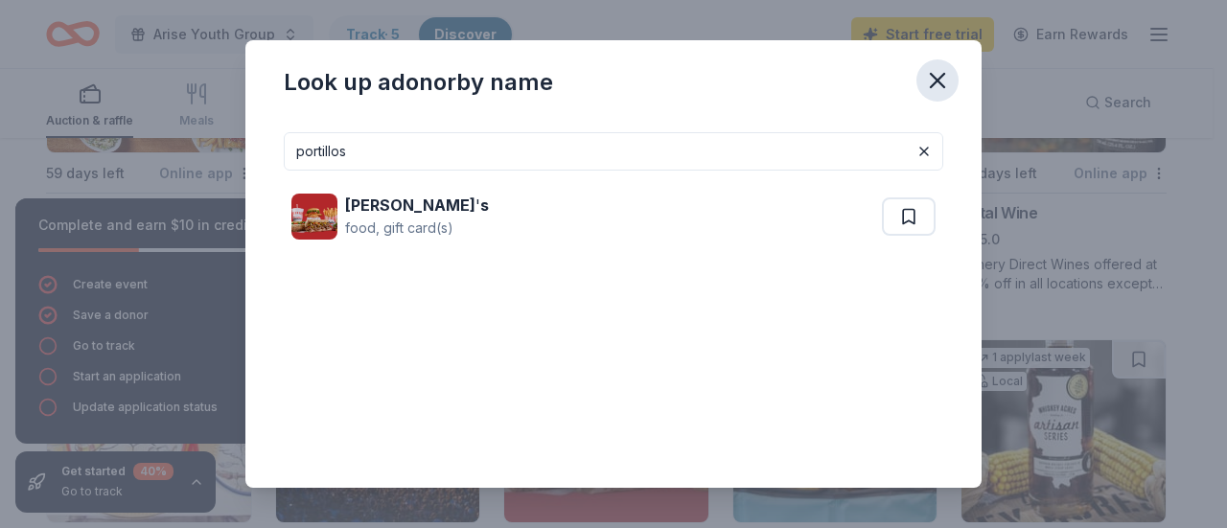
click at [938, 76] on icon "button" at bounding box center [937, 80] width 27 height 27
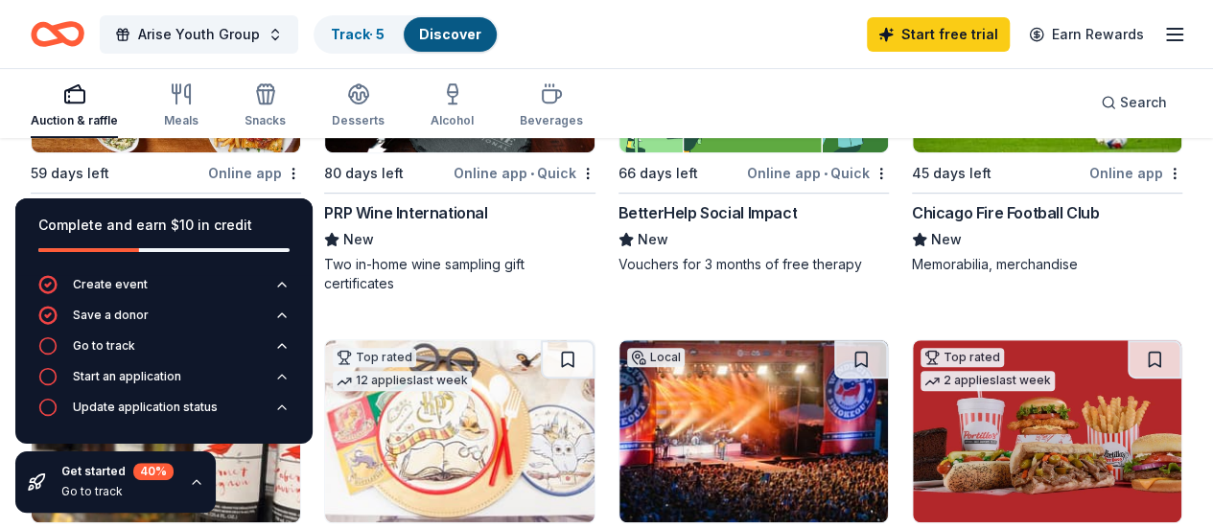
scroll to position [288, 0]
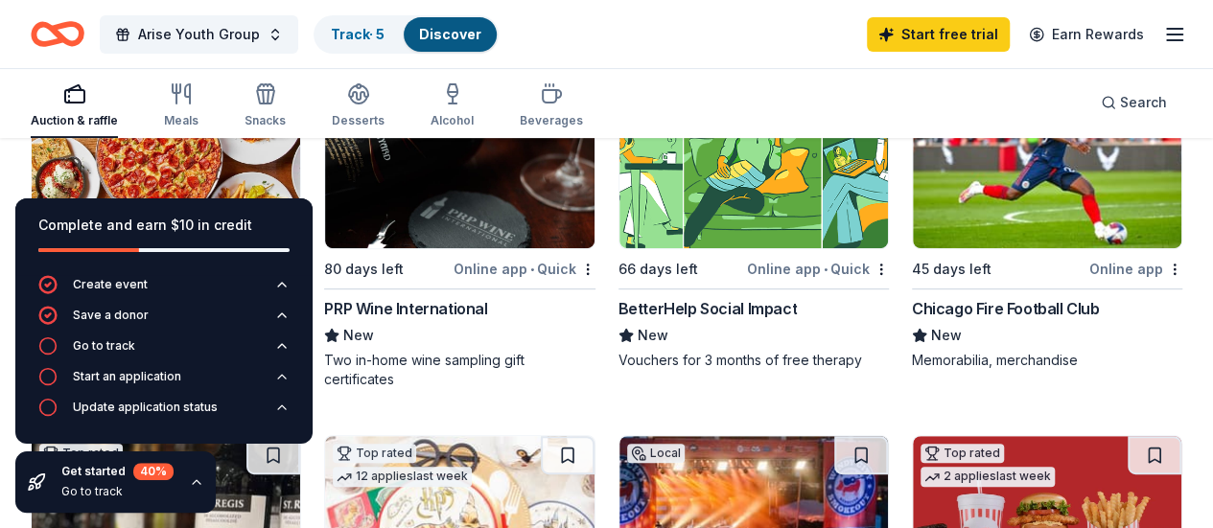
click at [913, 232] on img at bounding box center [1047, 157] width 268 height 182
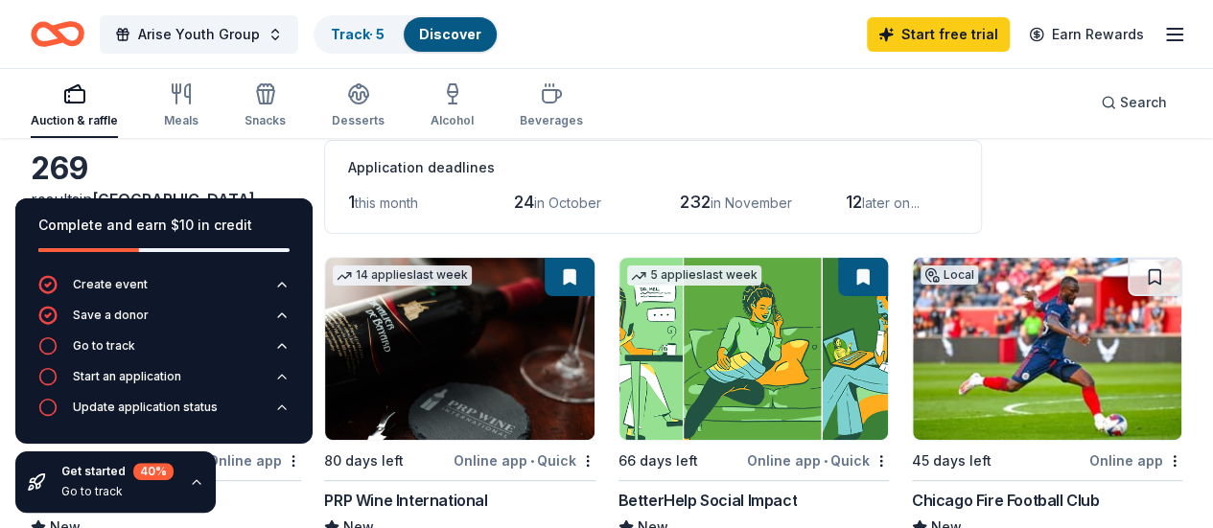
scroll to position [0, 0]
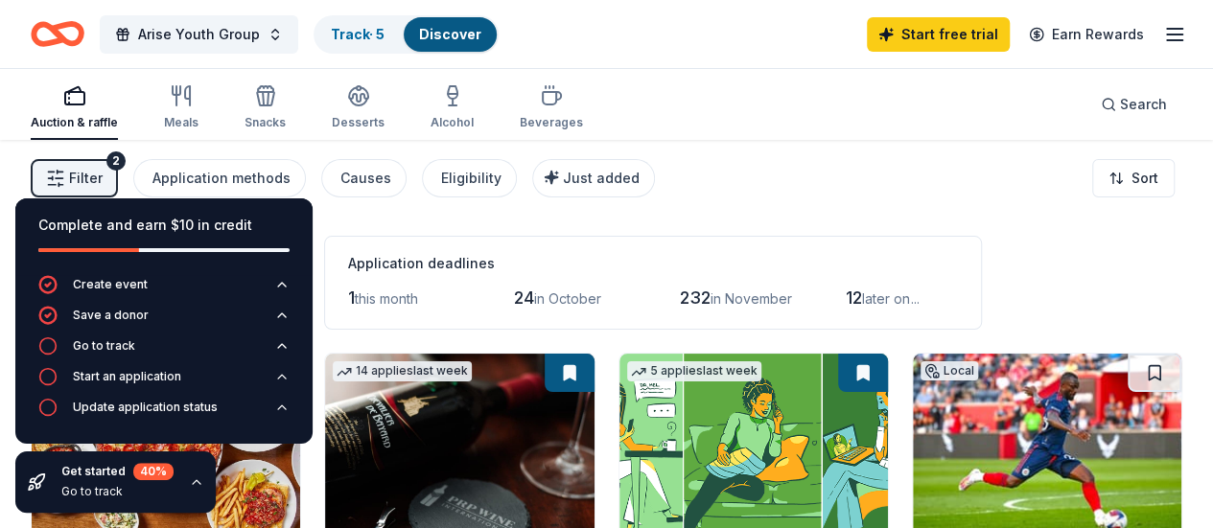
click at [196, 483] on icon "button" at bounding box center [197, 482] width 8 height 4
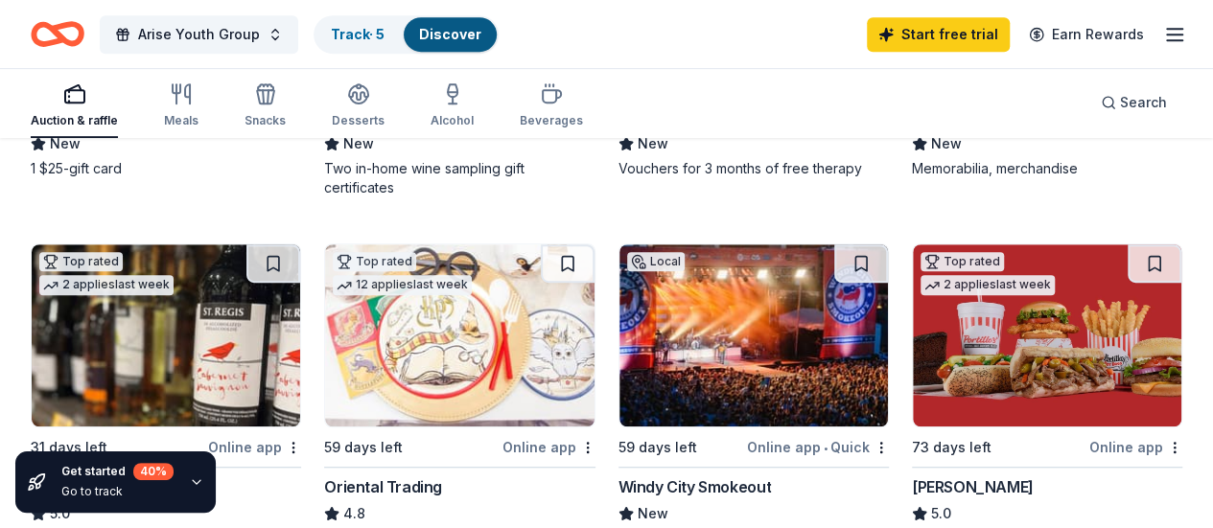
scroll to position [575, 0]
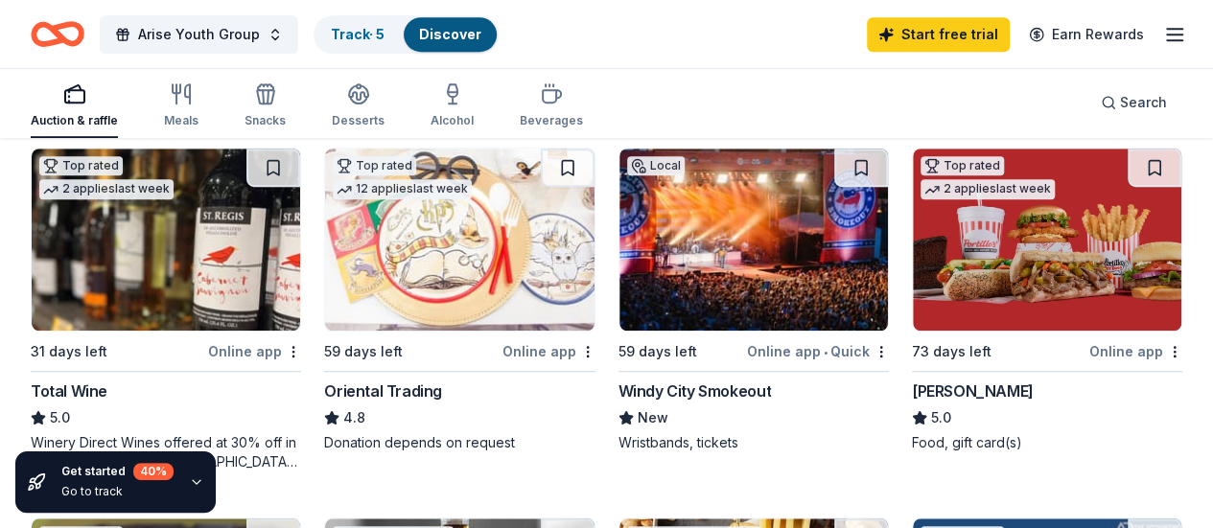
click at [619, 300] on img at bounding box center [753, 240] width 268 height 182
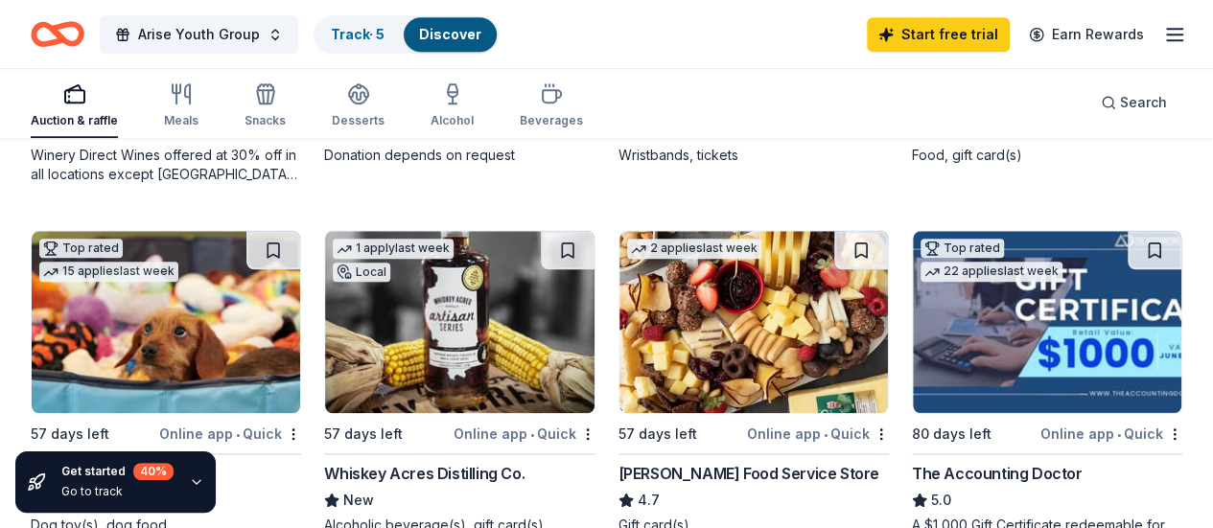
scroll to position [959, 0]
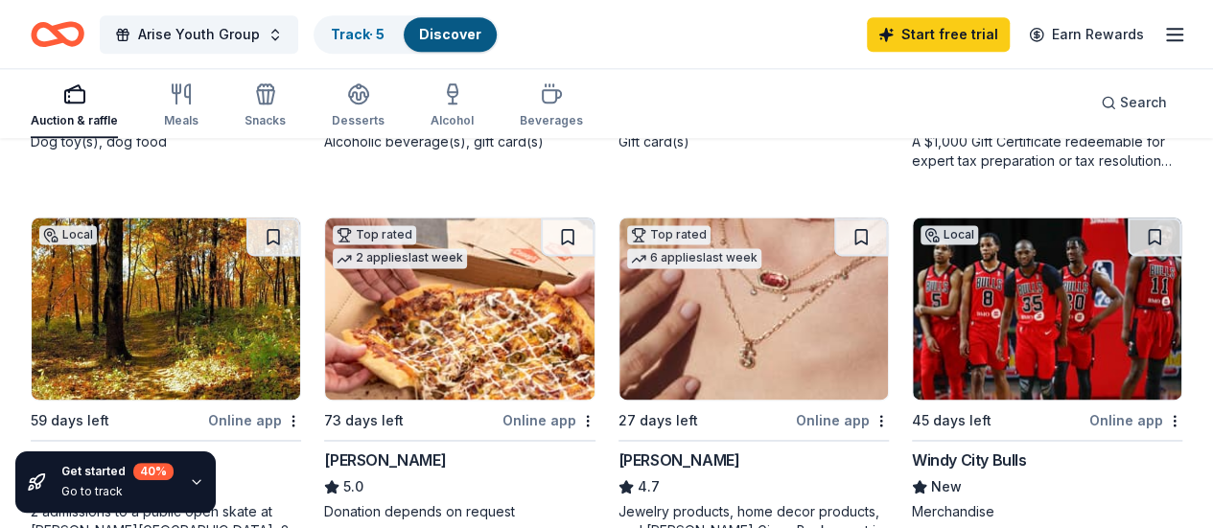
scroll to position [1342, 0]
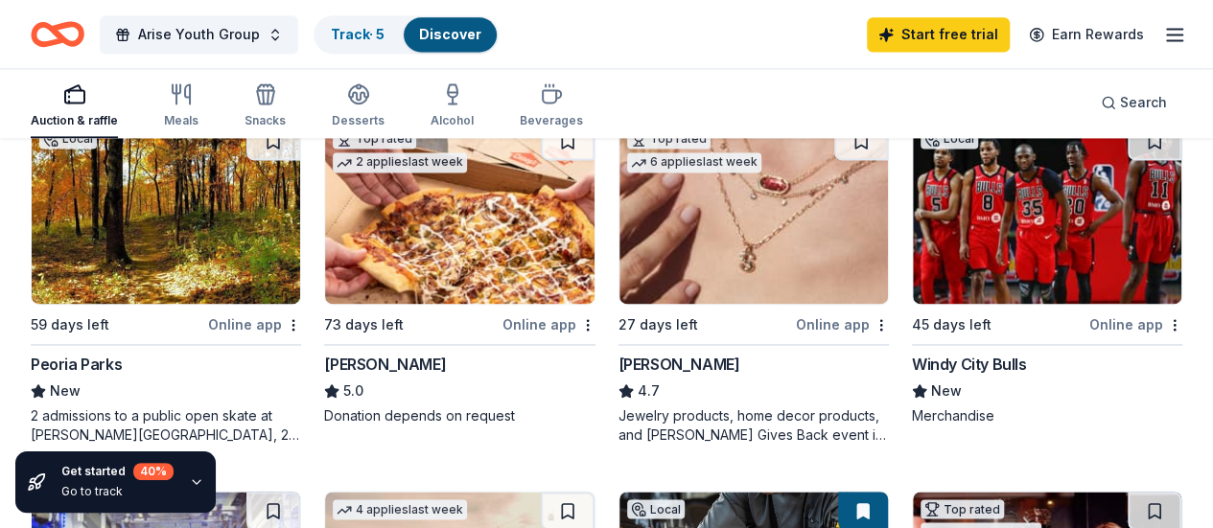
click at [913, 202] on img at bounding box center [1047, 213] width 268 height 182
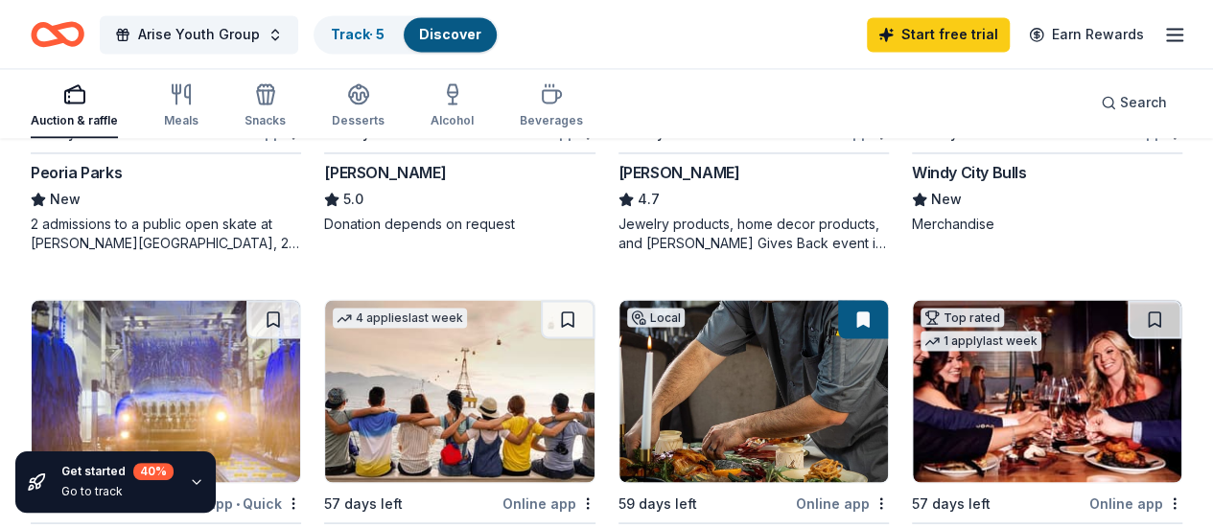
scroll to position [1438, 0]
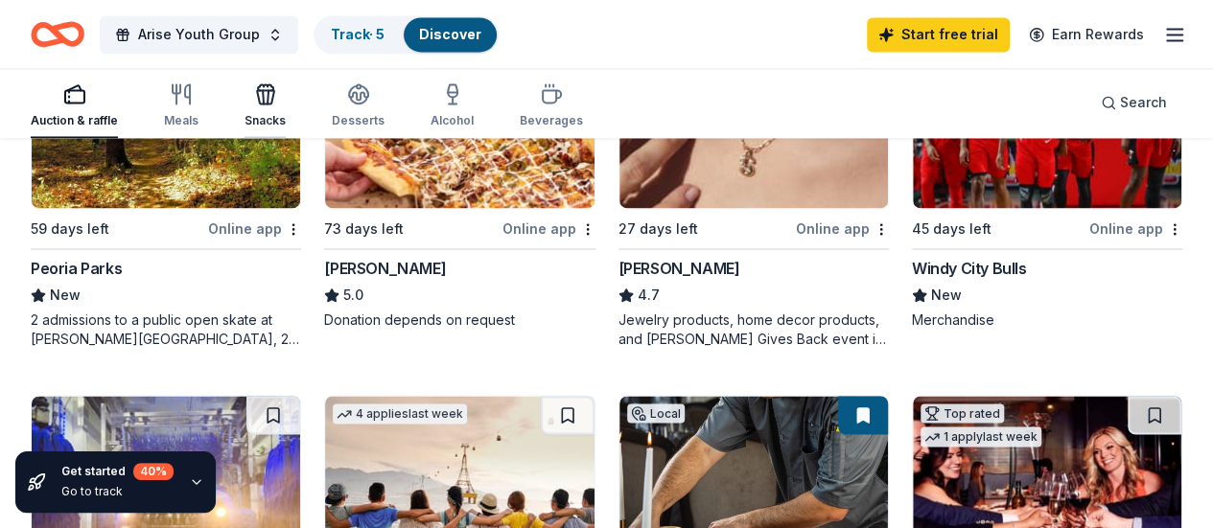
click at [286, 118] on div "Snacks" at bounding box center [264, 120] width 41 height 15
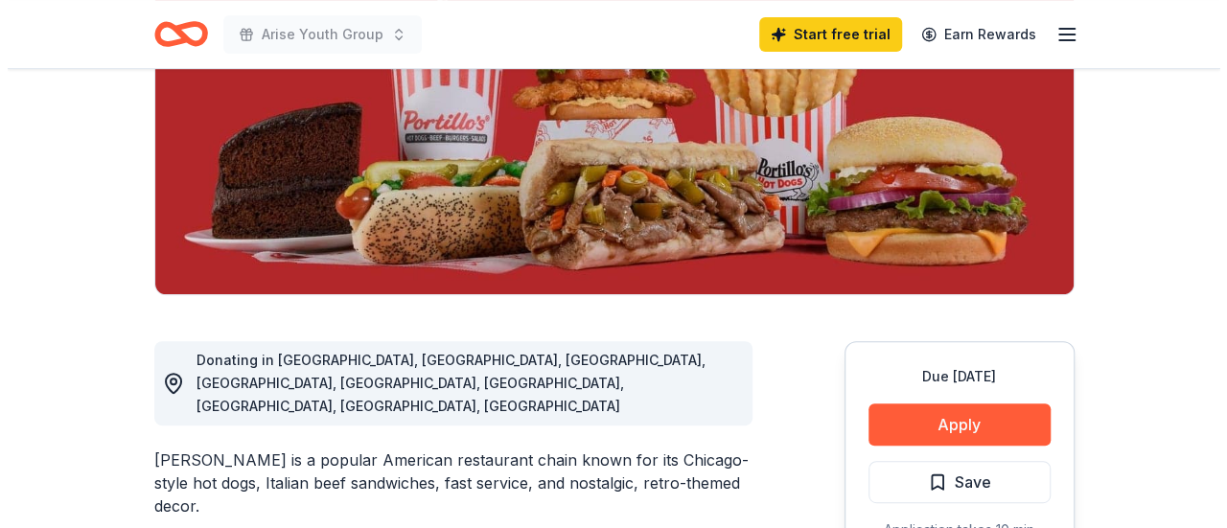
scroll to position [575, 0]
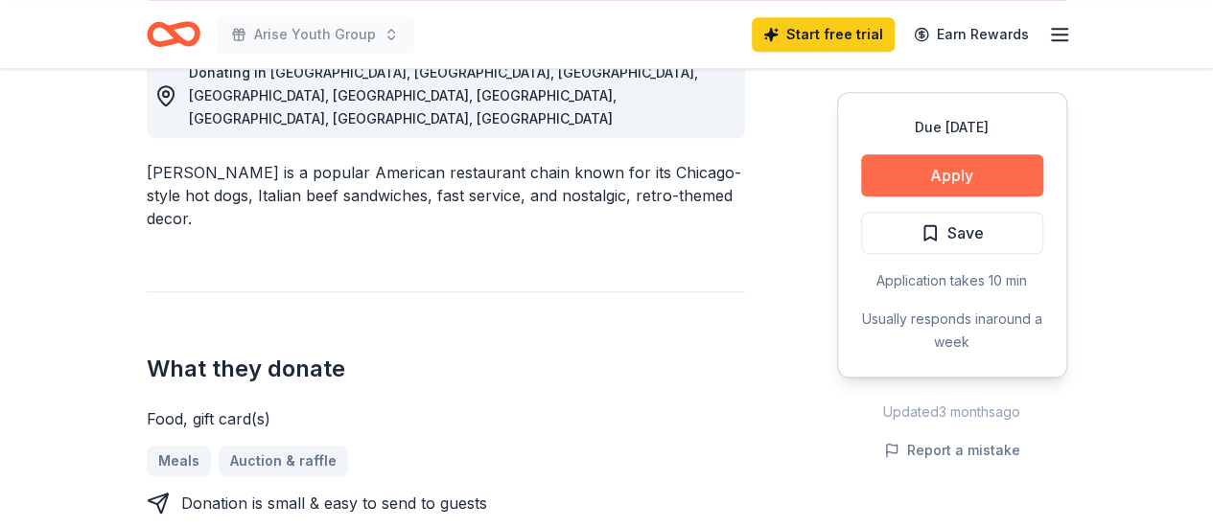
click at [974, 166] on button "Apply" at bounding box center [952, 175] width 182 height 42
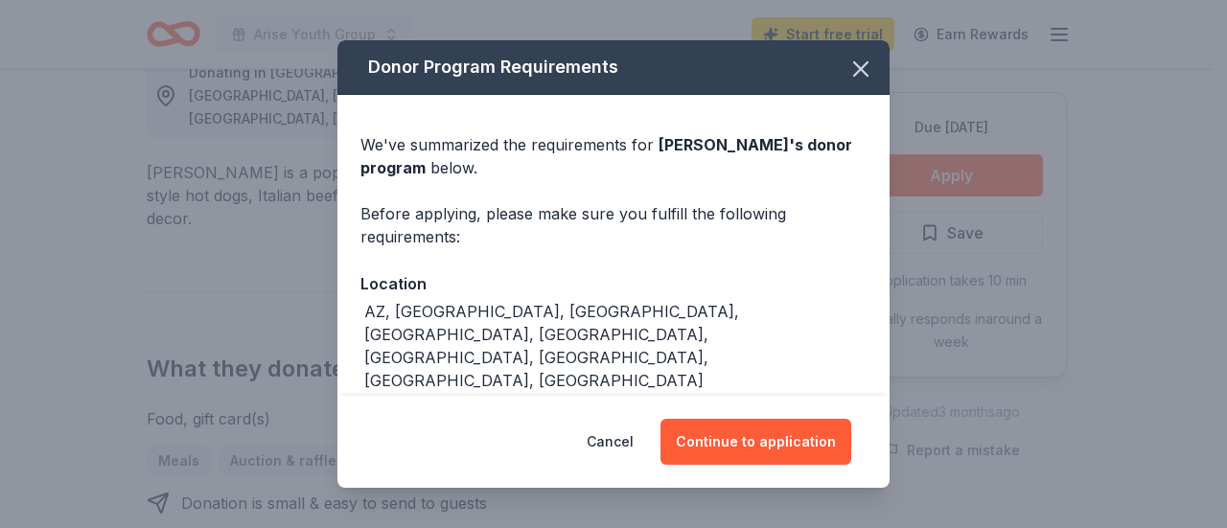
scroll to position [130, 0]
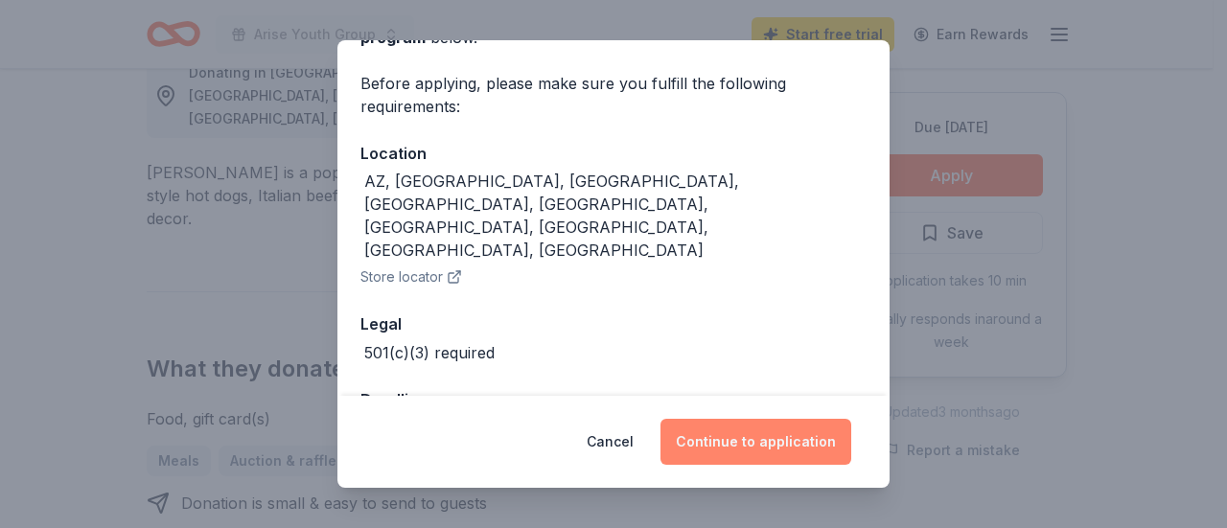
click at [744, 439] on button "Continue to application" at bounding box center [755, 442] width 191 height 46
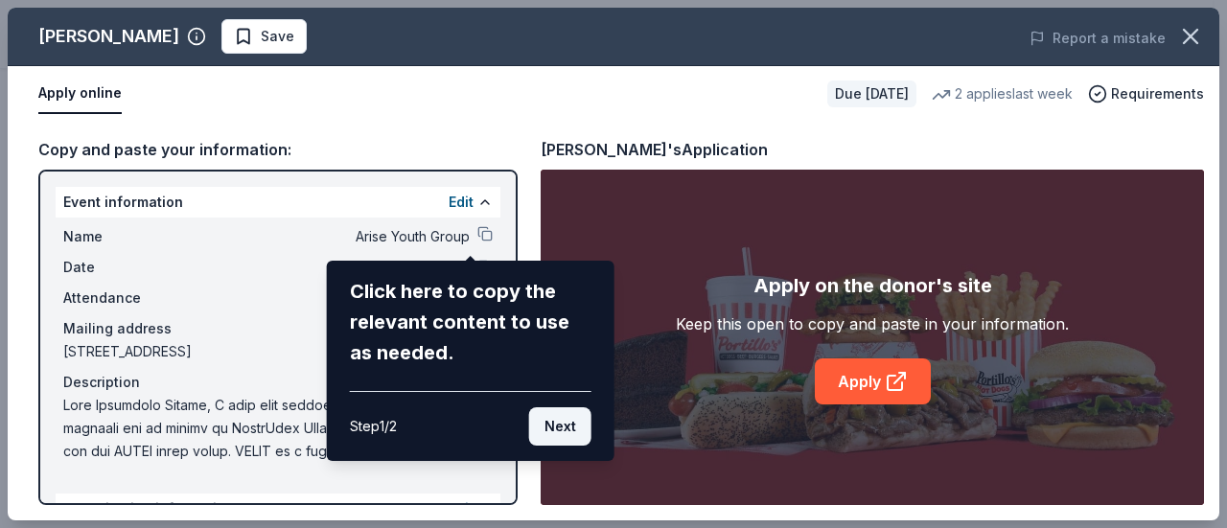
click at [564, 421] on button "Next" at bounding box center [560, 426] width 62 height 38
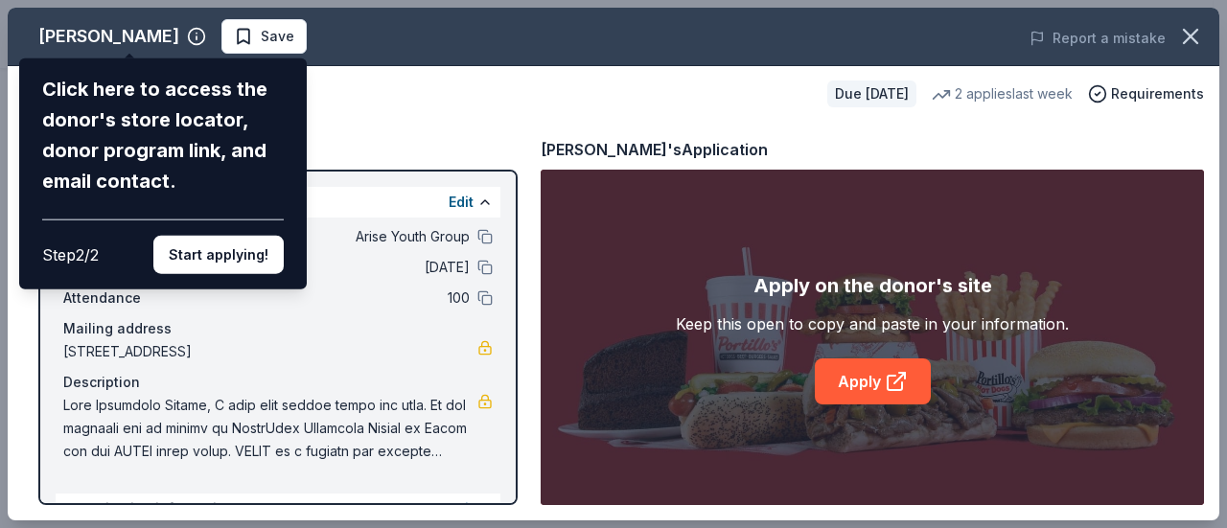
click at [465, 227] on div "Portillo's Click here to access the donor's store locator, donor program link, …" at bounding box center [614, 264] width 1212 height 513
click at [475, 250] on div "Portillo's Click here to access the donor's store locator, donor program link, …" at bounding box center [614, 264] width 1212 height 513
click at [187, 244] on button "Start applying!" at bounding box center [218, 255] width 130 height 38
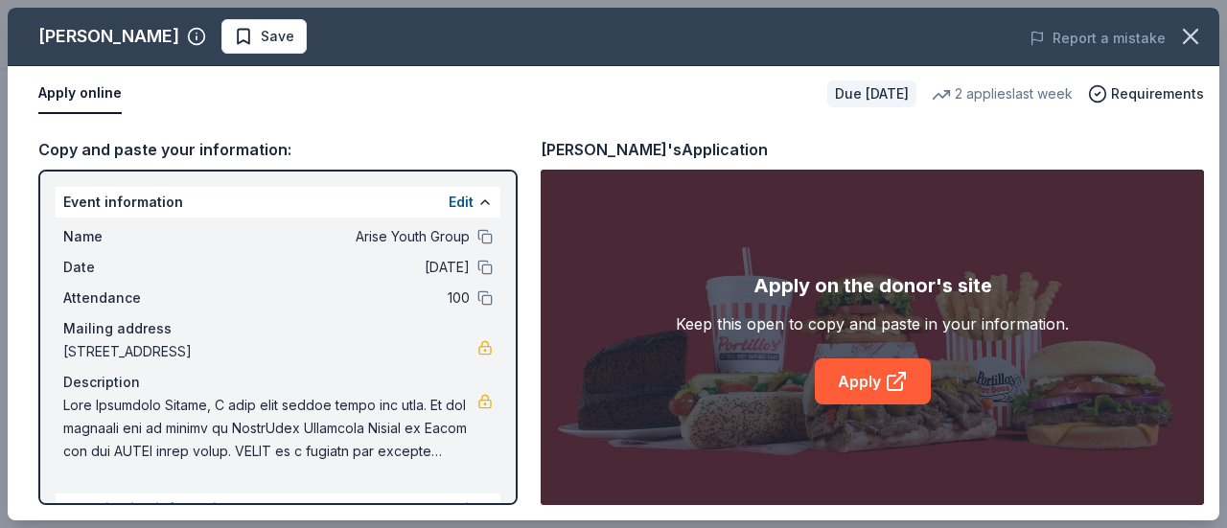
click at [474, 234] on div "Portillo's Save Report a mistake Apply online Due in 73 days 2 applies last wee…" at bounding box center [614, 264] width 1212 height 513
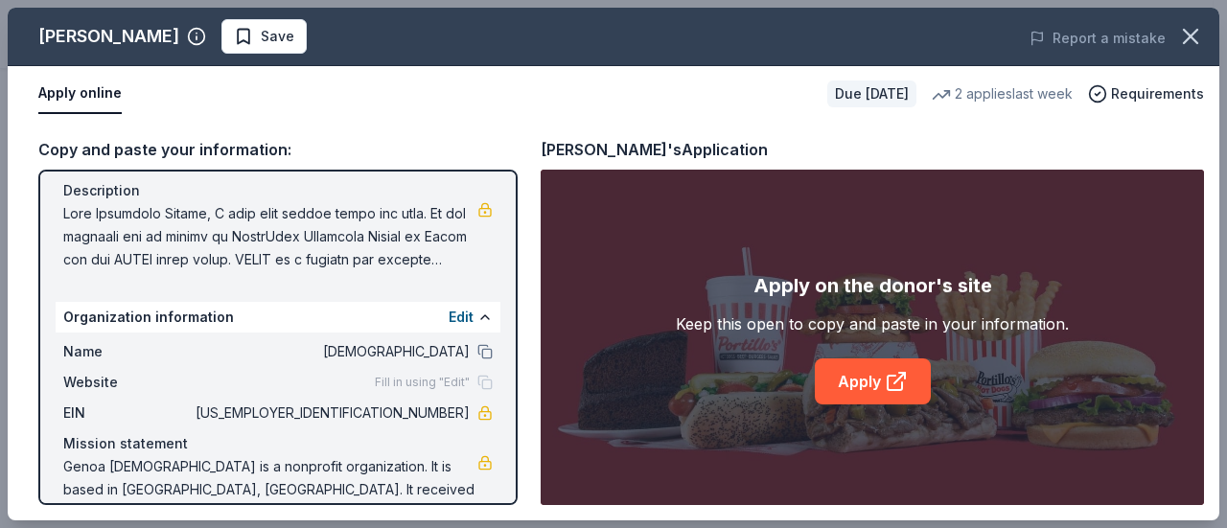
scroll to position [213, 0]
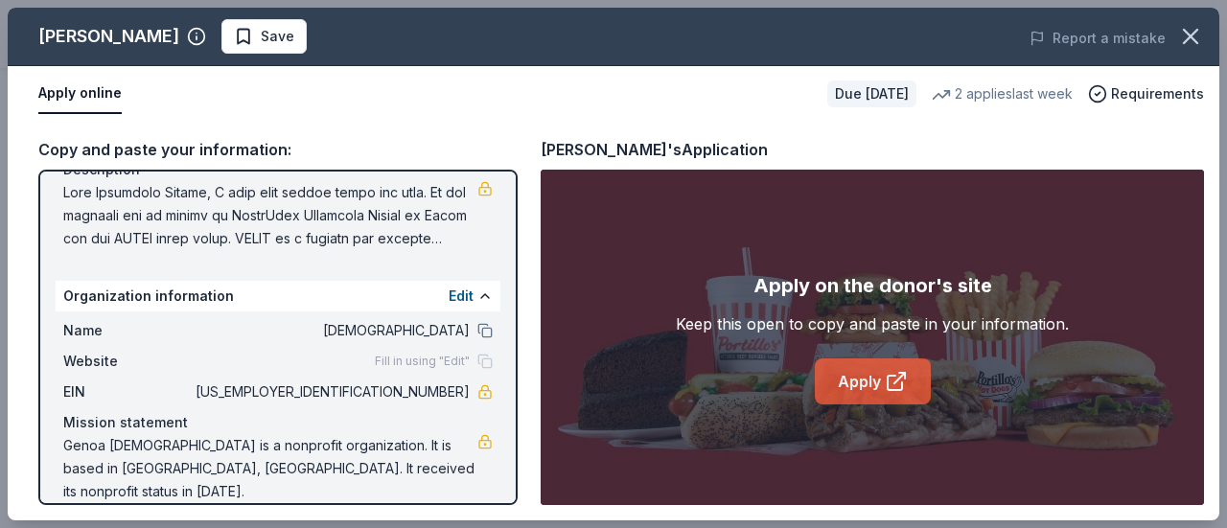
click at [876, 369] on link "Apply" at bounding box center [873, 381] width 116 height 46
click at [440, 390] on span "[US_EMPLOYER_IDENTIFICATION_NUMBER]" at bounding box center [331, 392] width 278 height 23
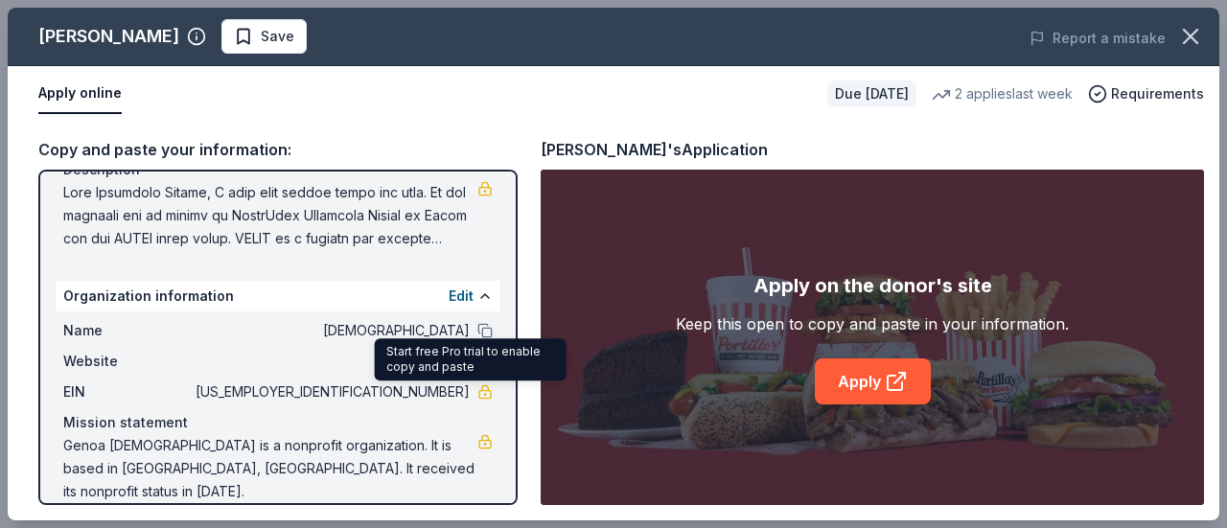
drag, startPoint x: 383, startPoint y: 390, endPoint x: 479, endPoint y: 387, distance: 95.9
click at [479, 387] on div "Name Crosswind Community Church Website Fill in using "Edit" EIN 36-3254121 Mis…" at bounding box center [278, 411] width 445 height 199
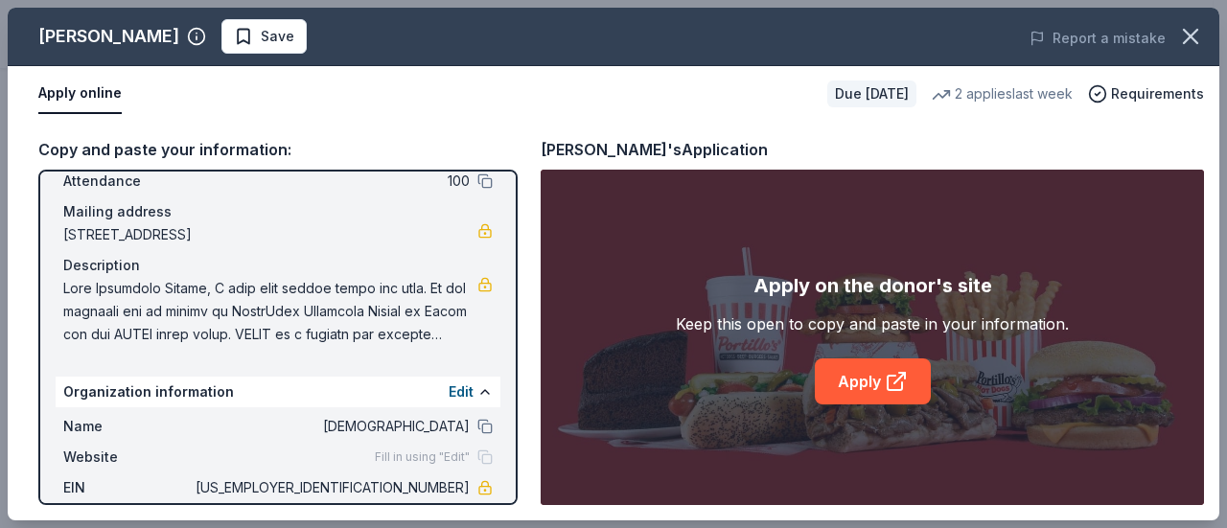
scroll to position [21, 0]
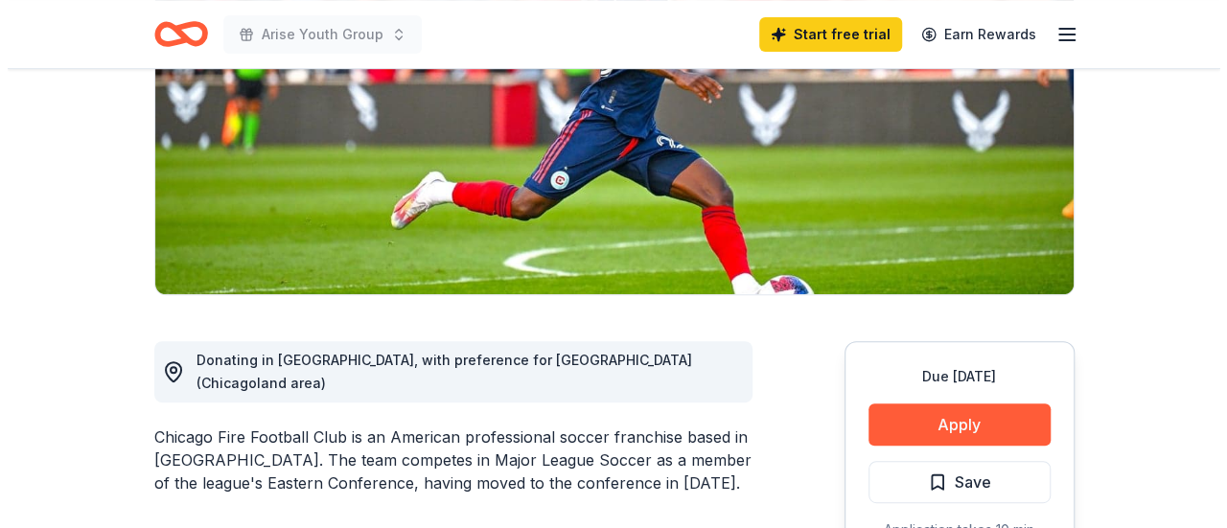
scroll to position [479, 0]
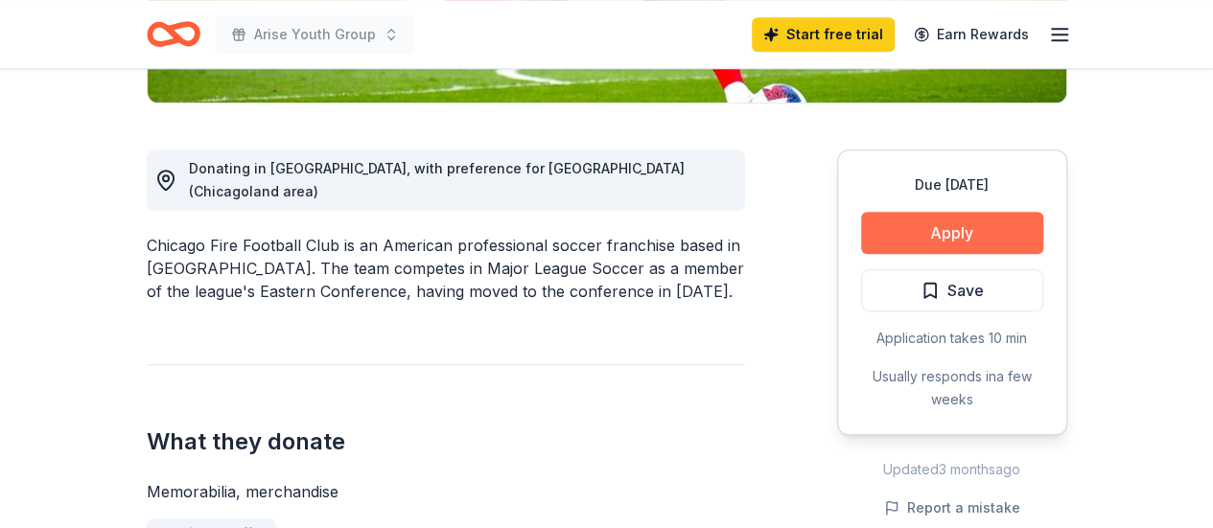
click at [972, 237] on button "Apply" at bounding box center [952, 233] width 182 height 42
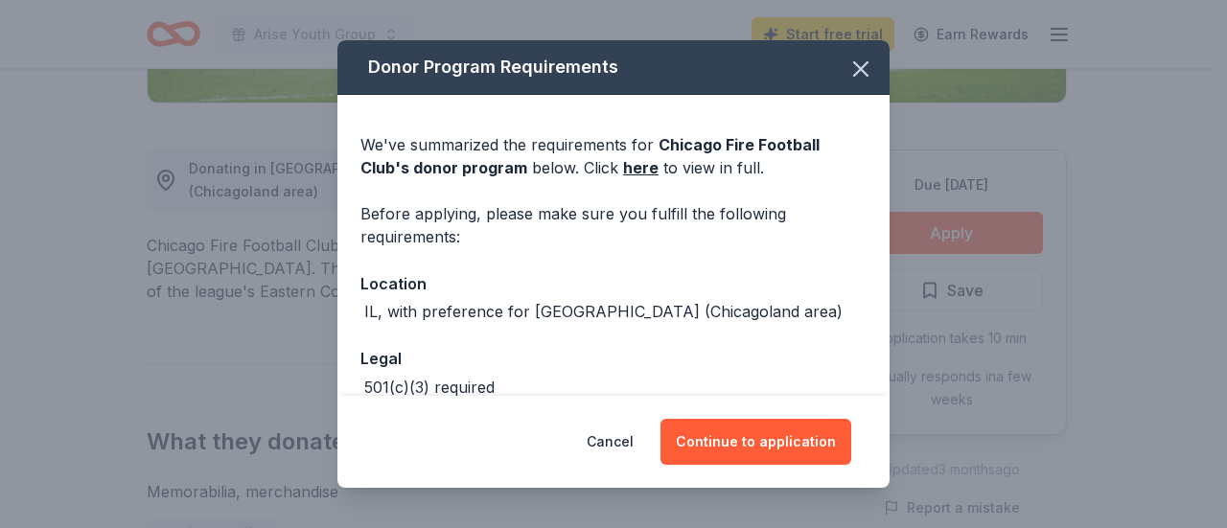
scroll to position [96, 0]
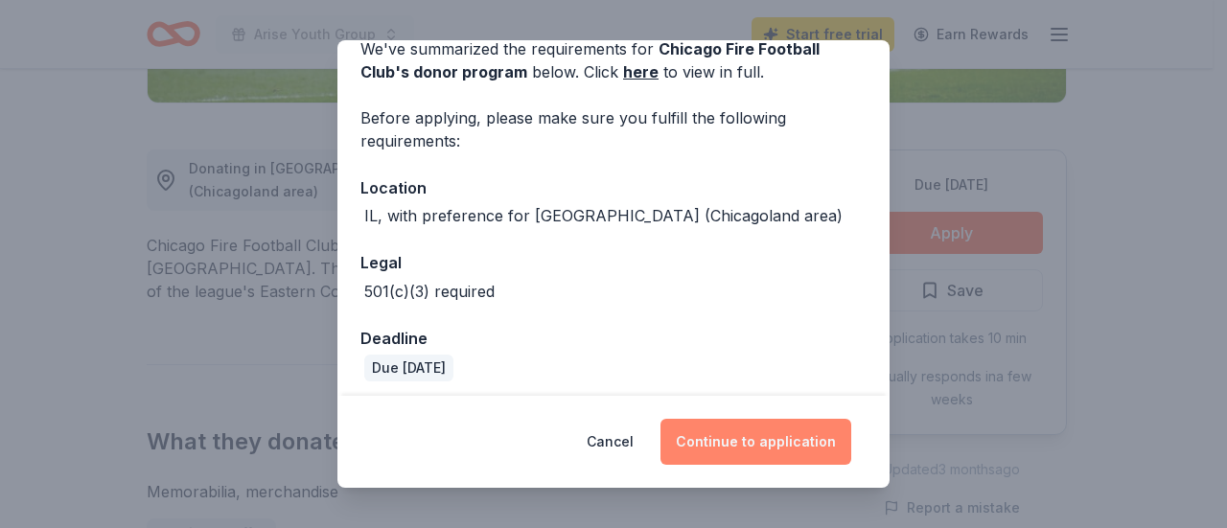
click at [734, 427] on button "Continue to application" at bounding box center [755, 442] width 191 height 46
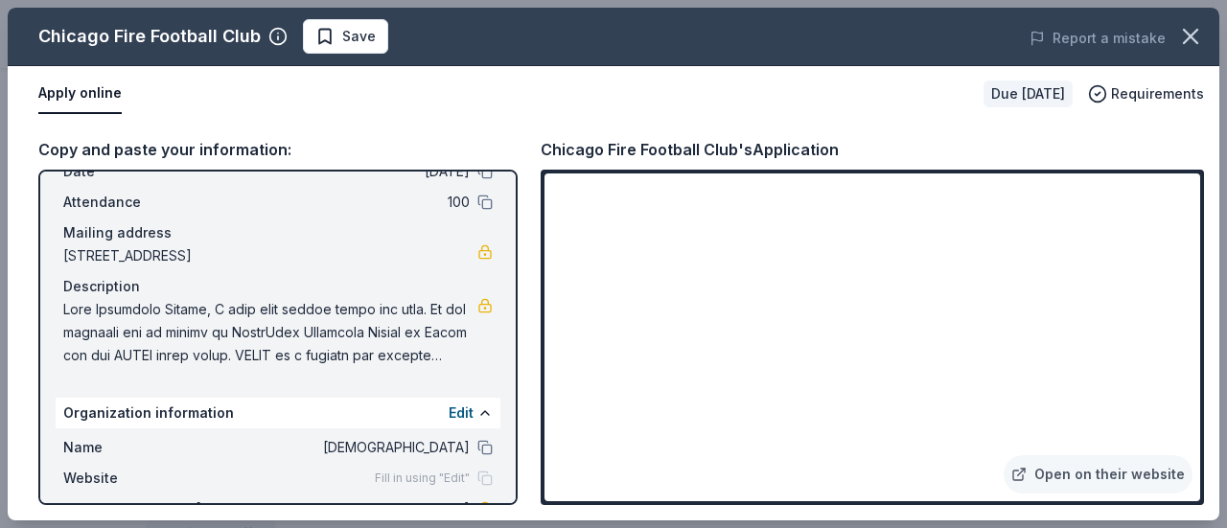
scroll to position [192, 0]
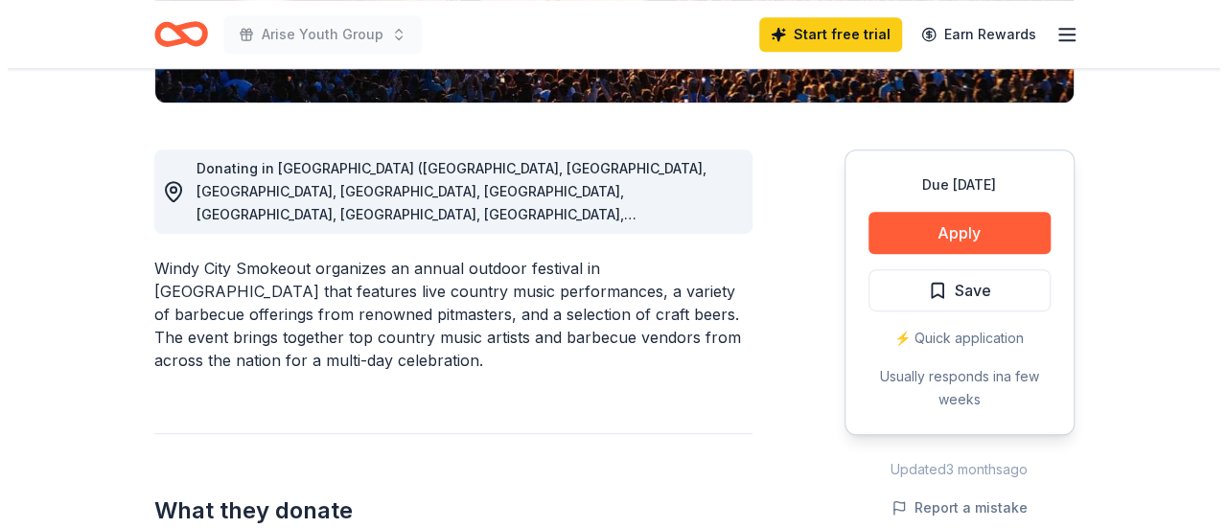
scroll to position [575, 0]
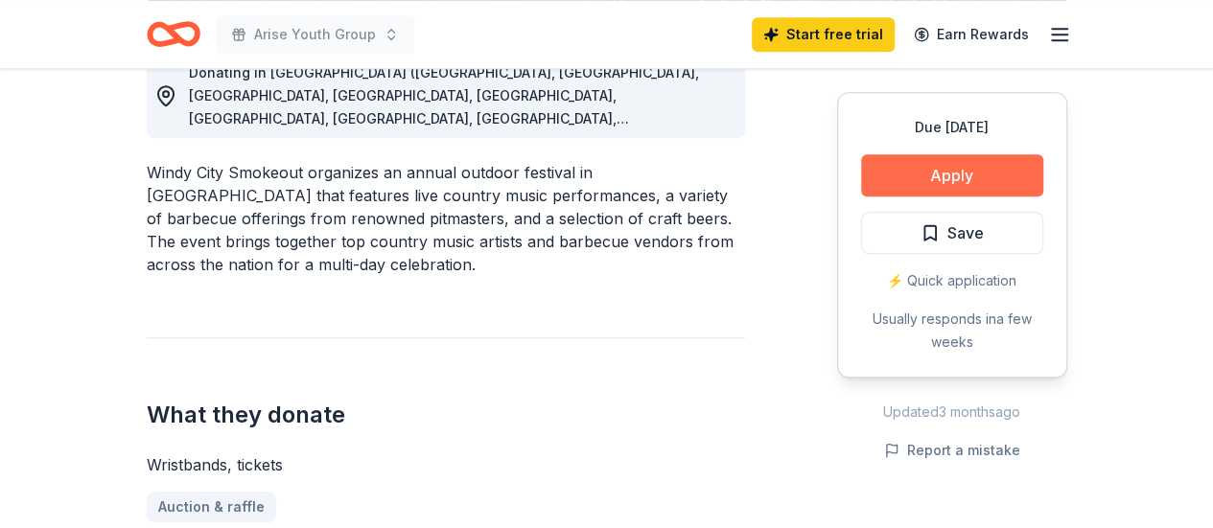
click at [941, 179] on button "Apply" at bounding box center [952, 175] width 182 height 42
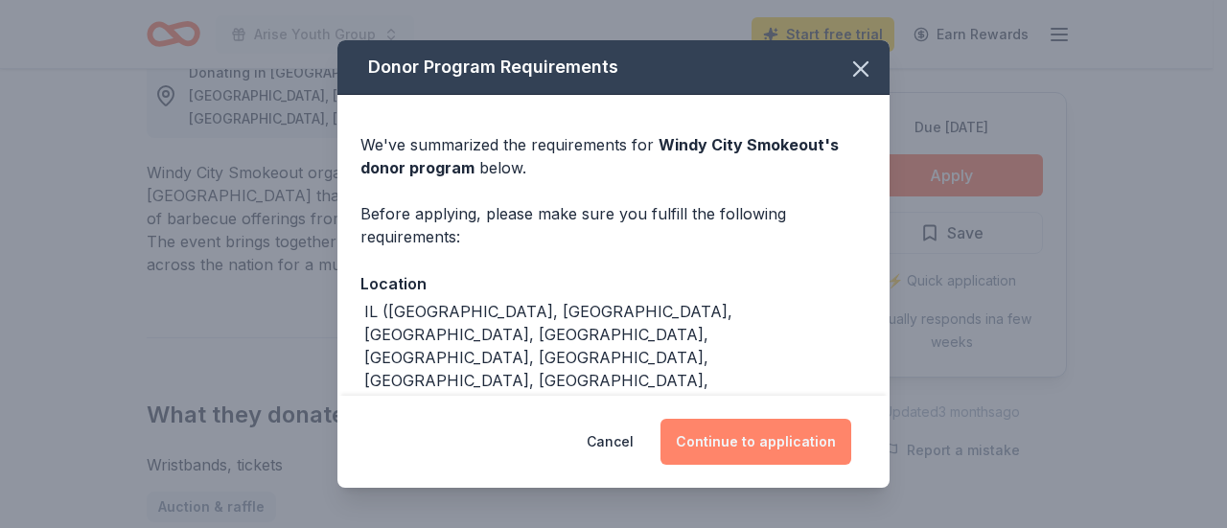
click at [800, 442] on button "Continue to application" at bounding box center [755, 442] width 191 height 46
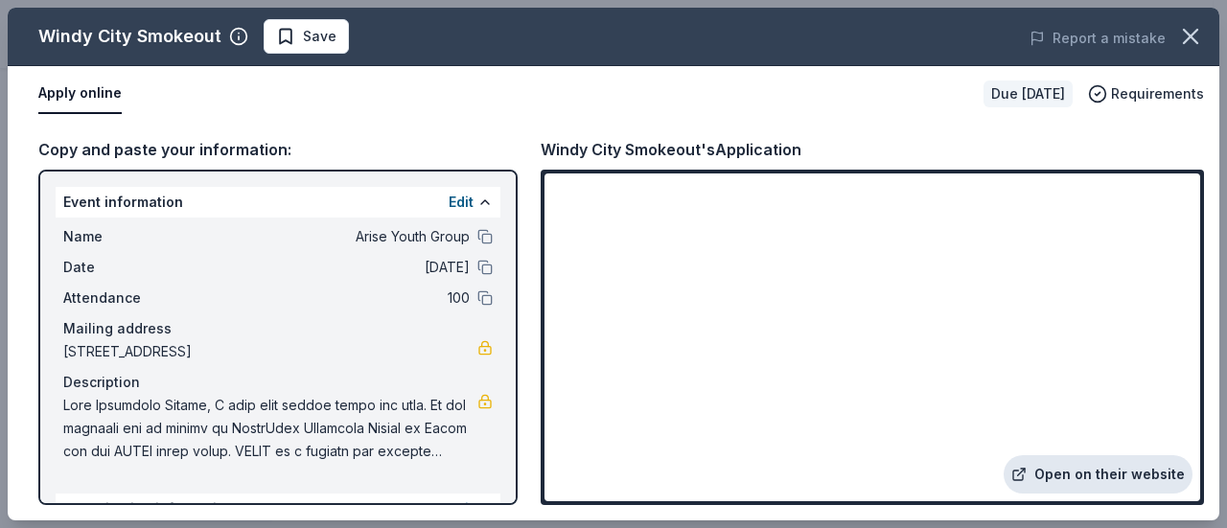
click at [1053, 465] on link "Open on their website" at bounding box center [1098, 474] width 189 height 38
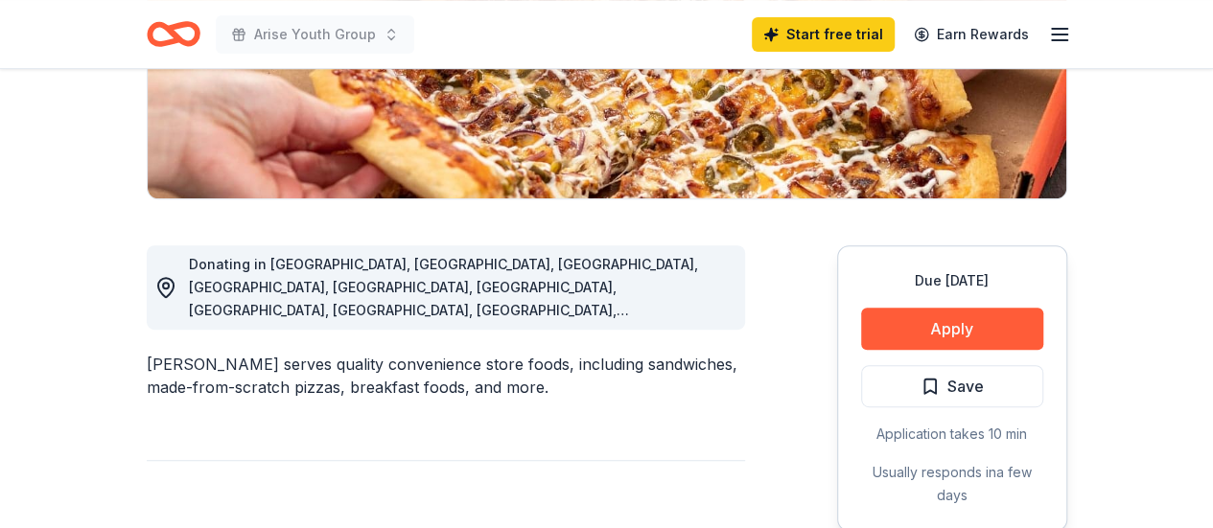
scroll to position [479, 0]
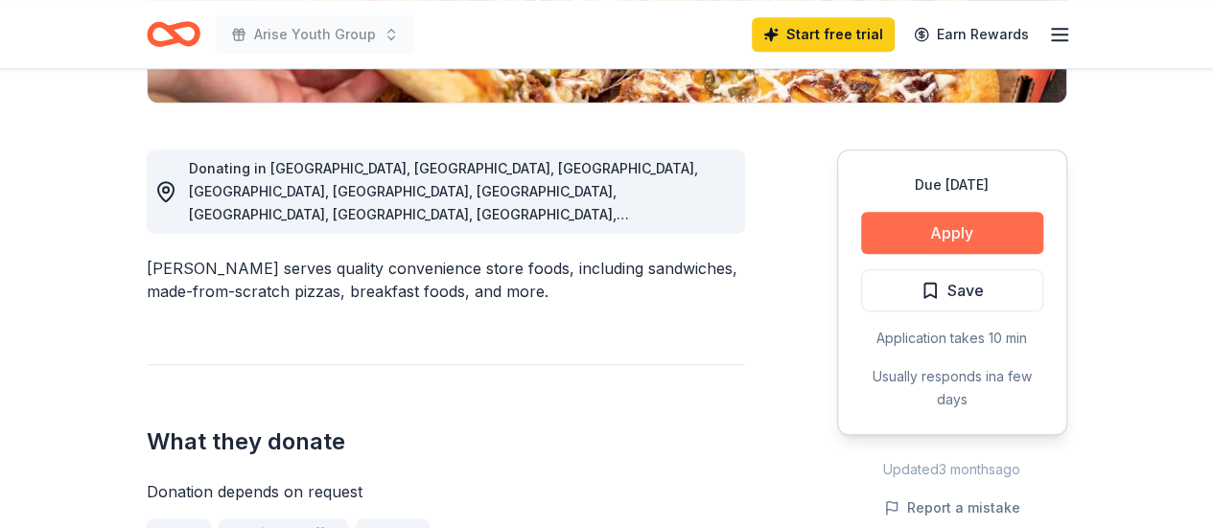
click at [972, 217] on button "Apply" at bounding box center [952, 233] width 182 height 42
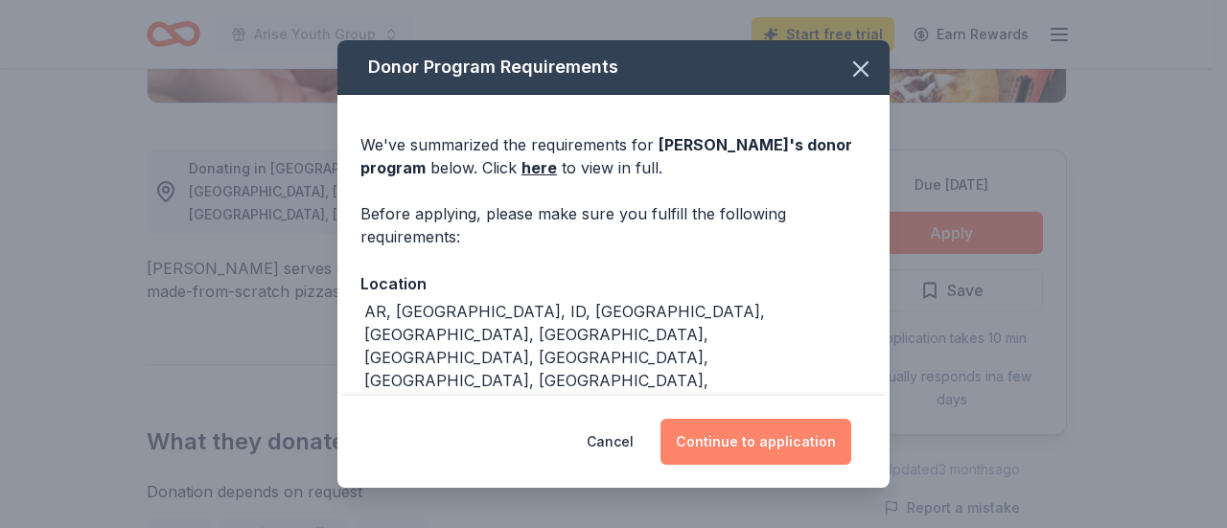
click at [790, 451] on button "Continue to application" at bounding box center [755, 442] width 191 height 46
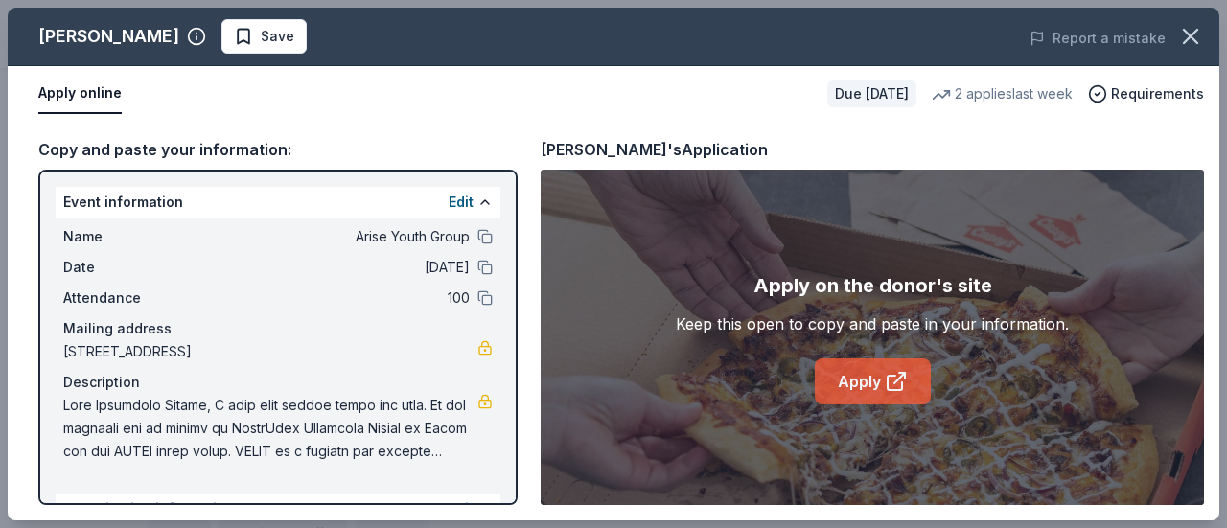
click at [913, 384] on link "Apply" at bounding box center [873, 381] width 116 height 46
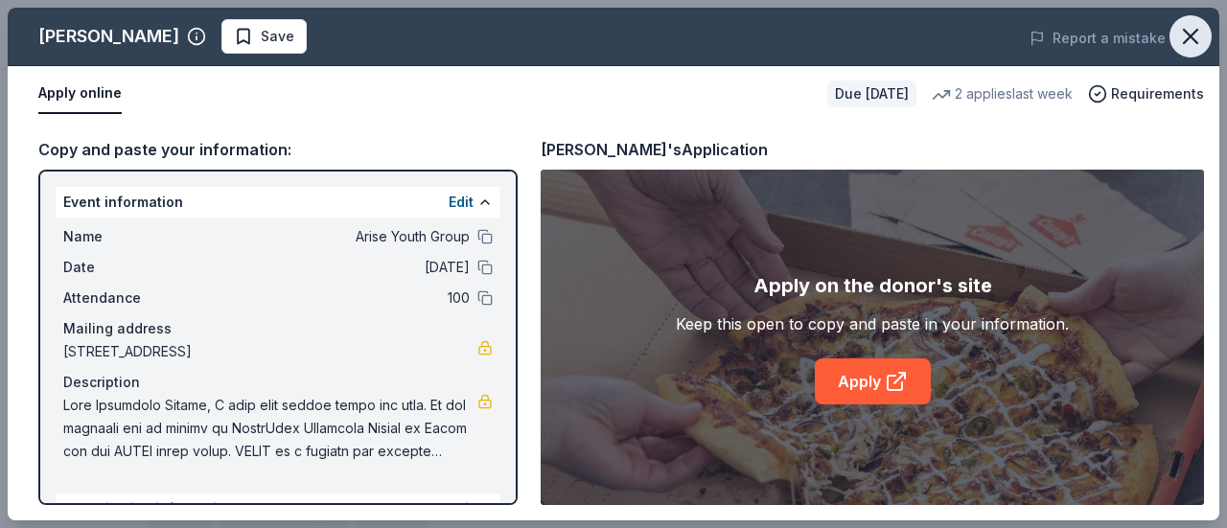
click at [1191, 35] on icon "button" at bounding box center [1190, 36] width 27 height 27
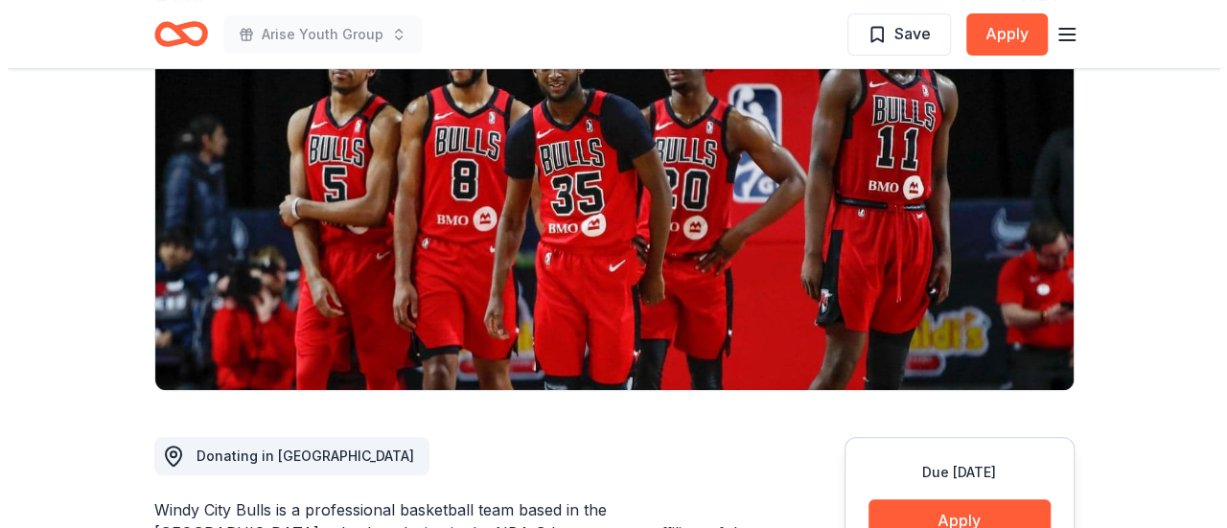
scroll to position [288, 0]
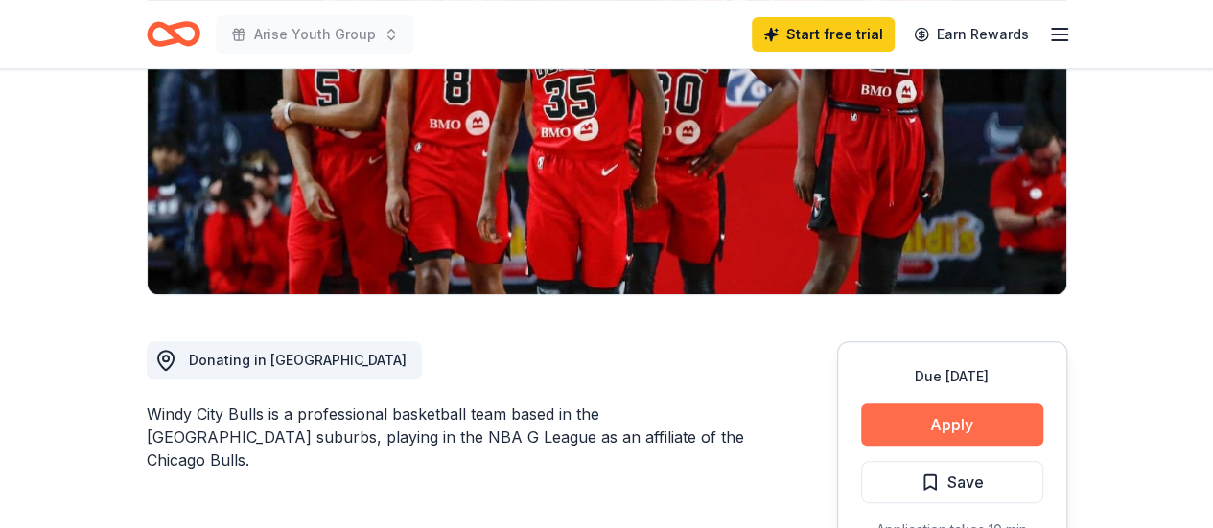
click at [944, 426] on button "Apply" at bounding box center [952, 425] width 182 height 42
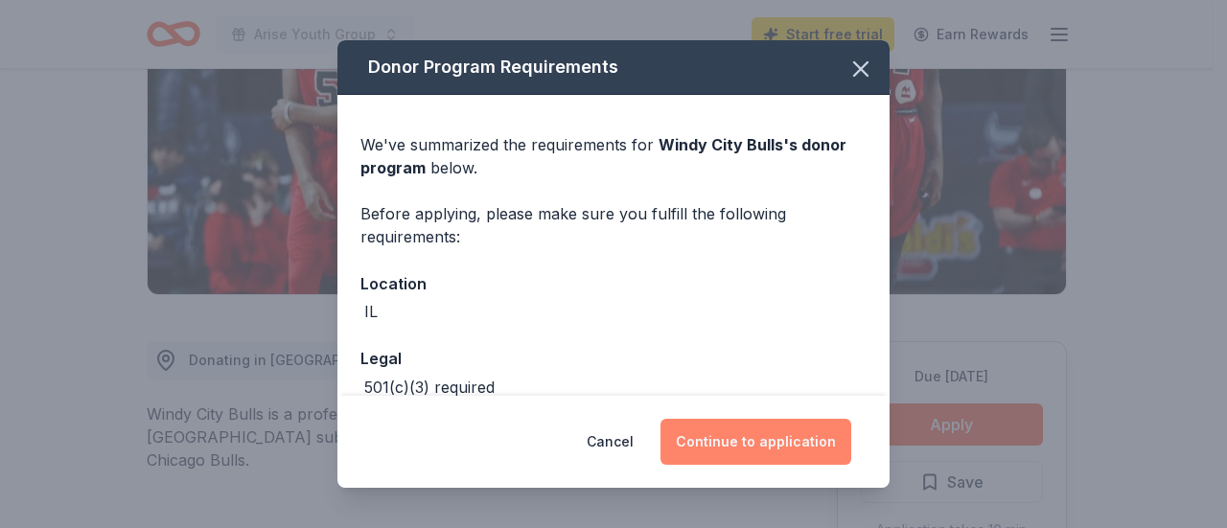
click at [741, 437] on button "Continue to application" at bounding box center [755, 442] width 191 height 46
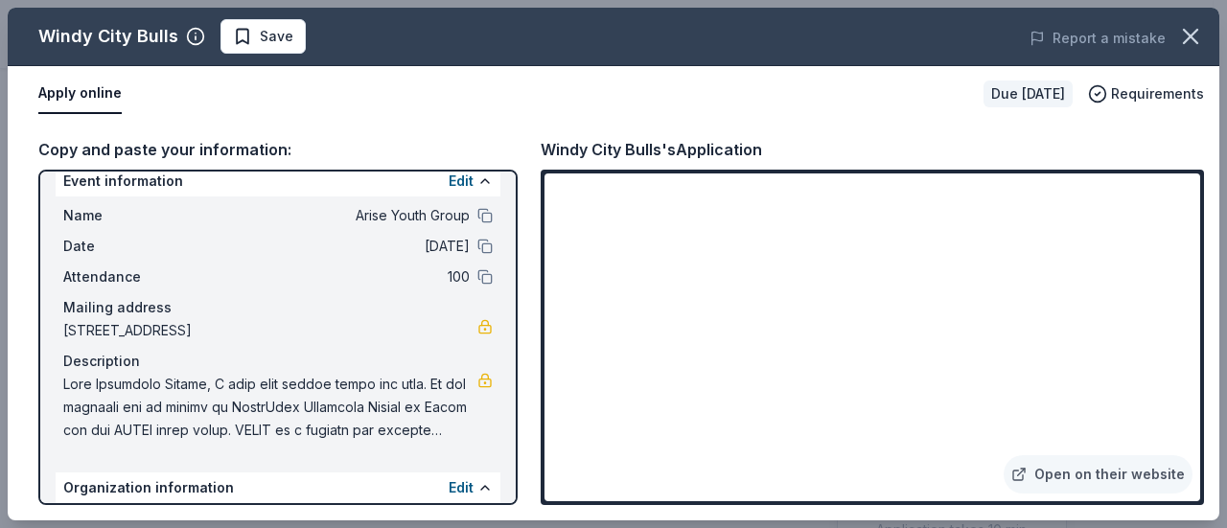
scroll to position [0, 0]
